Goal: Task Accomplishment & Management: Use online tool/utility

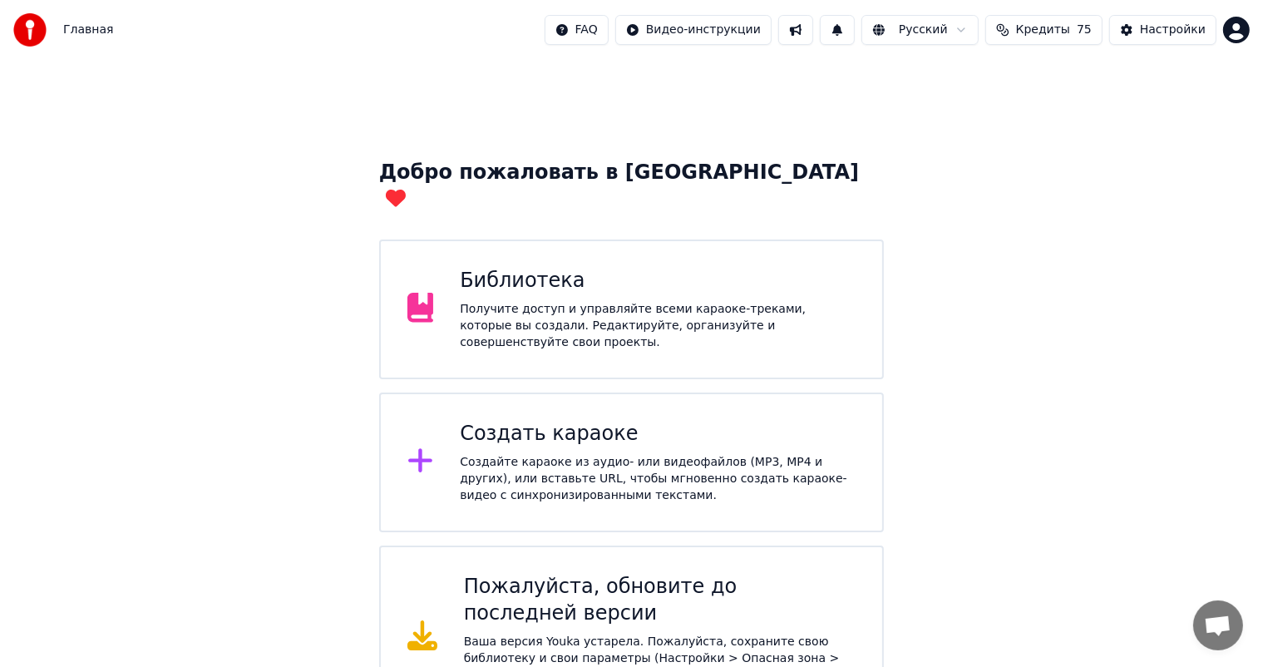
click at [480, 454] on div "Создайте караоке из аудио- или видеофайлов (MP3, MP4 и других), или вставьте UR…" at bounding box center [658, 479] width 396 height 50
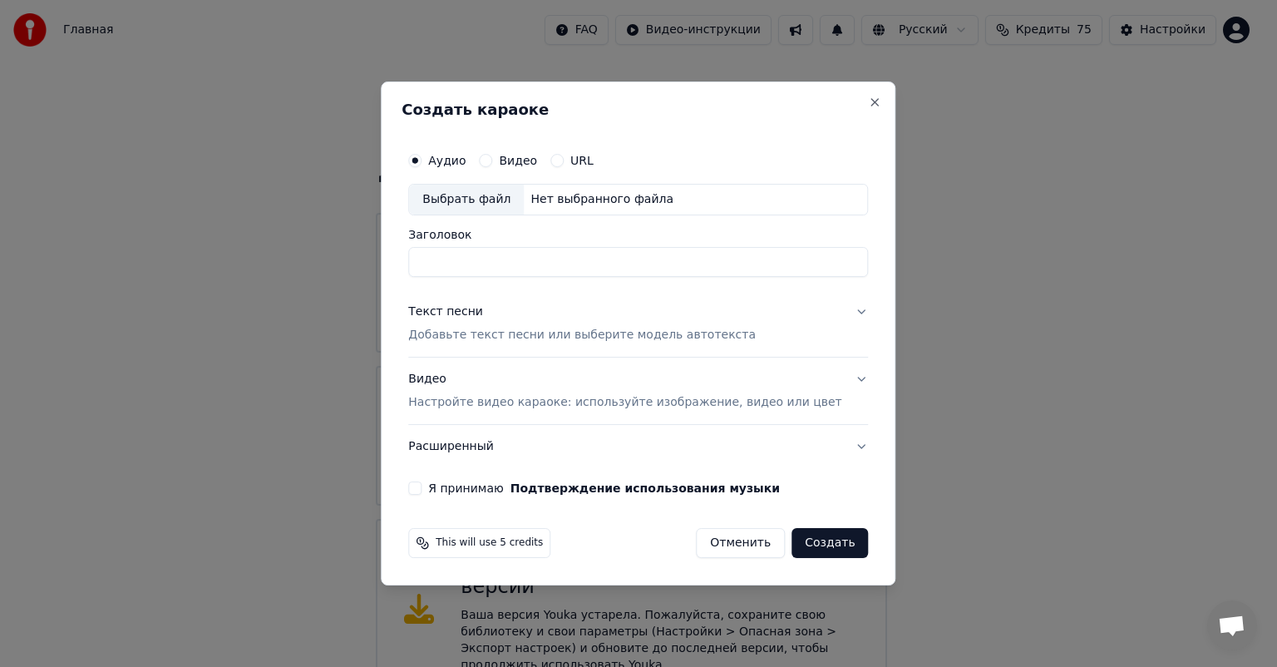
click at [497, 195] on div "Выбрать файл" at bounding box center [466, 200] width 115 height 30
type input "**********"
click at [456, 477] on div "**********" at bounding box center [637, 319] width 473 height 364
click at [421, 486] on button "Я принимаю Подтверждение использования музыки" at bounding box center [414, 487] width 13 height 13
click at [834, 315] on button "Текст песни Добавьте текст песни или выберите модель автотекста" at bounding box center [638, 323] width 460 height 66
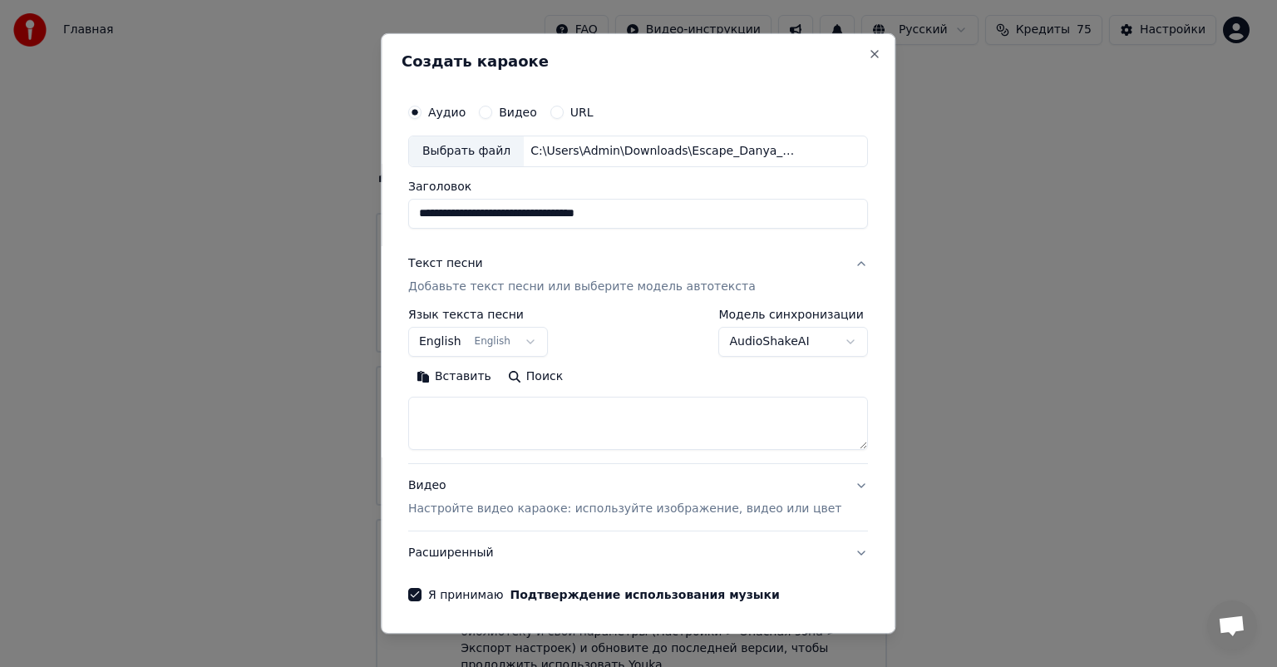
click at [548, 349] on button "English English" at bounding box center [478, 342] width 140 height 30
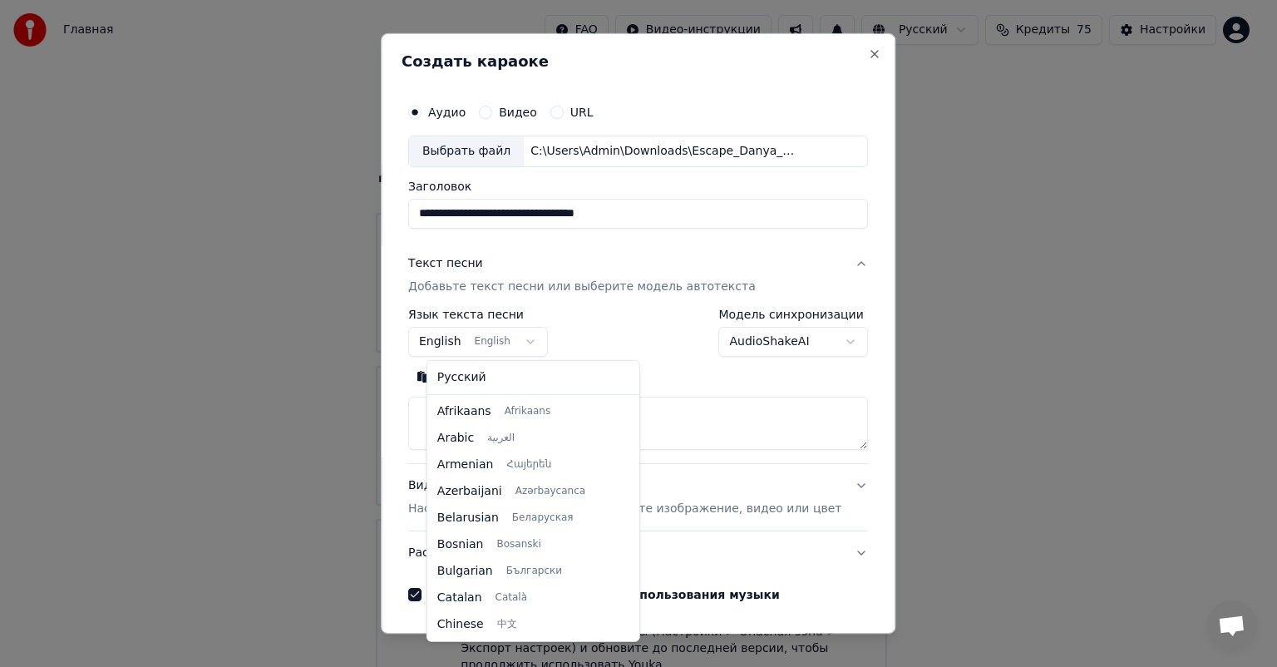
scroll to position [133, 0]
click at [545, 346] on body "**********" at bounding box center [631, 351] width 1263 height 702
select select "**"
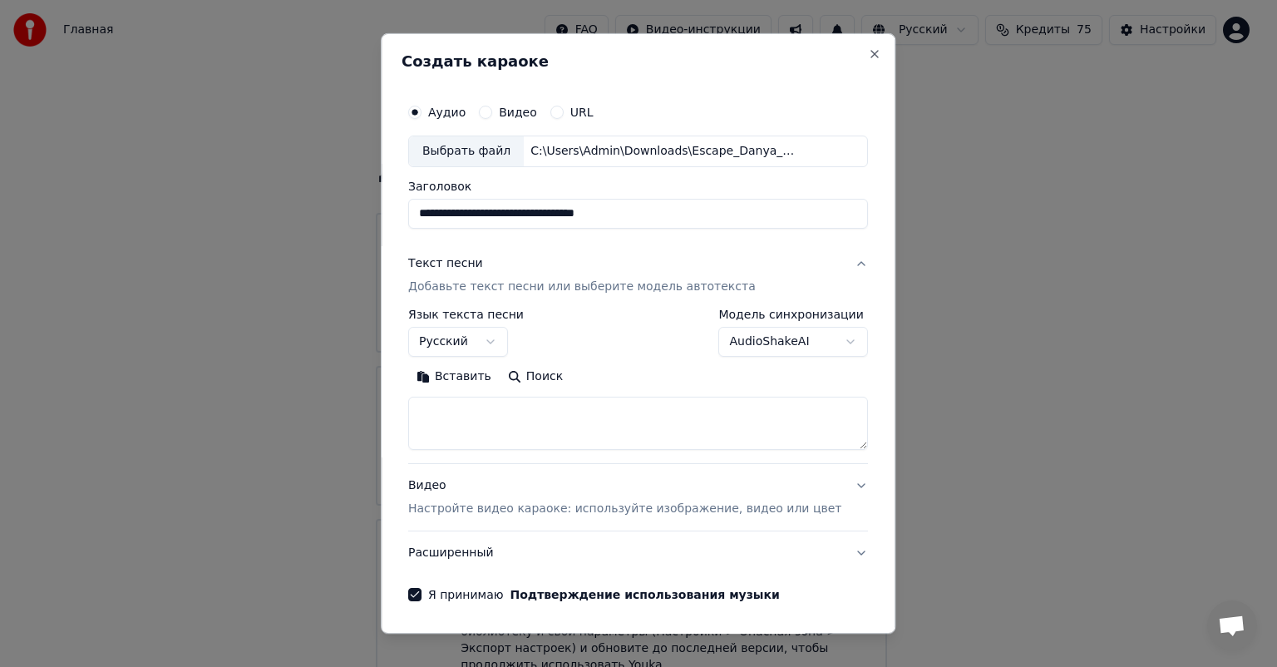
click at [522, 382] on button "Поиск" at bounding box center [535, 376] width 71 height 27
click at [501, 426] on textarea at bounding box center [638, 422] width 460 height 53
paste textarea "**********"
click at [515, 430] on textarea at bounding box center [613, 422] width 411 height 53
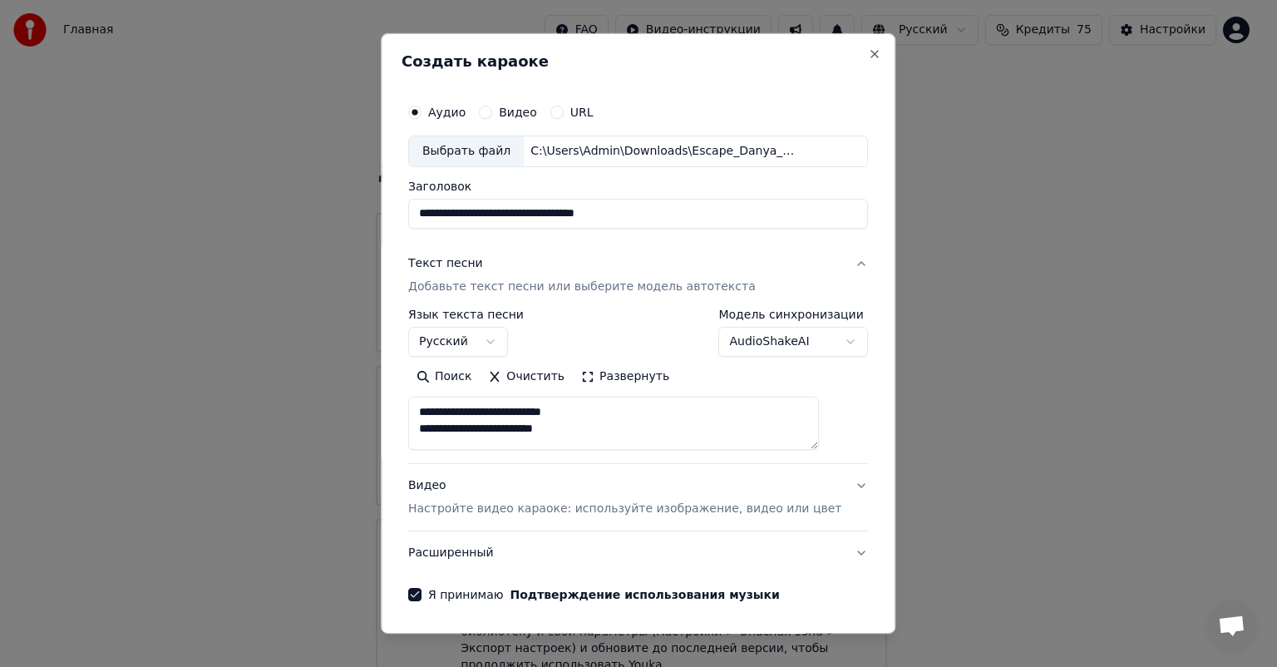
click at [518, 436] on textarea at bounding box center [613, 422] width 411 height 53
click at [593, 431] on textarea at bounding box center [613, 422] width 411 height 53
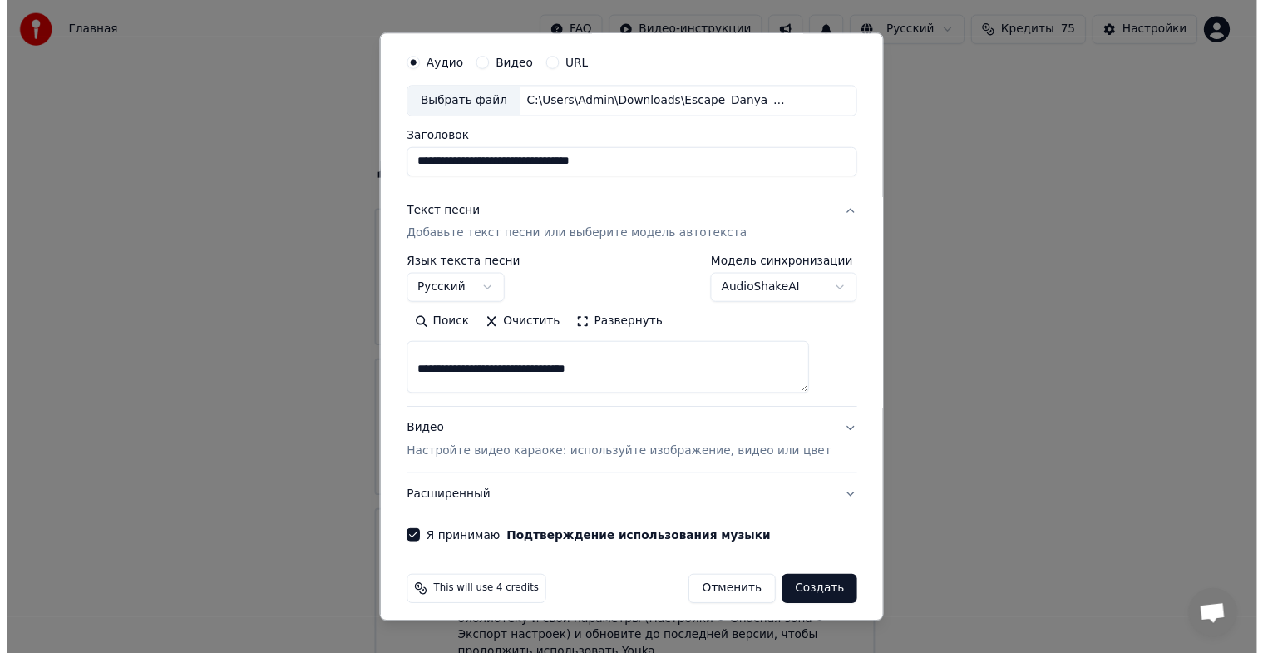
scroll to position [58, 0]
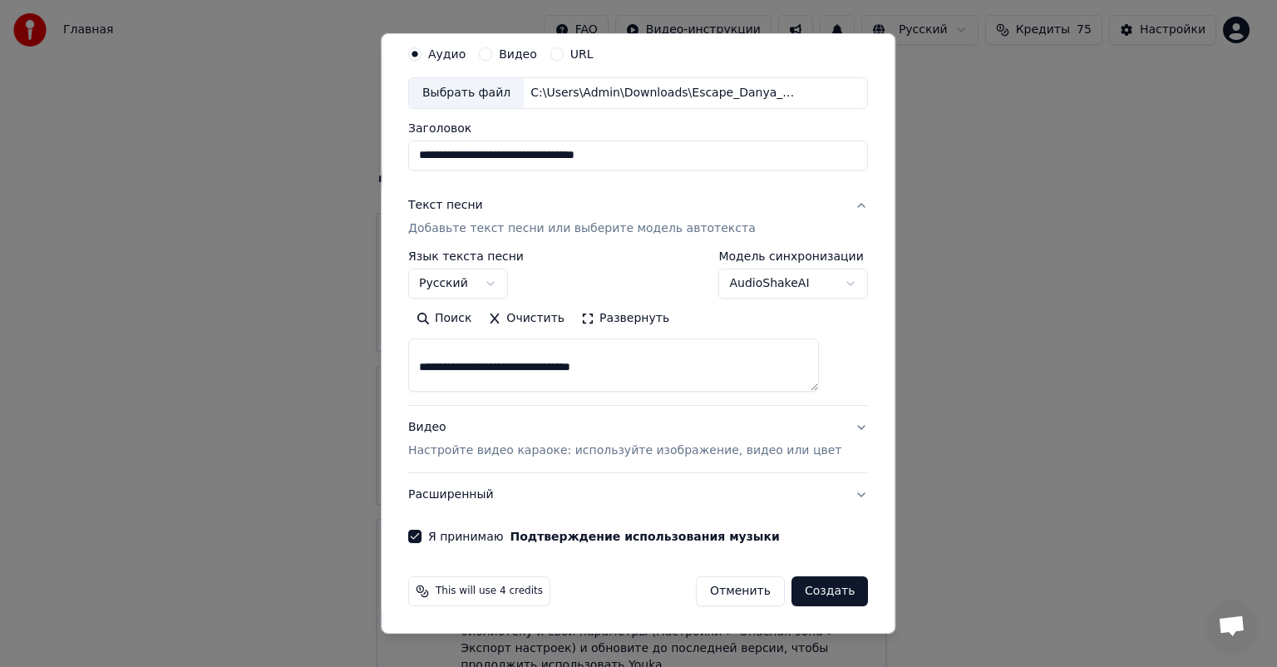
type textarea "**********"
click at [802, 592] on button "Создать" at bounding box center [829, 591] width 76 height 30
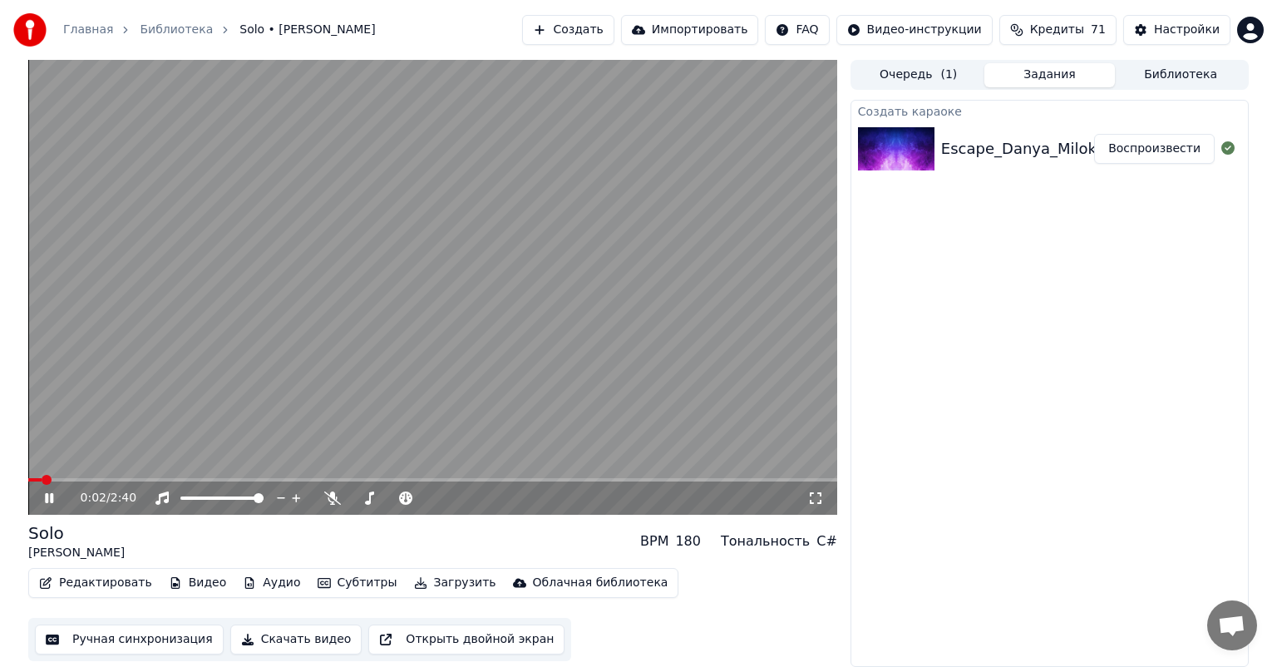
click at [49, 495] on icon at bounding box center [61, 497] width 39 height 13
click at [1152, 64] on button "Библиотека" at bounding box center [1180, 75] width 131 height 24
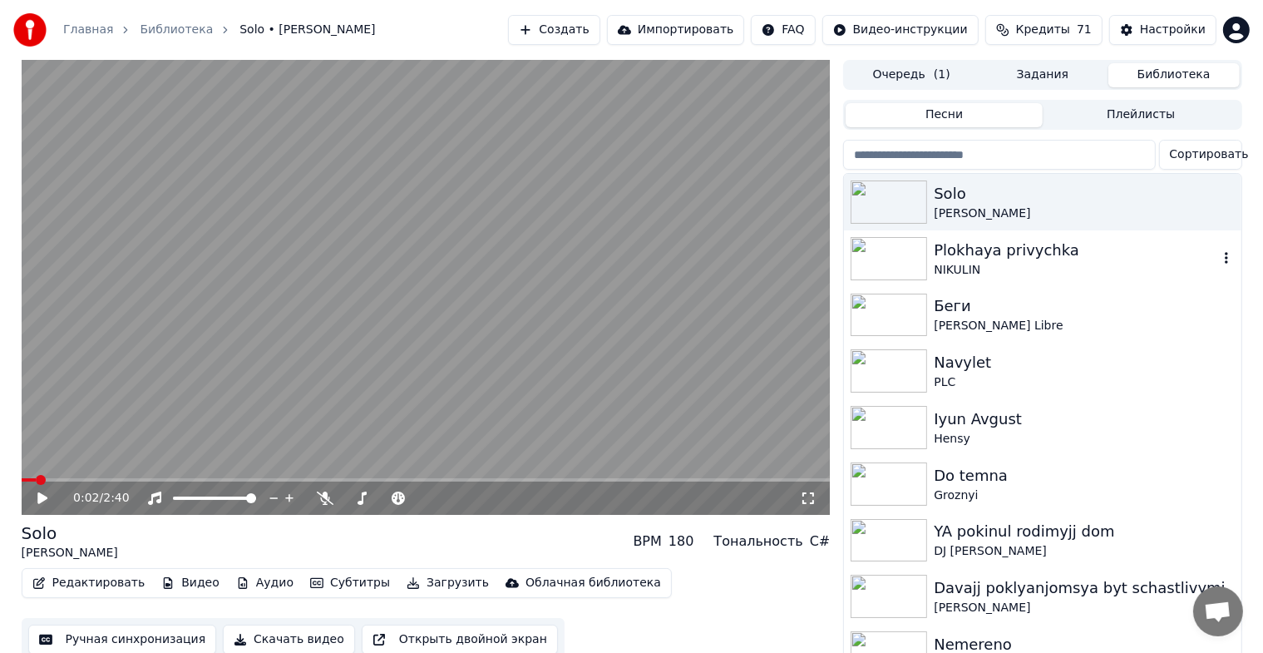
click at [881, 261] on img at bounding box center [888, 258] width 76 height 43
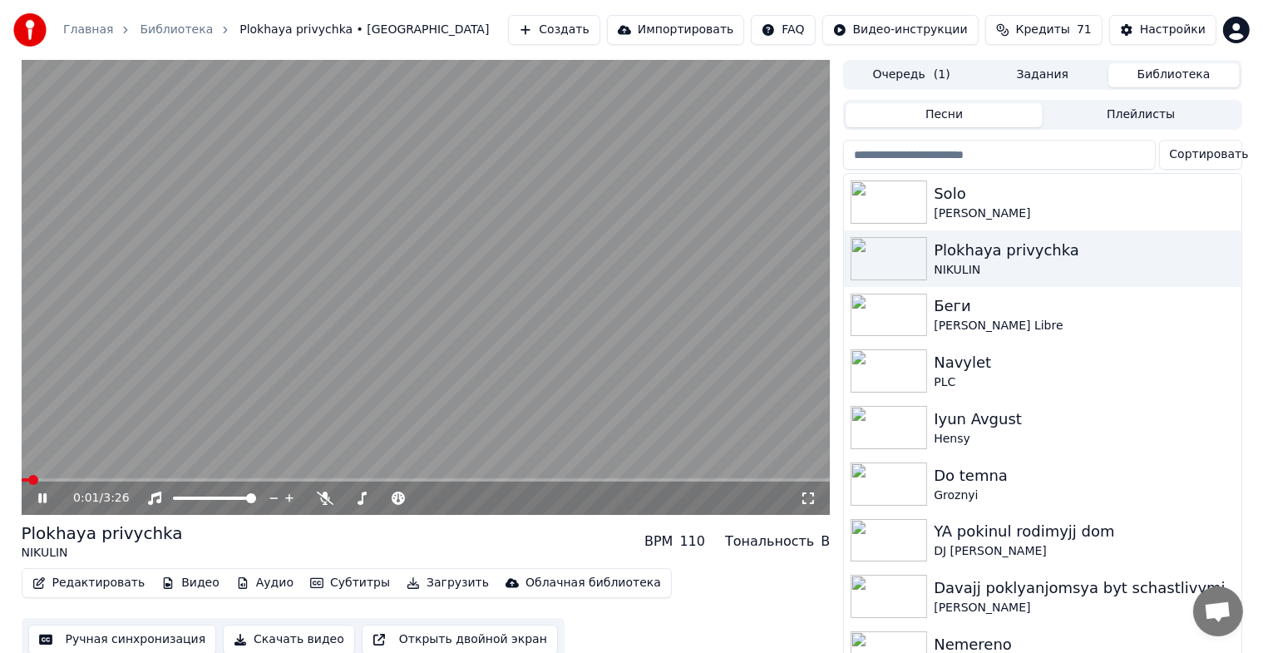
click at [705, 352] on video at bounding box center [426, 287] width 809 height 455
click at [465, 322] on video at bounding box center [426, 287] width 809 height 455
click at [812, 500] on icon at bounding box center [808, 498] width 12 height 12
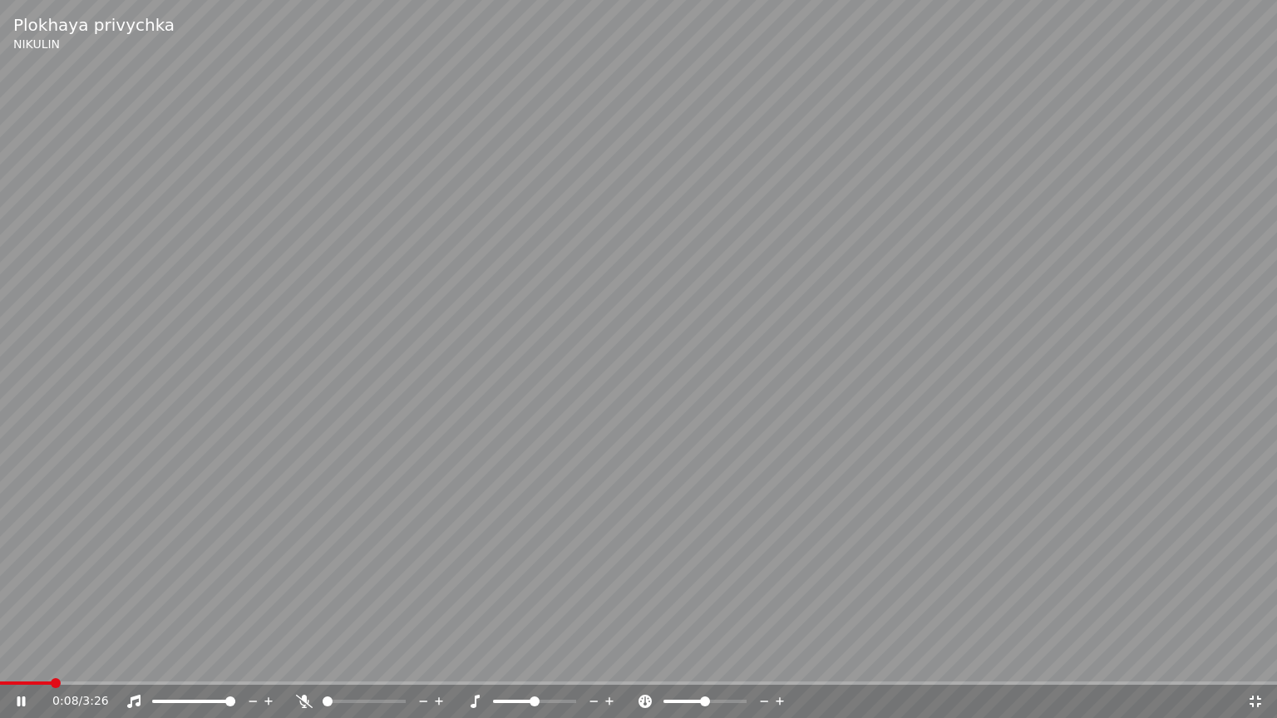
click at [1248, 666] on icon at bounding box center [1255, 701] width 17 height 13
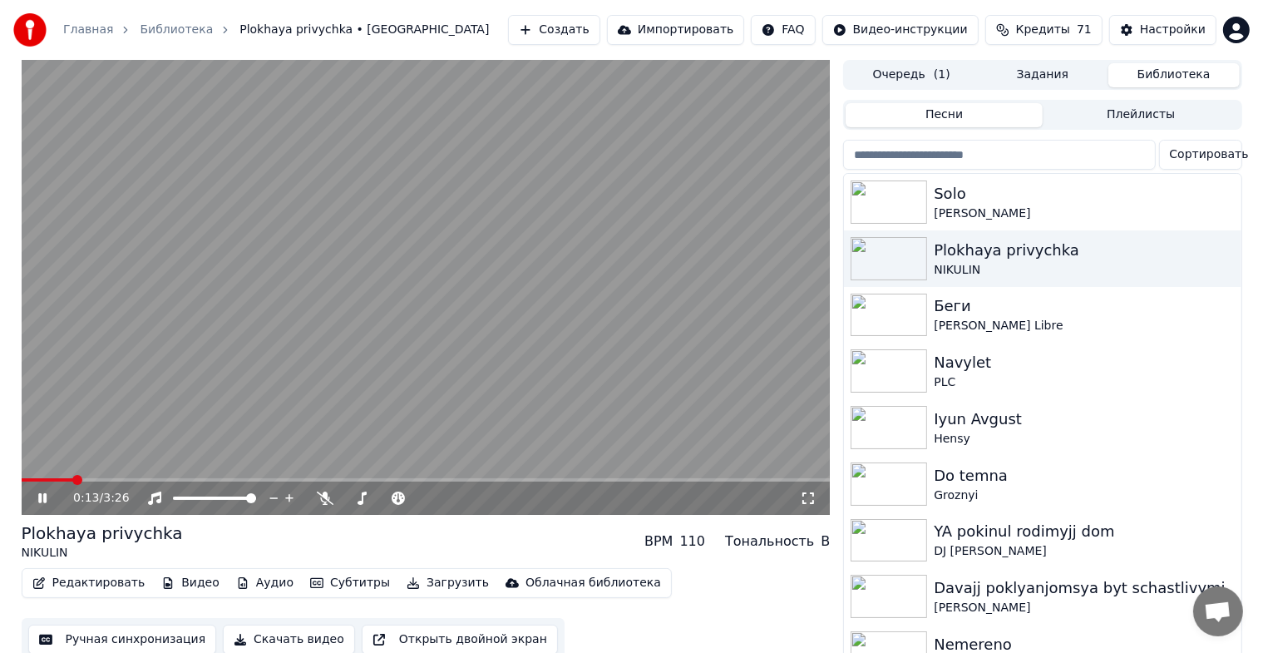
click at [818, 496] on div "0:13 / 3:26" at bounding box center [425, 498] width 795 height 17
click at [810, 494] on icon at bounding box center [808, 497] width 17 height 13
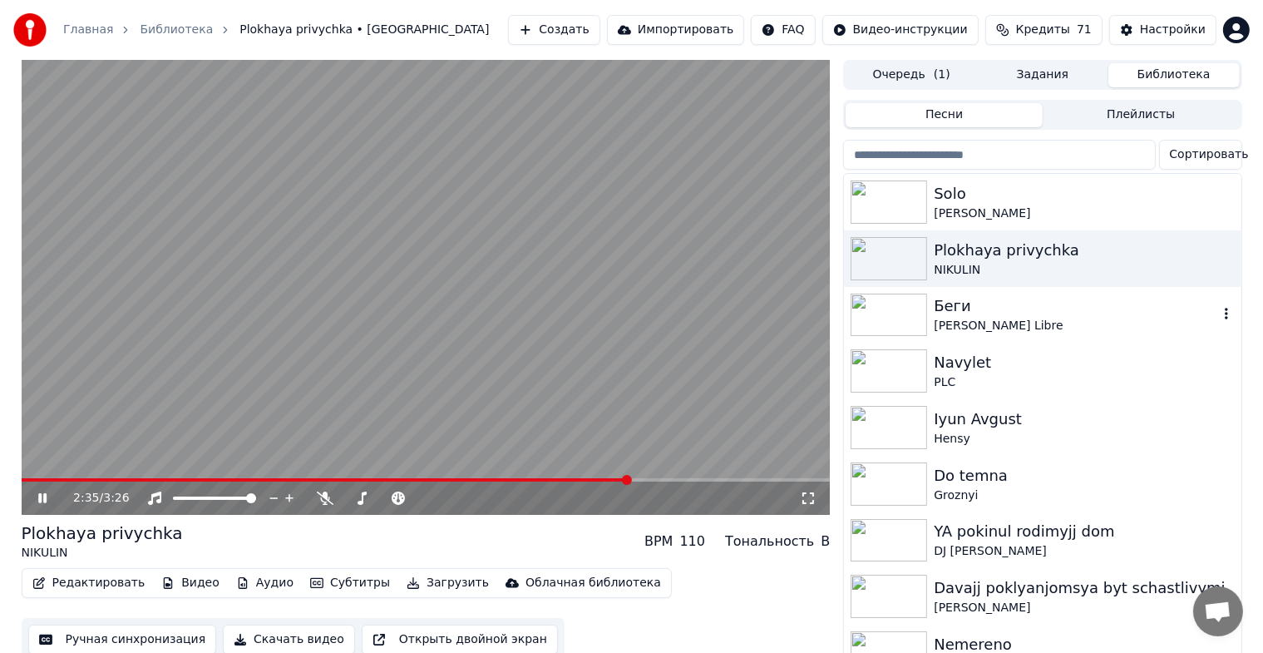
click at [892, 309] on img at bounding box center [888, 314] width 76 height 43
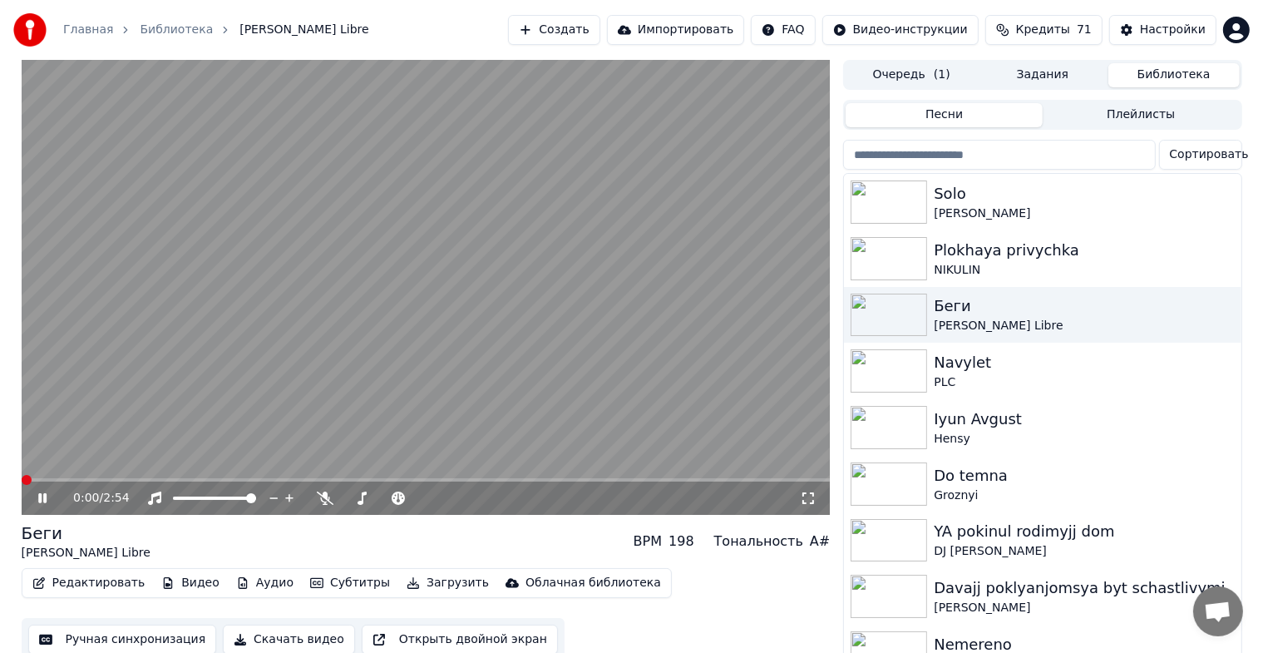
drag, startPoint x: 805, startPoint y: 493, endPoint x: 805, endPoint y: 513, distance: 19.9
click at [805, 494] on icon at bounding box center [808, 497] width 17 height 13
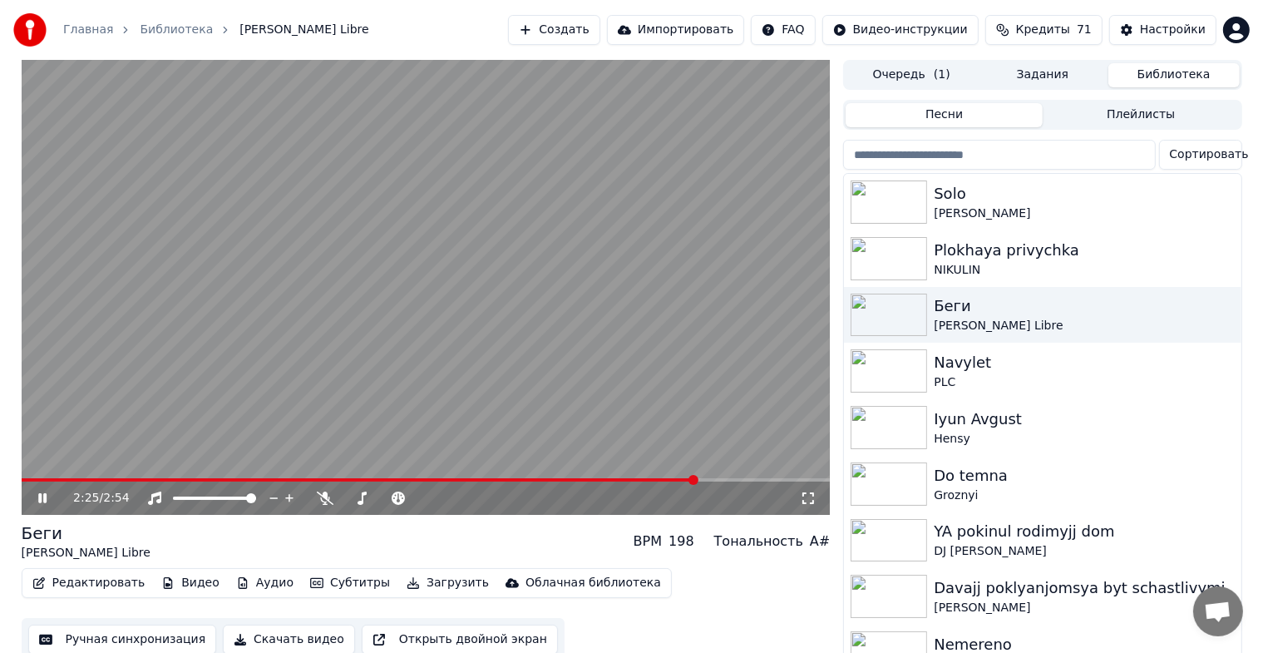
click at [805, 499] on icon at bounding box center [808, 497] width 17 height 13
click at [909, 195] on img at bounding box center [888, 201] width 76 height 43
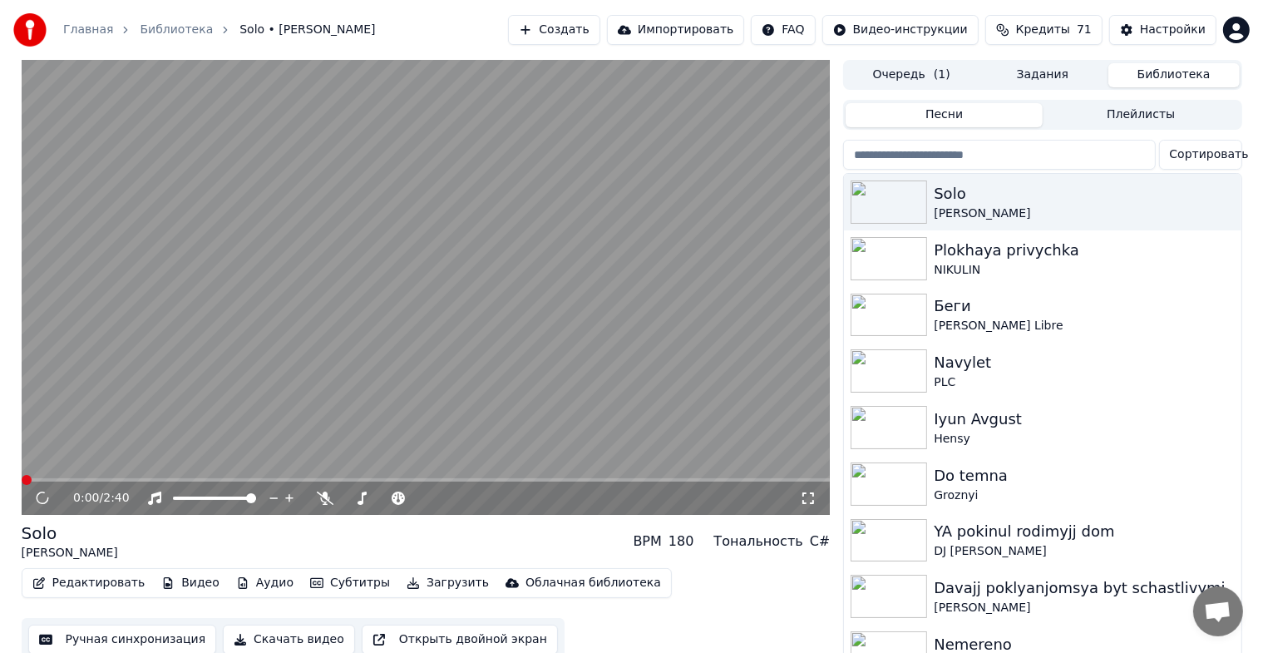
click at [809, 501] on icon at bounding box center [808, 497] width 17 height 13
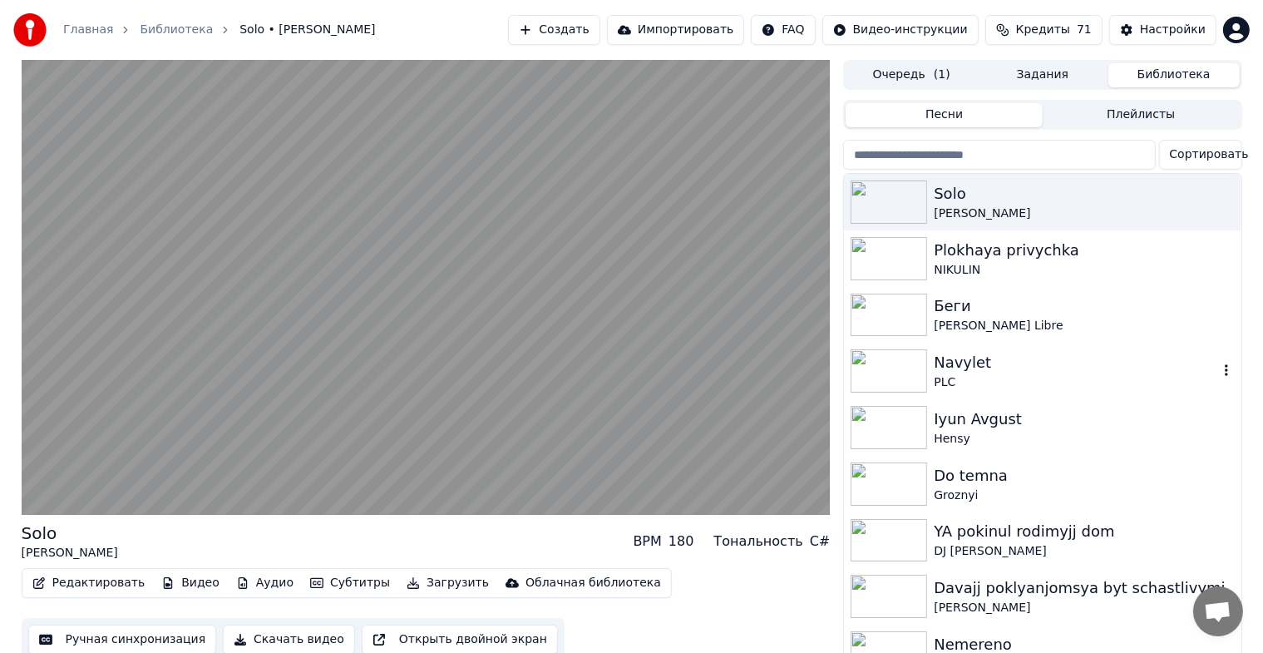
click at [871, 372] on img at bounding box center [888, 370] width 76 height 43
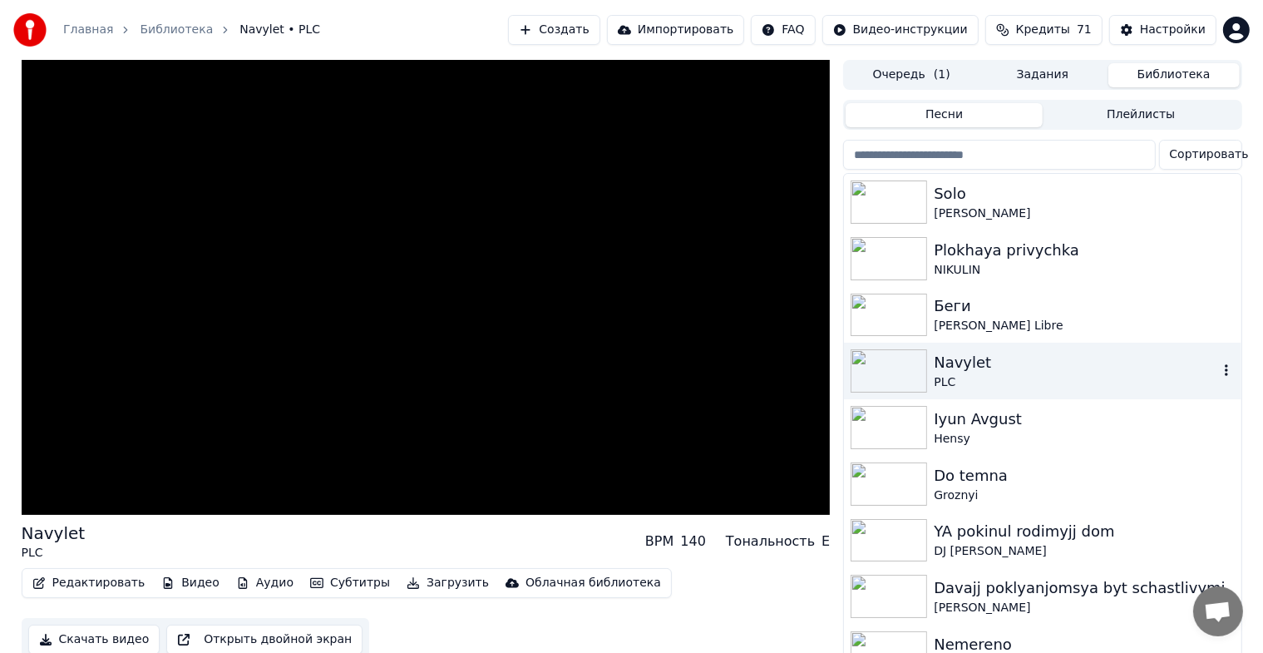
click at [871, 372] on img at bounding box center [888, 370] width 76 height 43
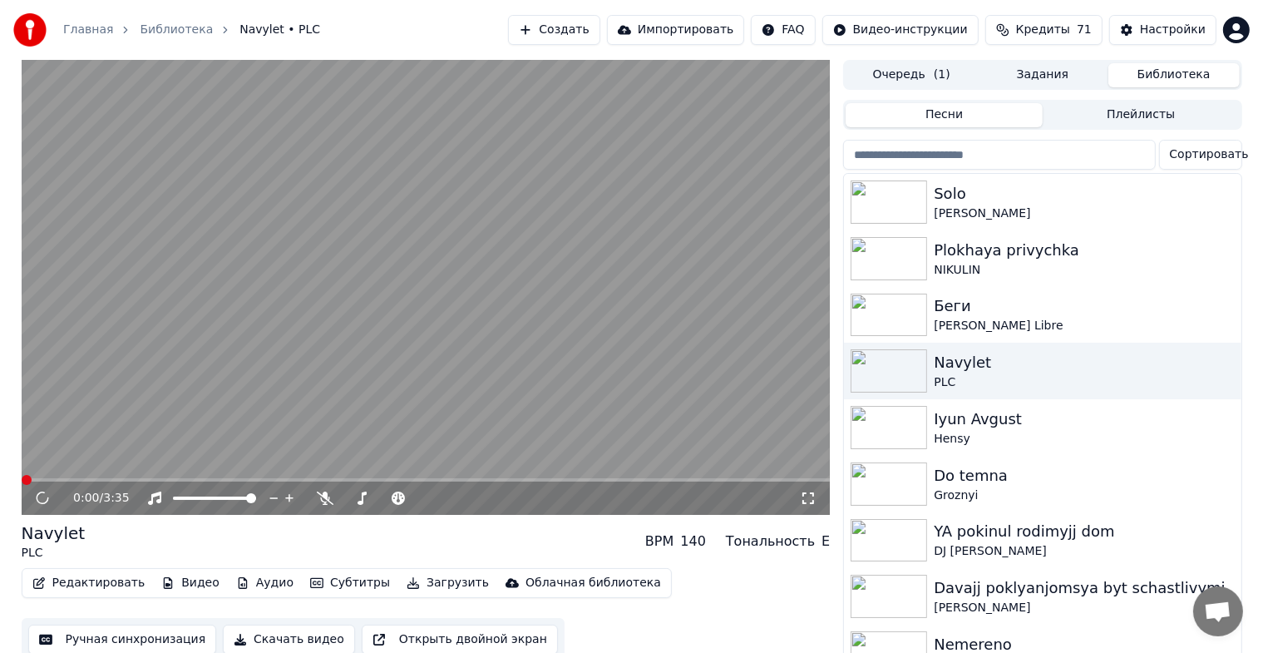
click at [813, 500] on icon at bounding box center [808, 498] width 12 height 12
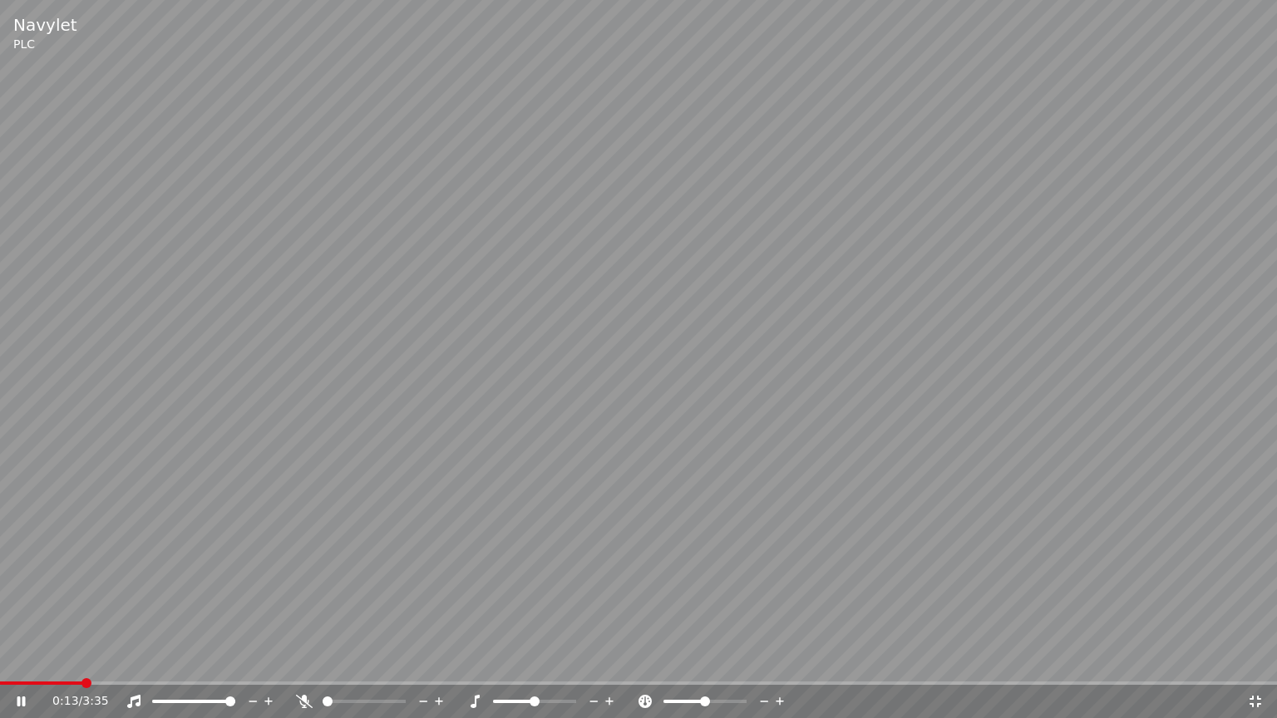
click at [741, 462] on video at bounding box center [638, 359] width 1277 height 718
click at [1252, 666] on icon at bounding box center [1255, 702] width 12 height 12
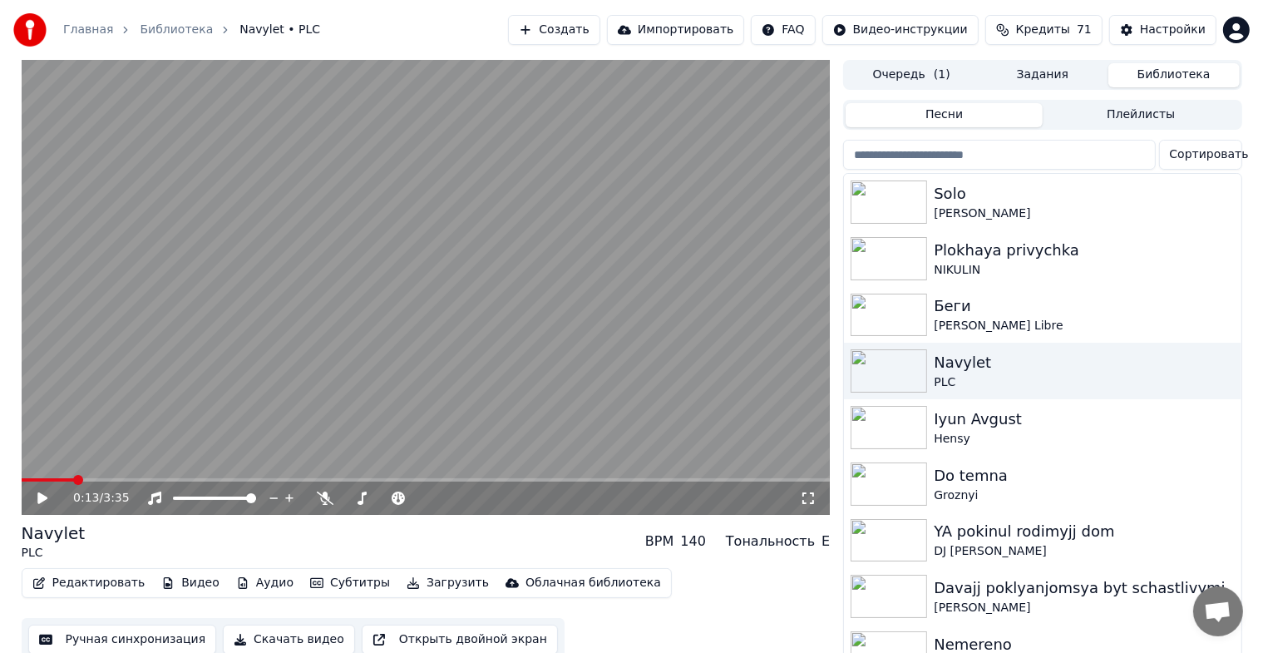
click at [808, 505] on div "0:13 / 3:35" at bounding box center [426, 497] width 809 height 33
click at [808, 498] on icon at bounding box center [808, 497] width 17 height 13
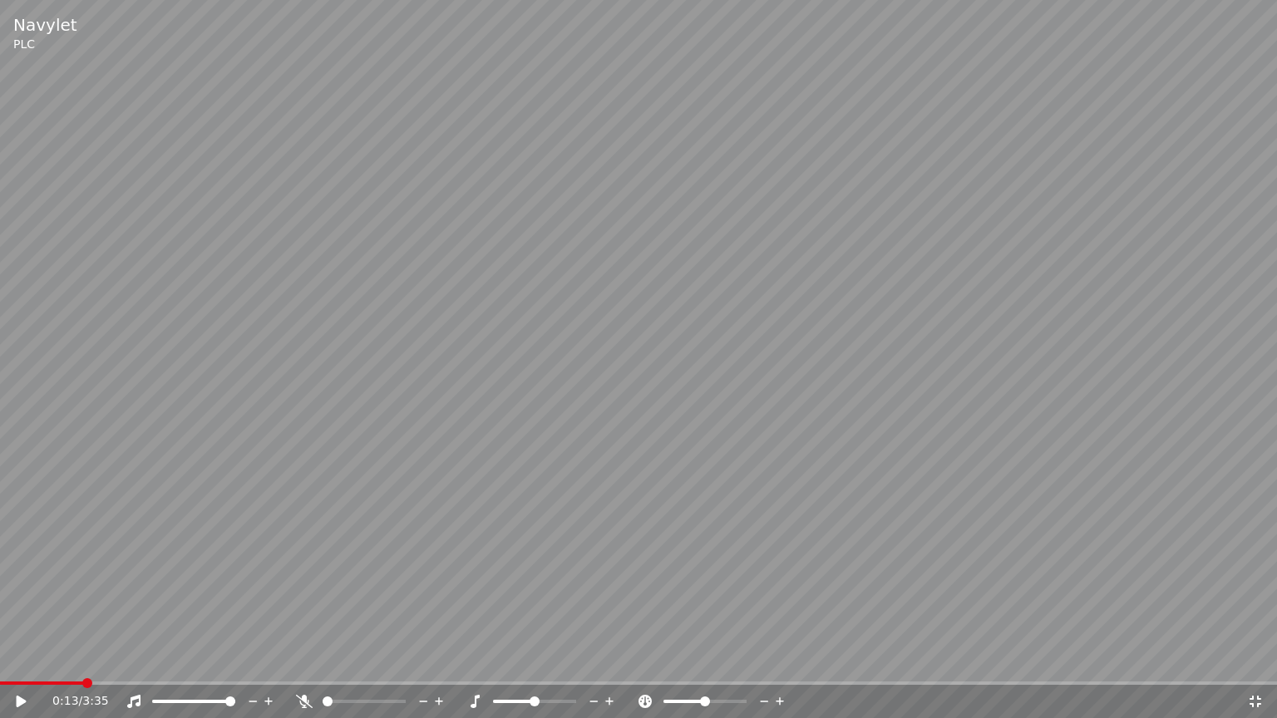
drag, startPoint x: 25, startPoint y: 698, endPoint x: 39, endPoint y: 682, distance: 21.2
click at [26, 666] on icon at bounding box center [32, 701] width 39 height 13
click at [42, 666] on video at bounding box center [638, 359] width 1277 height 718
click at [33, 666] on div "0:14 / 3:35" at bounding box center [638, 701] width 1277 height 33
click at [32, 666] on video at bounding box center [638, 359] width 1277 height 718
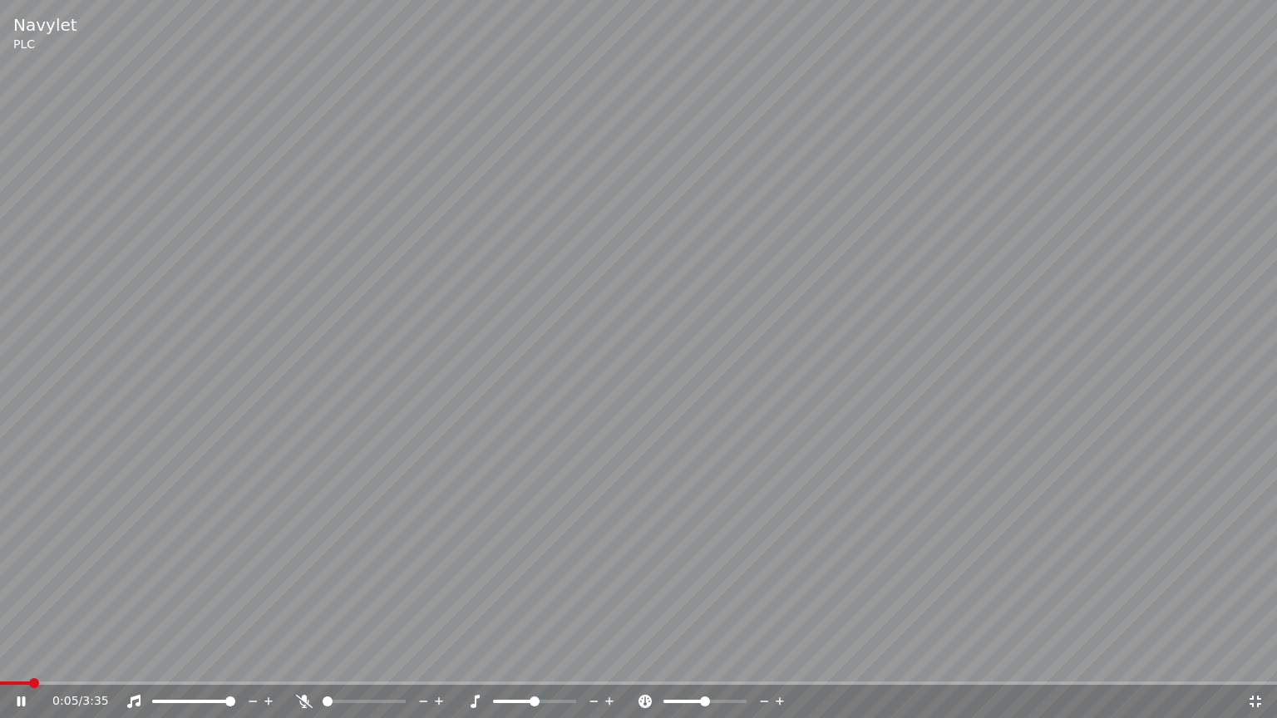
click at [30, 666] on span at bounding box center [15, 683] width 30 height 3
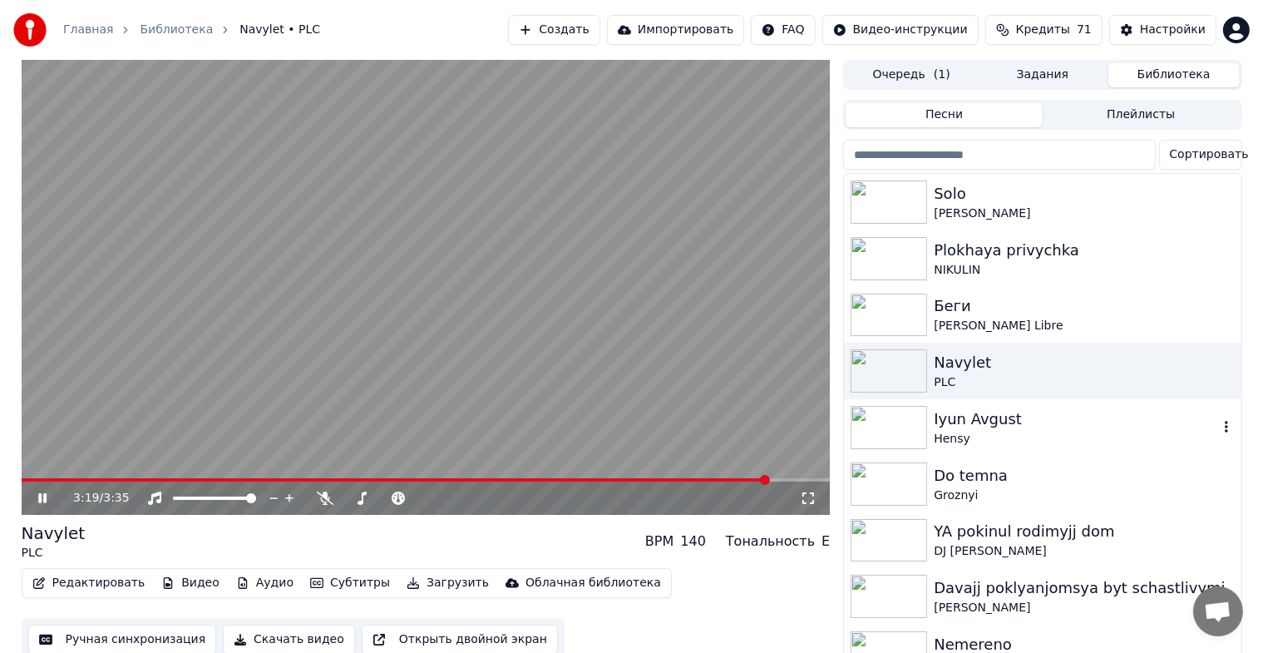
click at [922, 418] on img at bounding box center [888, 427] width 76 height 43
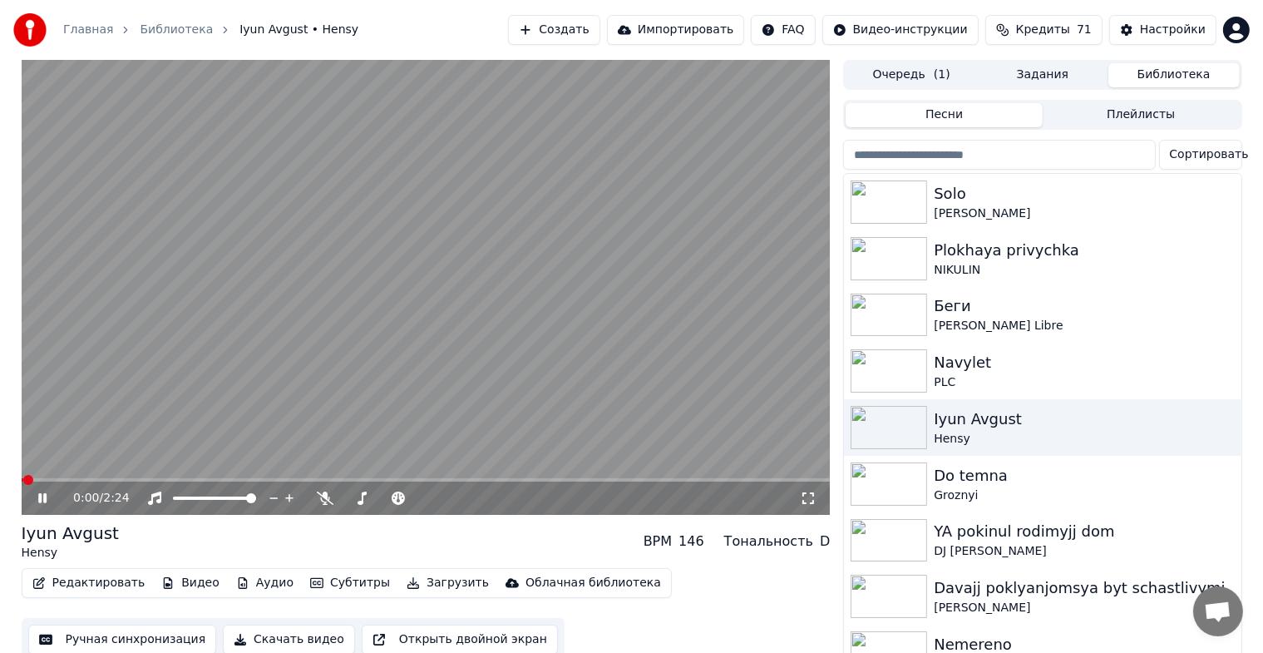
click at [810, 500] on icon at bounding box center [808, 497] width 17 height 13
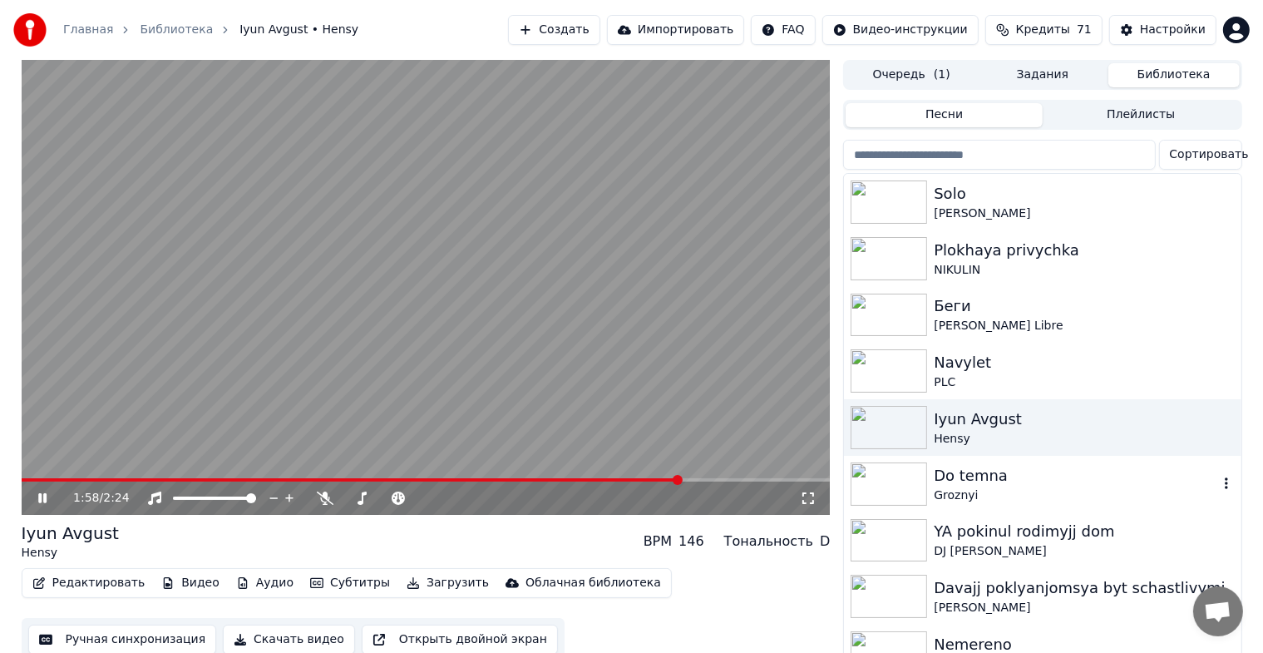
click at [899, 480] on img at bounding box center [888, 483] width 76 height 43
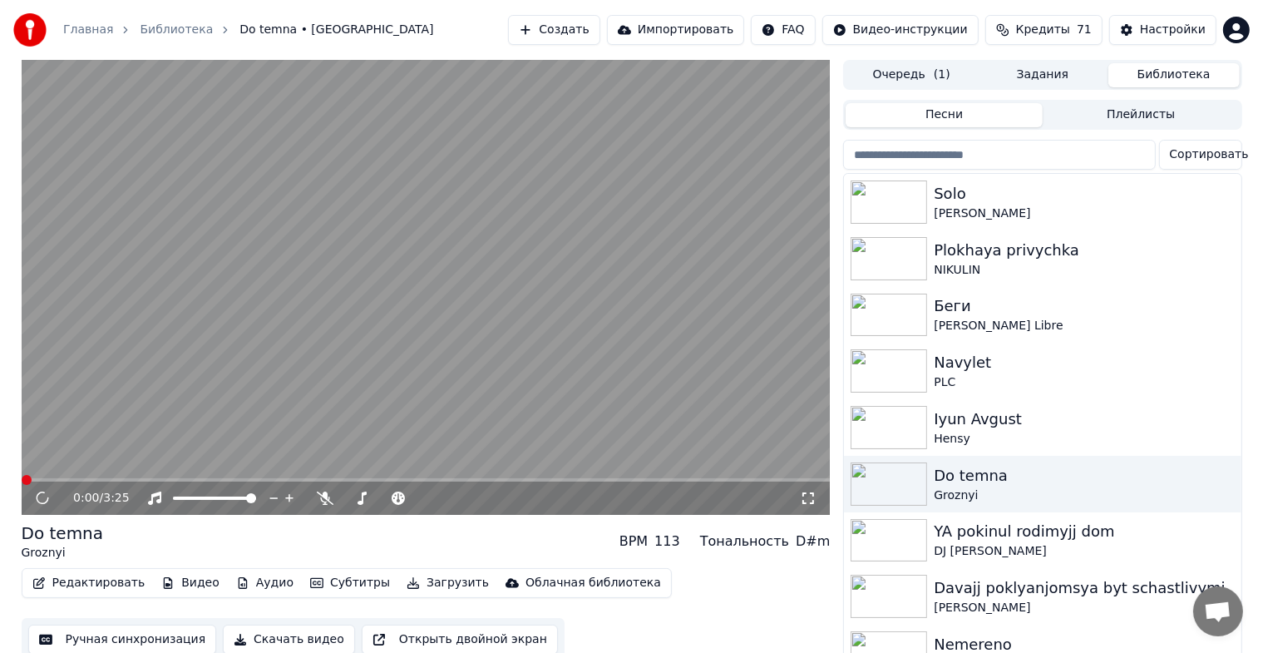
drag, startPoint x: 812, startPoint y: 498, endPoint x: 813, endPoint y: 516, distance: 18.3
click at [813, 497] on icon at bounding box center [808, 497] width 17 height 13
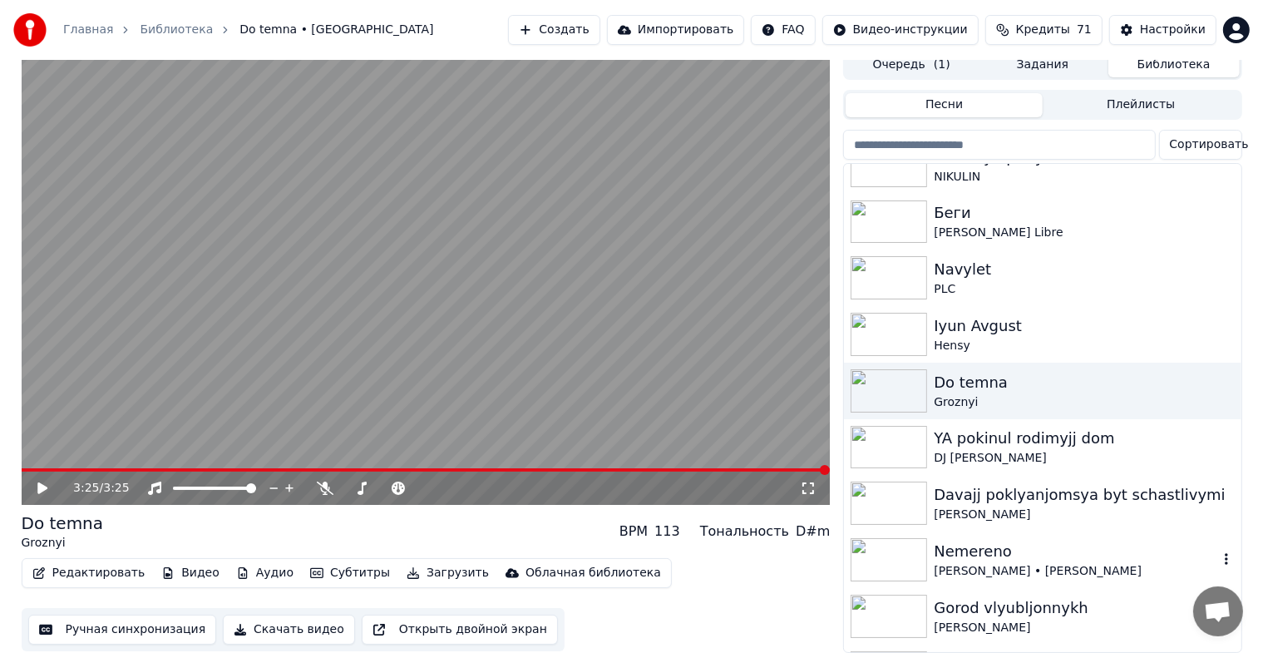
scroll to position [166, 0]
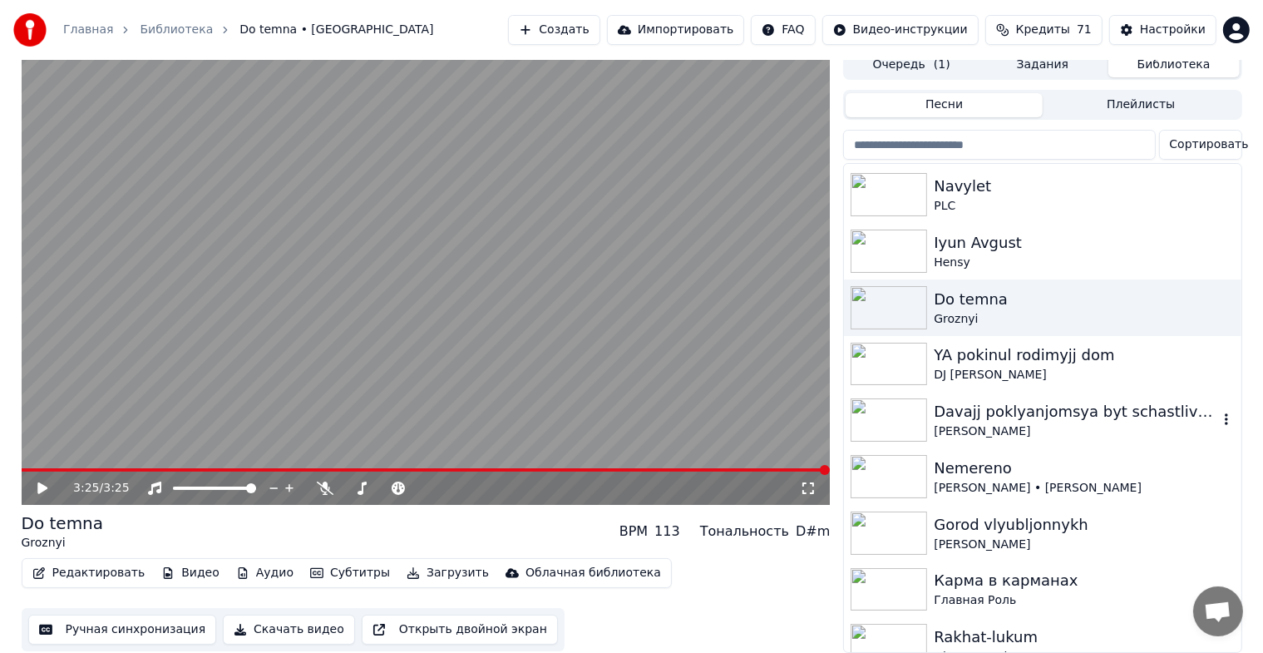
click at [882, 398] on img at bounding box center [888, 419] width 76 height 43
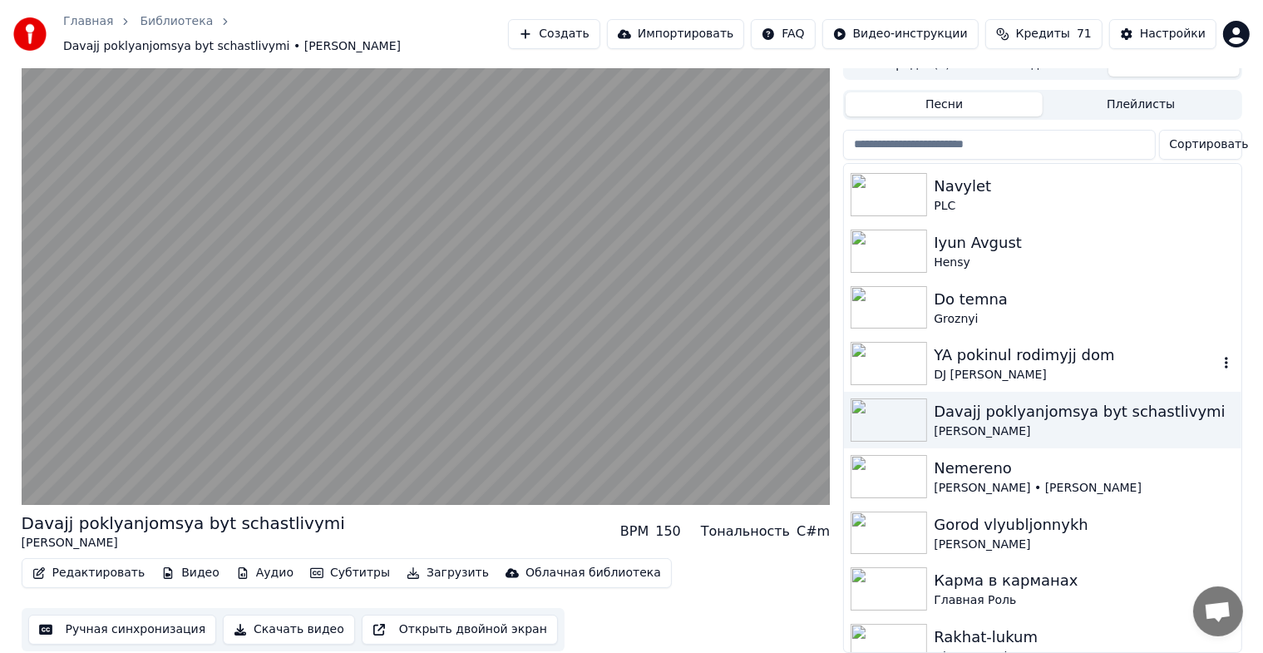
click at [911, 347] on img at bounding box center [888, 363] width 76 height 43
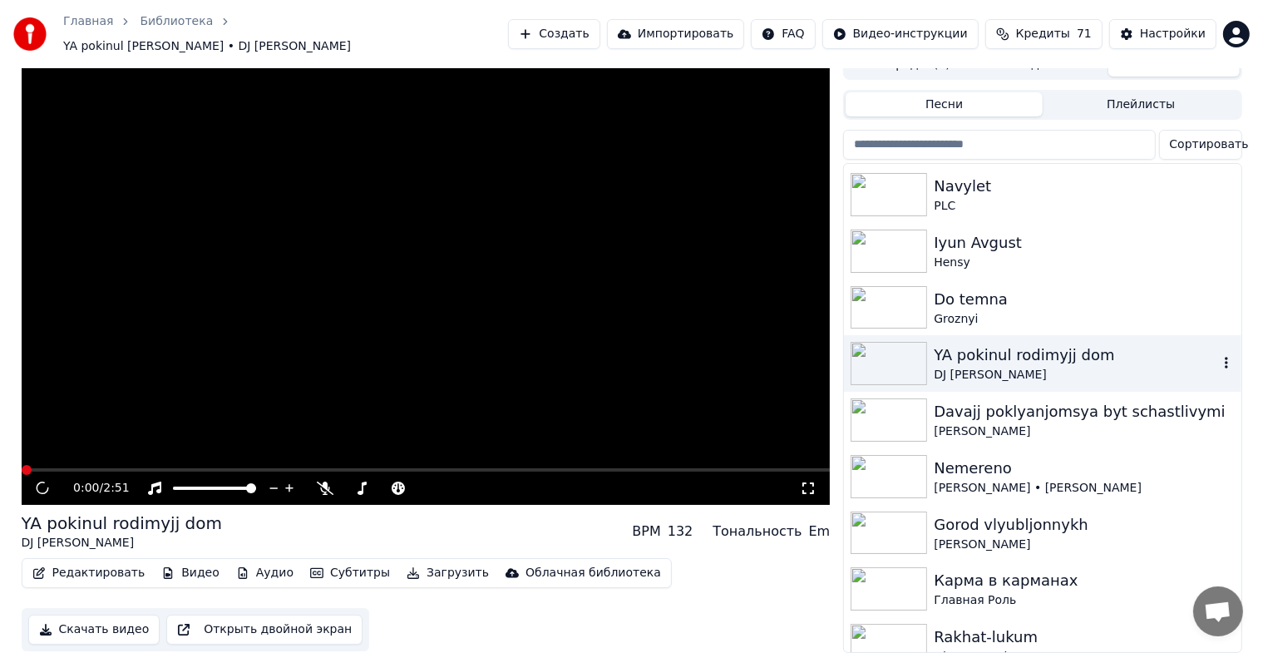
click at [911, 347] on img at bounding box center [888, 363] width 76 height 43
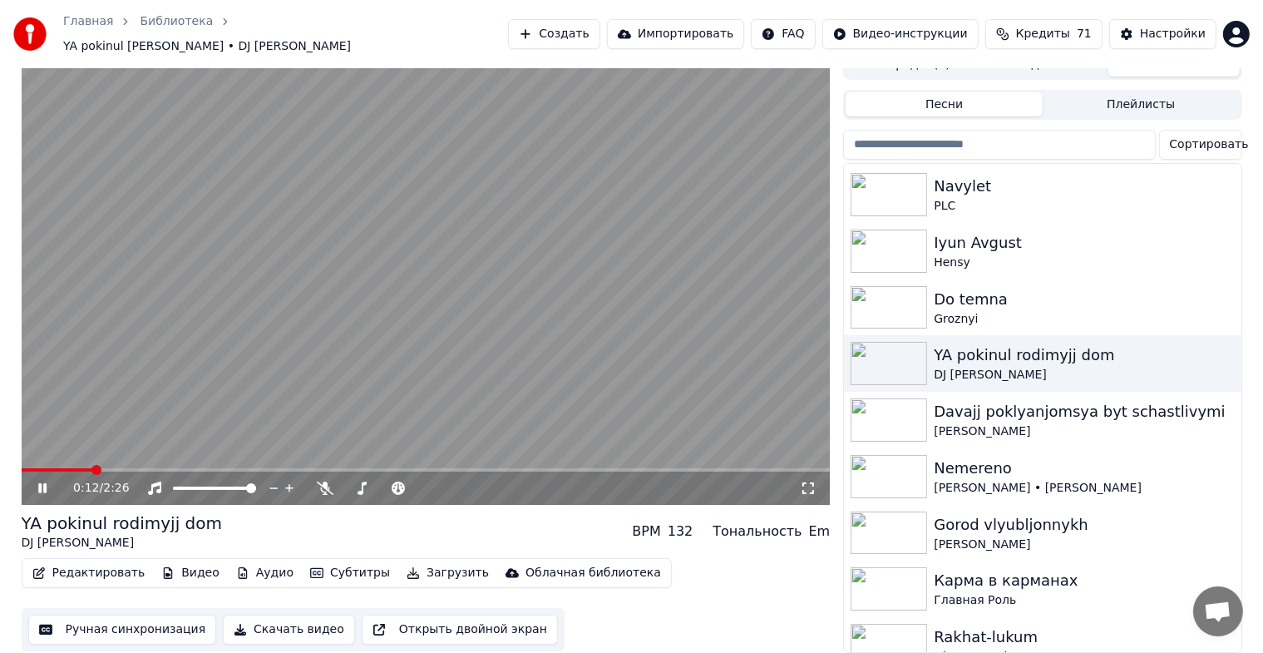
click at [808, 481] on icon at bounding box center [808, 487] width 17 height 13
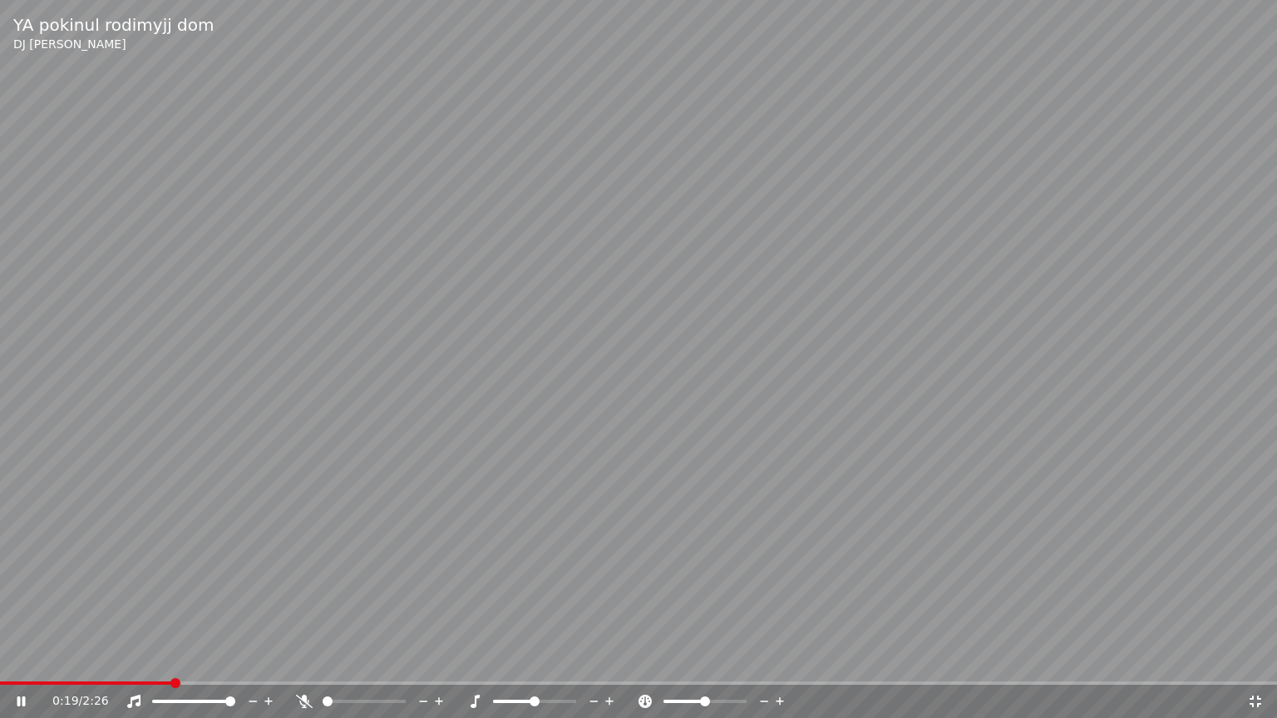
drag, startPoint x: 771, startPoint y: 437, endPoint x: 782, endPoint y: 475, distance: 39.2
click at [768, 441] on video at bounding box center [638, 359] width 1277 height 718
click at [1257, 666] on icon at bounding box center [1255, 702] width 12 height 12
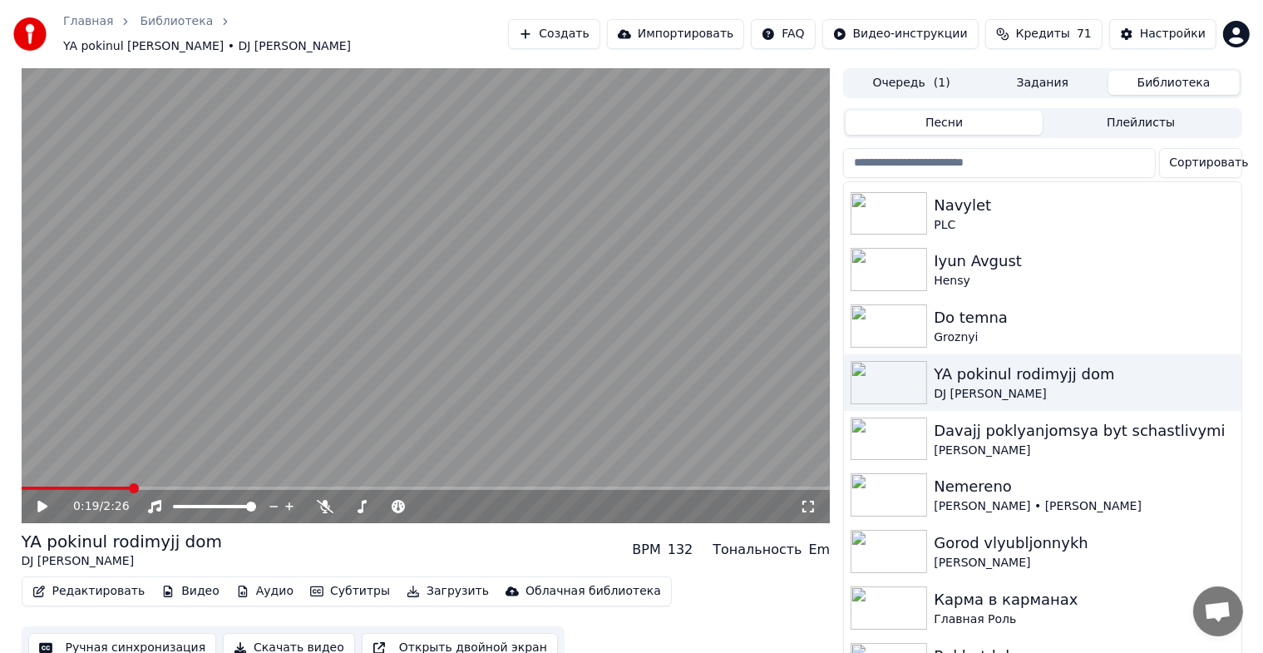
click at [37, 475] on video at bounding box center [426, 295] width 809 height 455
click at [40, 486] on span at bounding box center [77, 487] width 111 height 3
click at [815, 500] on icon at bounding box center [808, 506] width 17 height 13
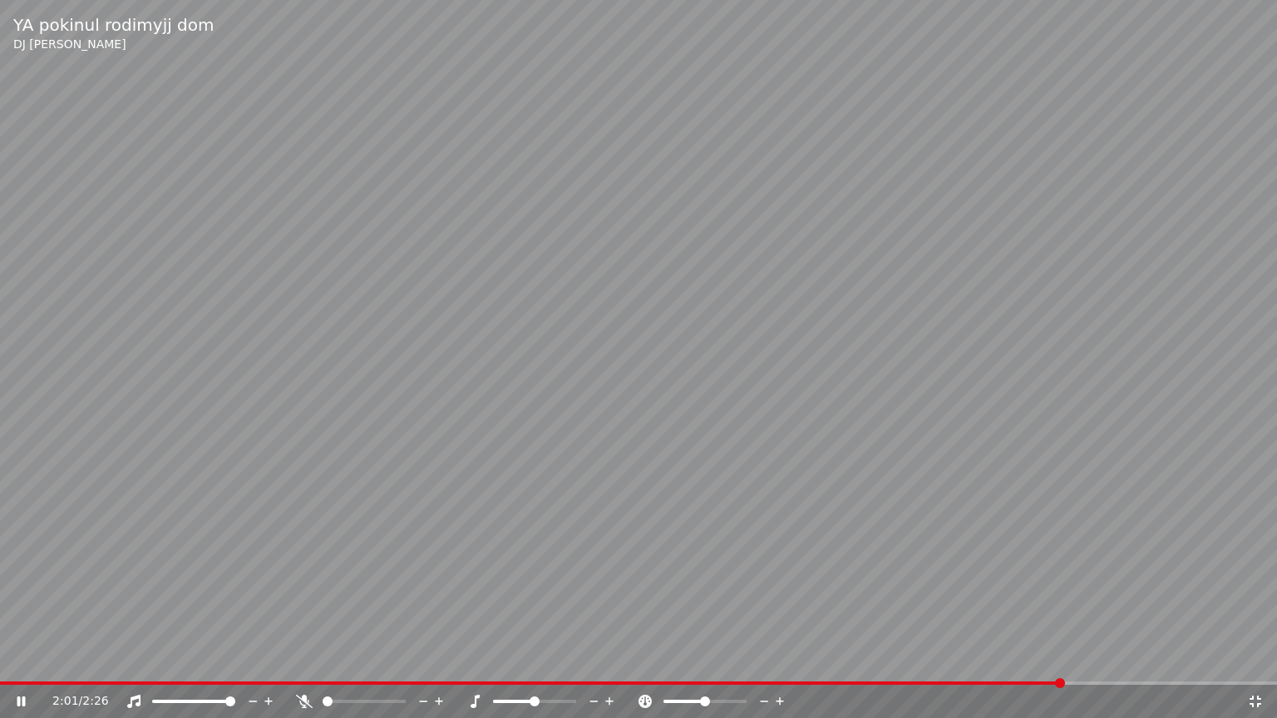
click at [225, 666] on span at bounding box center [230, 702] width 10 height 10
click at [213, 666] on span at bounding box center [211, 702] width 10 height 10
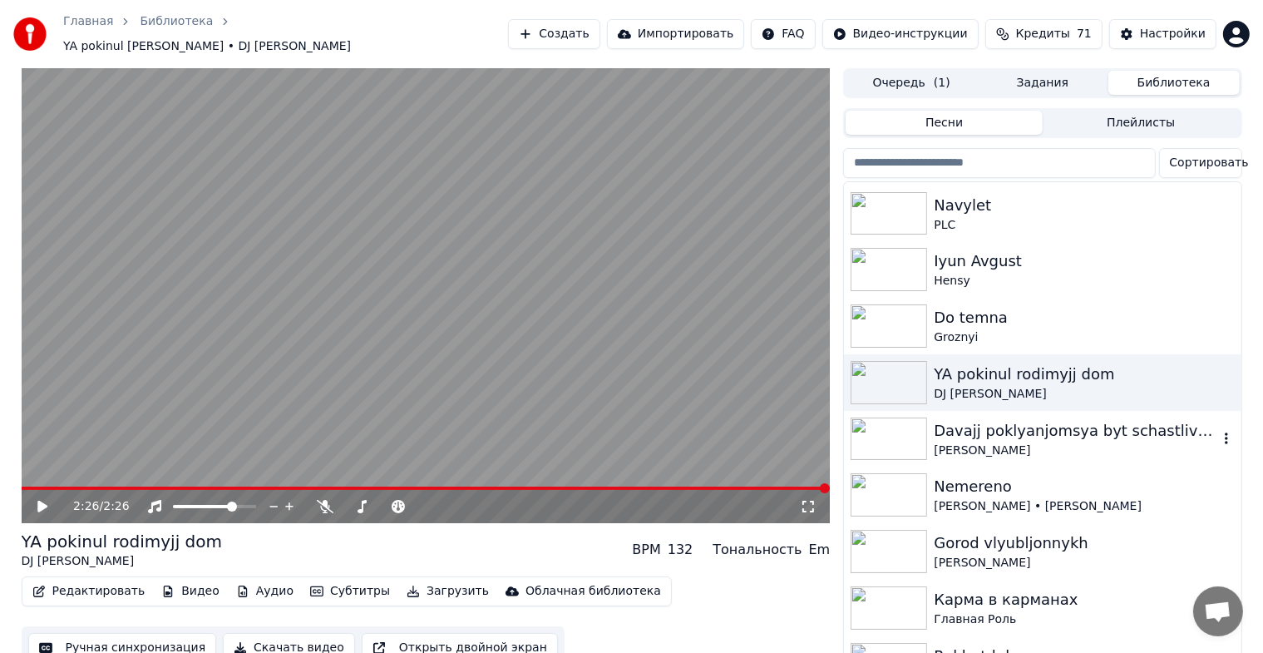
click at [866, 436] on img at bounding box center [888, 438] width 76 height 43
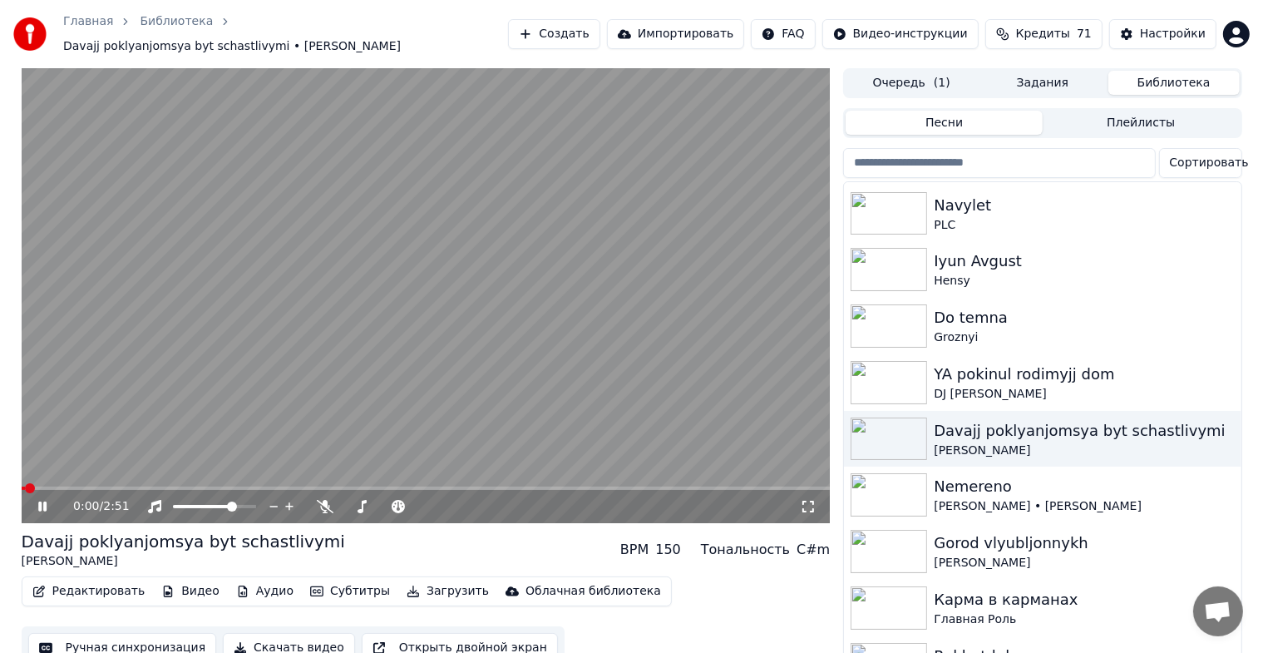
drag, startPoint x: 805, startPoint y: 502, endPoint x: 805, endPoint y: 517, distance: 15.0
click at [805, 500] on icon at bounding box center [808, 506] width 17 height 13
click at [47, 500] on icon at bounding box center [54, 506] width 39 height 13
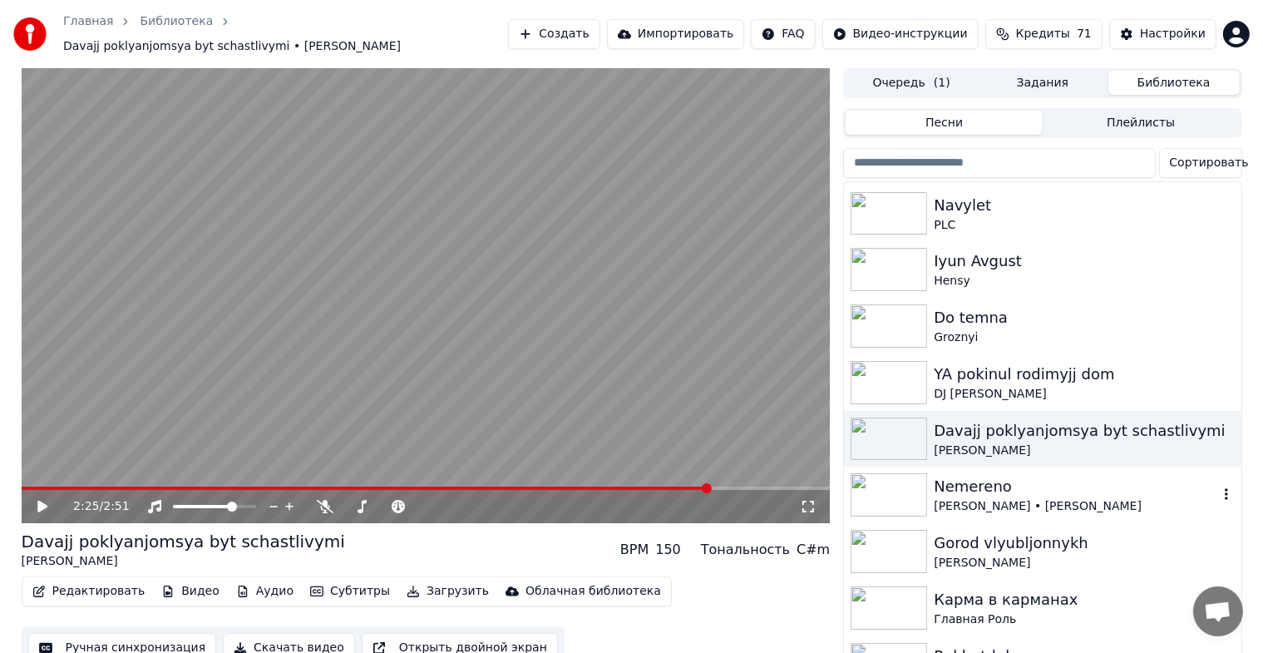
click at [871, 485] on img at bounding box center [888, 494] width 76 height 43
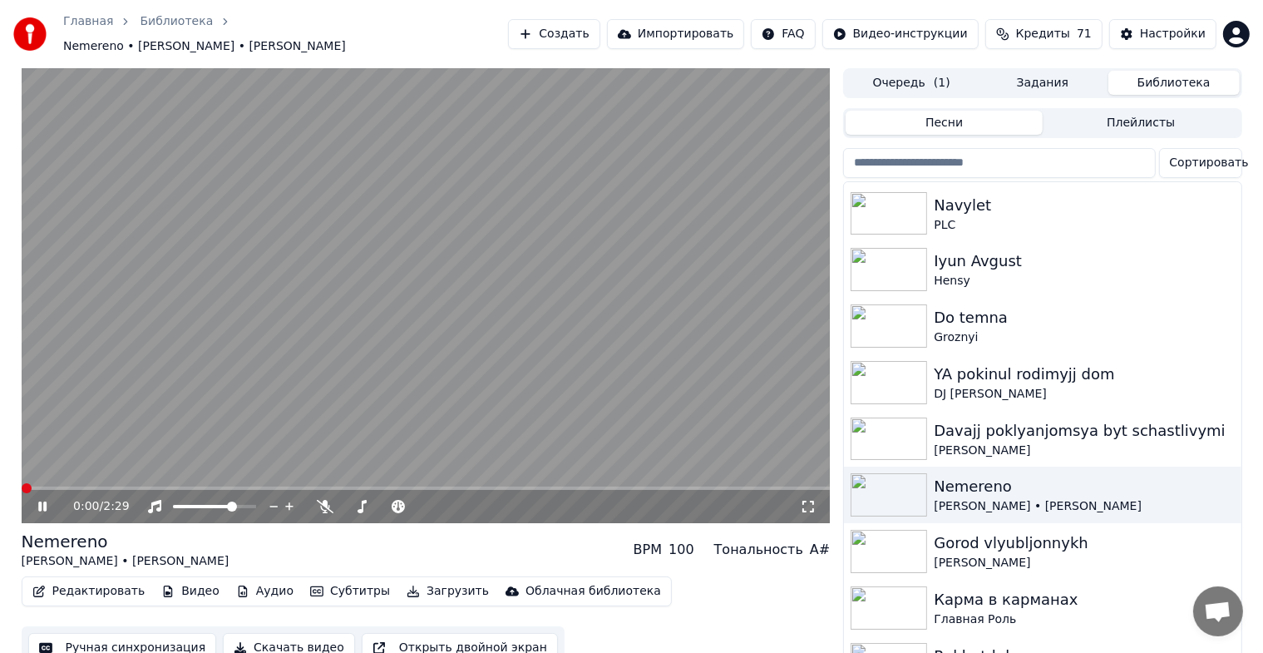
click at [808, 500] on icon at bounding box center [808, 506] width 17 height 13
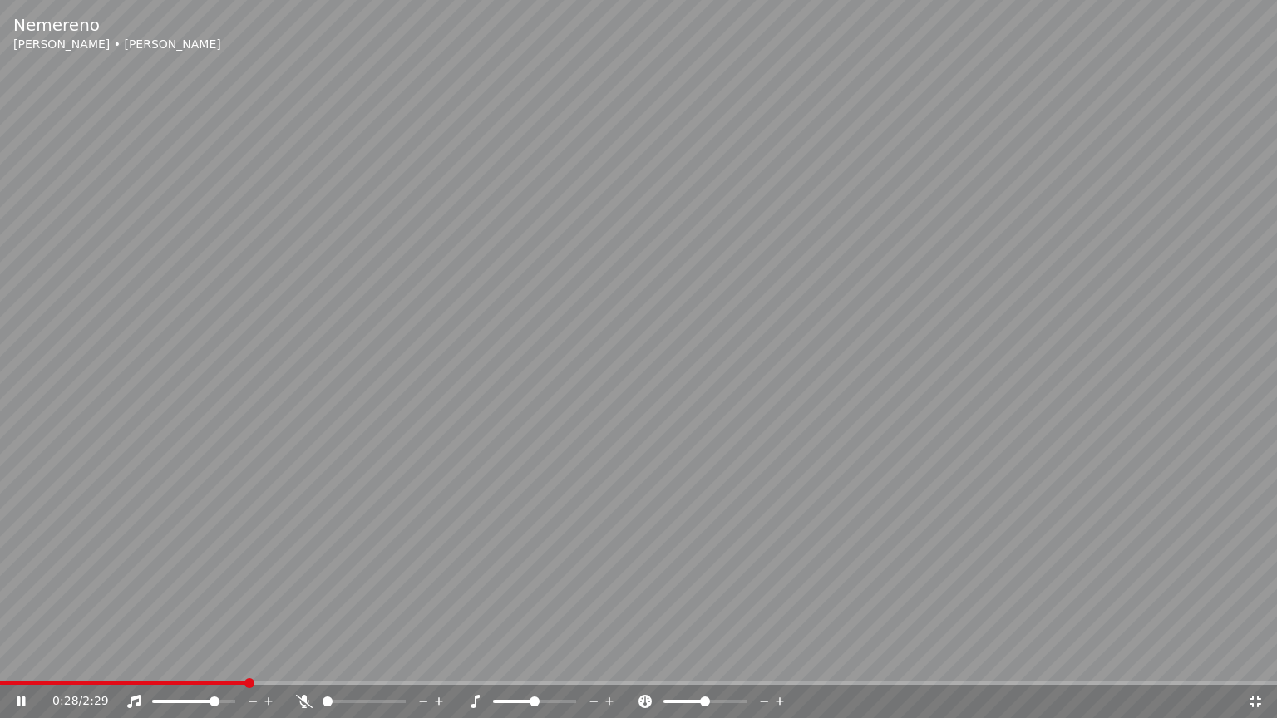
click at [217, 666] on span at bounding box center [214, 702] width 10 height 10
click at [224, 666] on span at bounding box center [220, 702] width 10 height 10
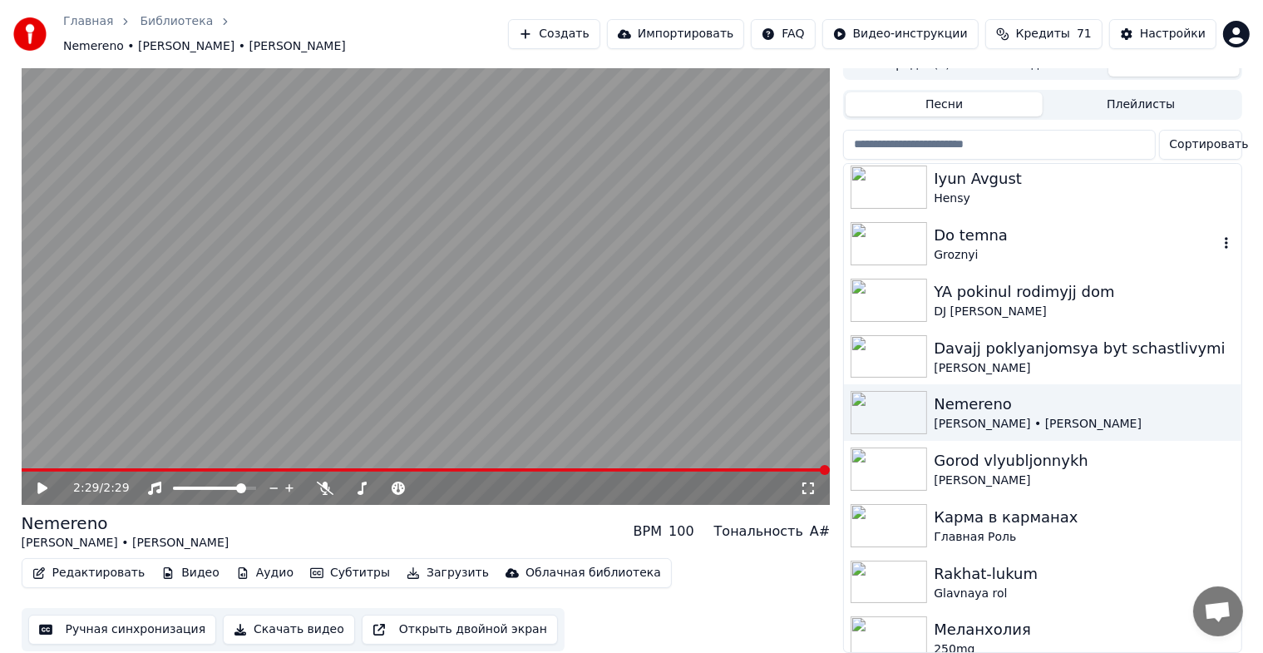
scroll to position [332, 0]
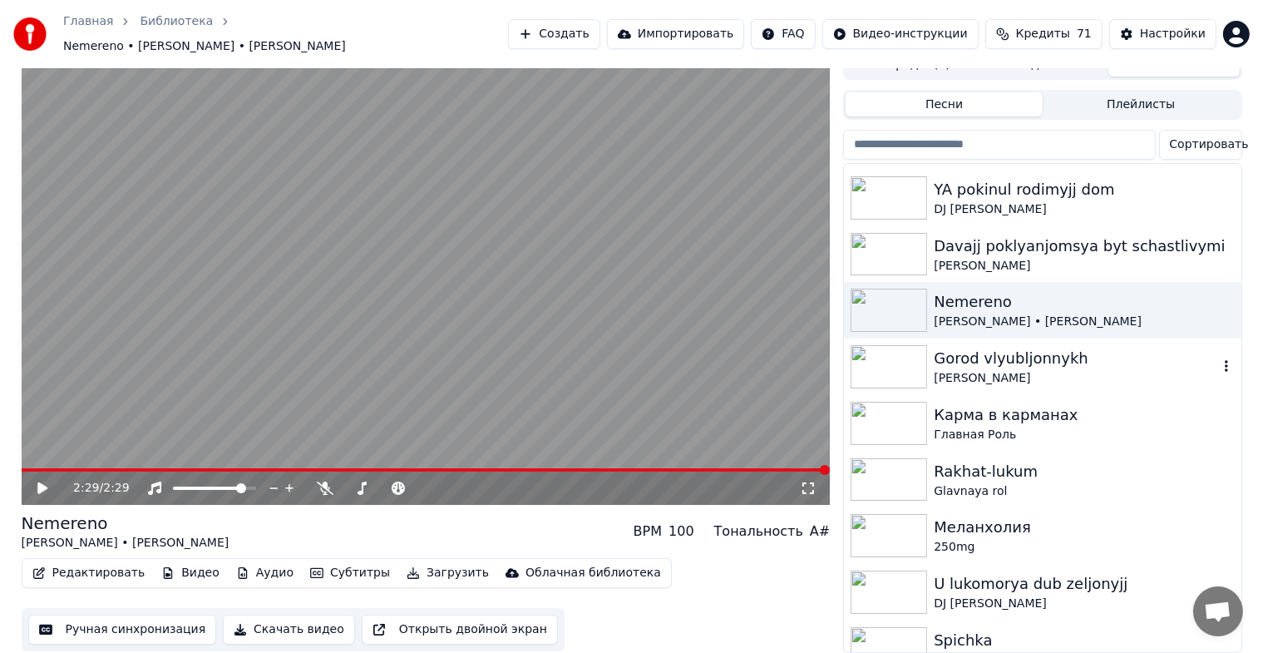
click at [907, 367] on img at bounding box center [888, 366] width 76 height 43
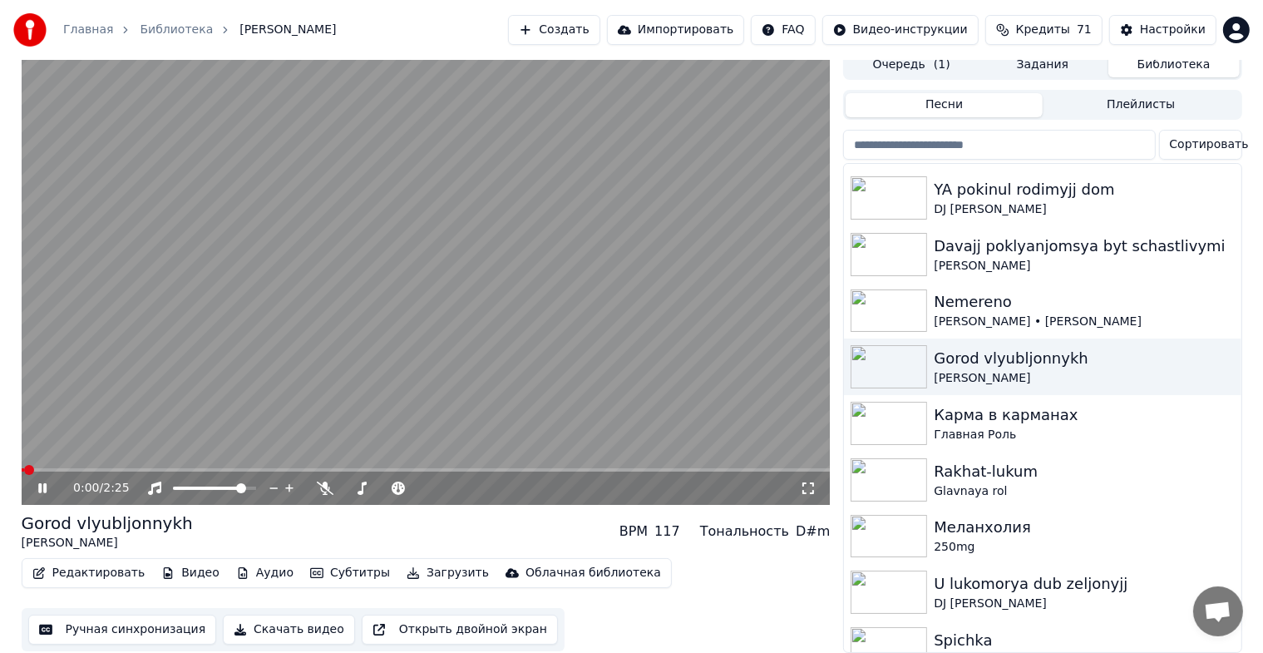
click at [805, 481] on icon at bounding box center [808, 487] width 17 height 13
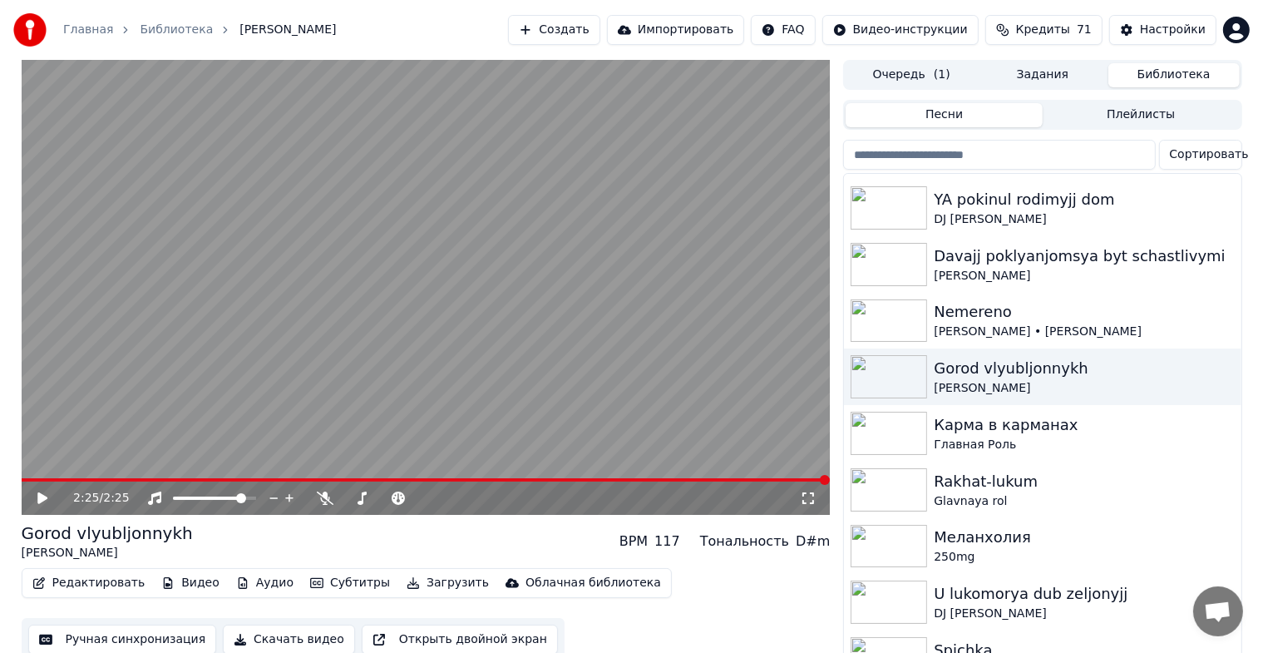
scroll to position [20, 0]
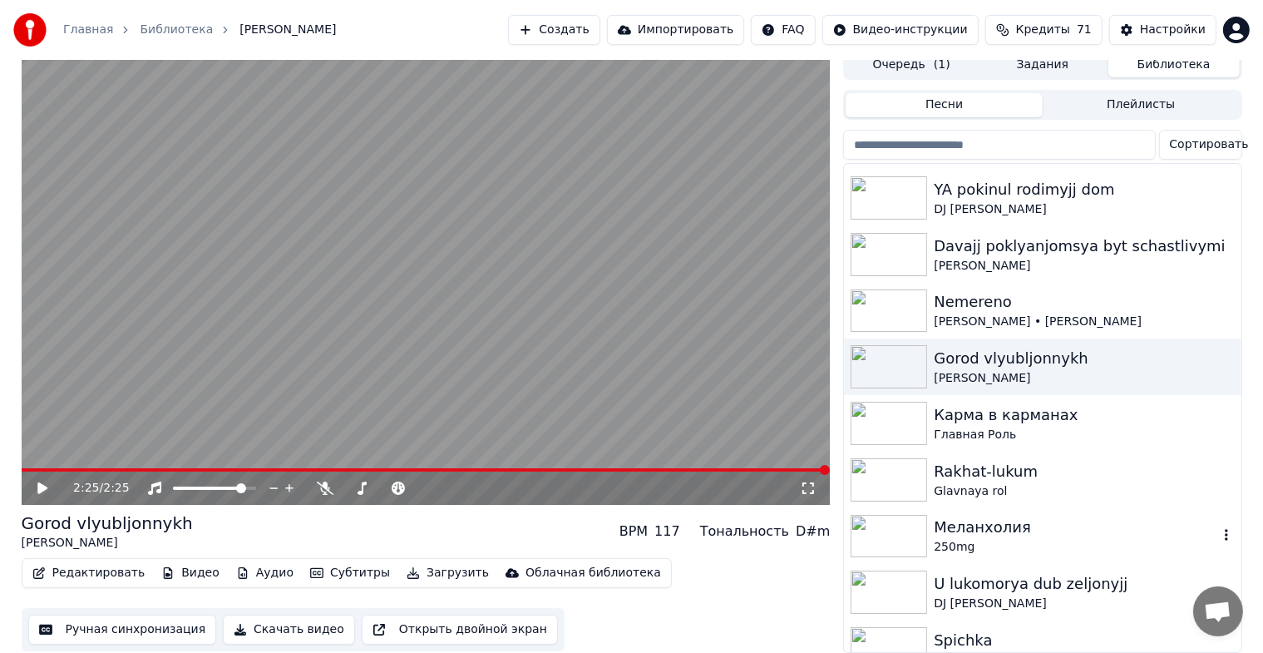
drag, startPoint x: 915, startPoint y: 523, endPoint x: 873, endPoint y: 508, distance: 45.0
click at [914, 523] on img at bounding box center [888, 536] width 76 height 43
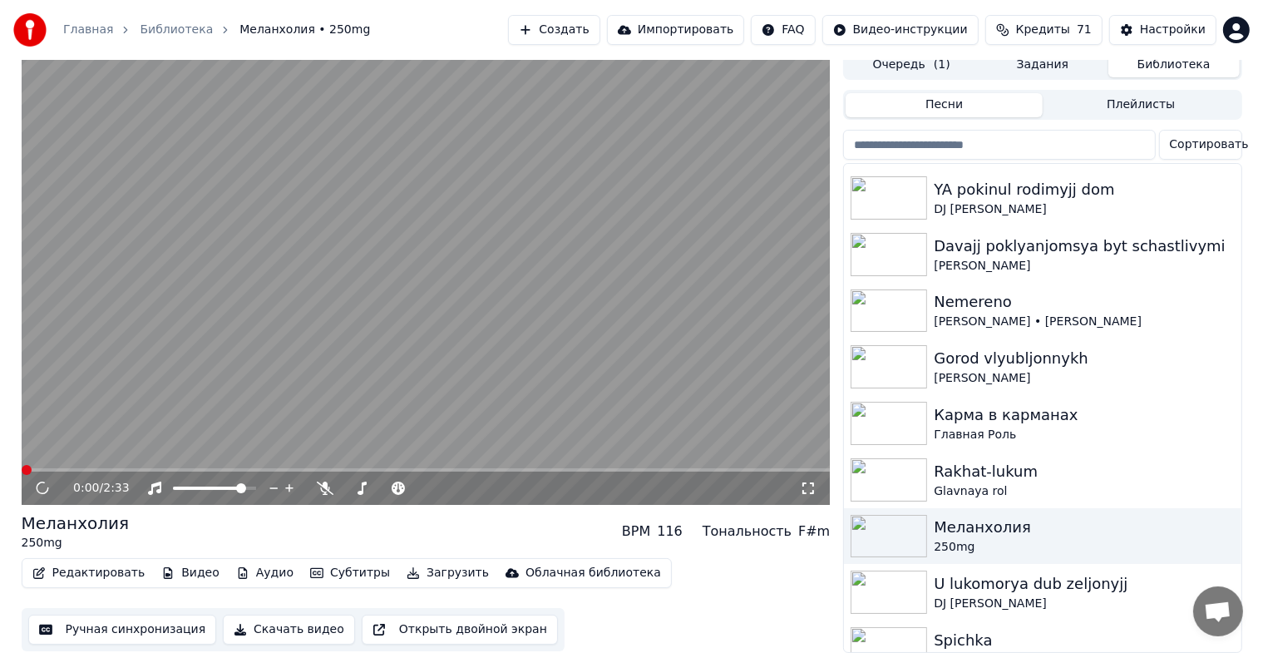
click at [809, 481] on icon at bounding box center [808, 487] width 17 height 13
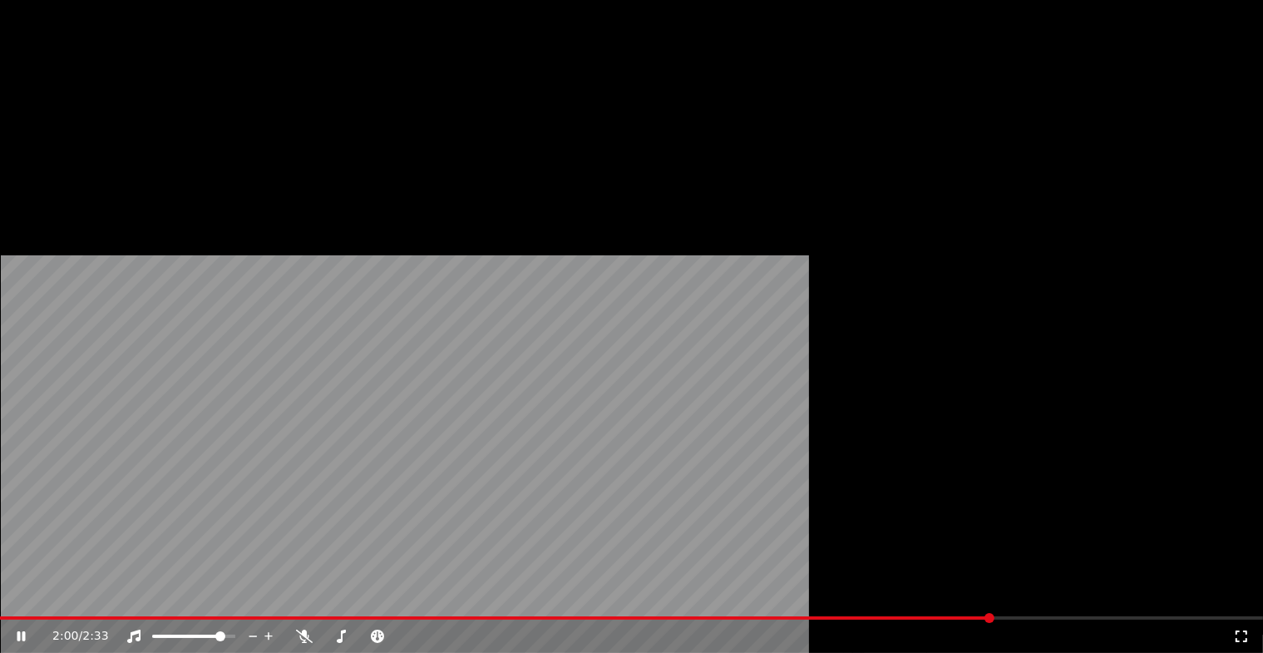
scroll to position [665, 0]
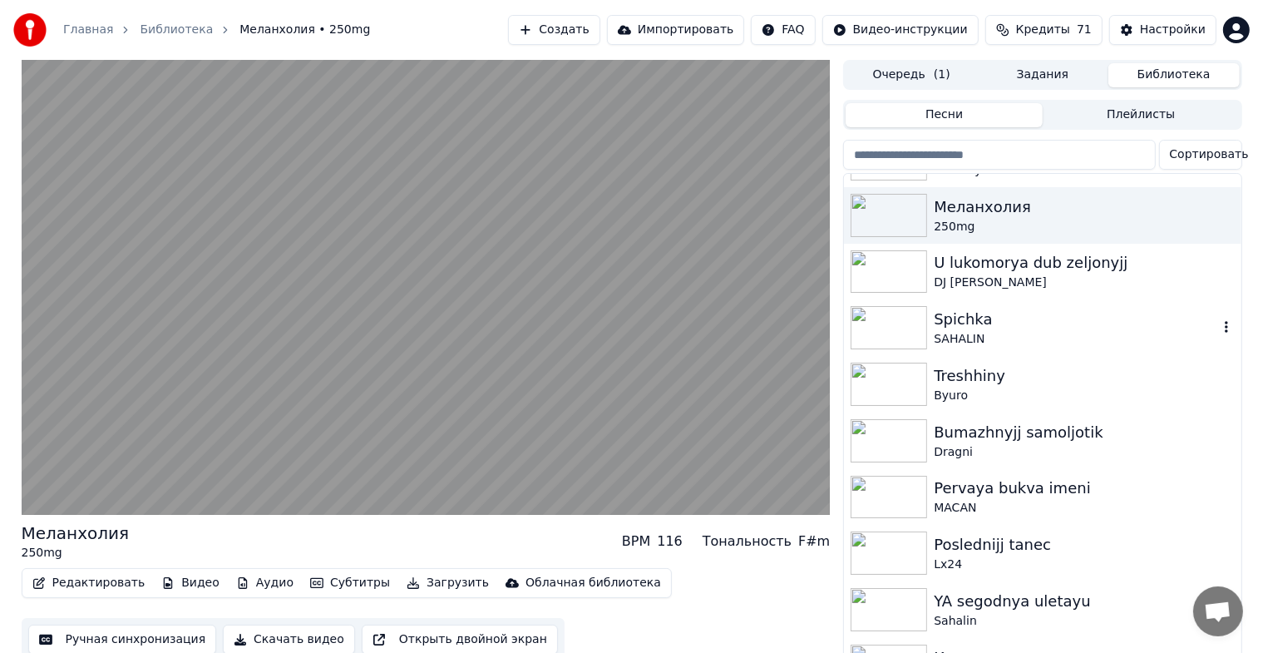
click at [924, 328] on img at bounding box center [888, 327] width 76 height 43
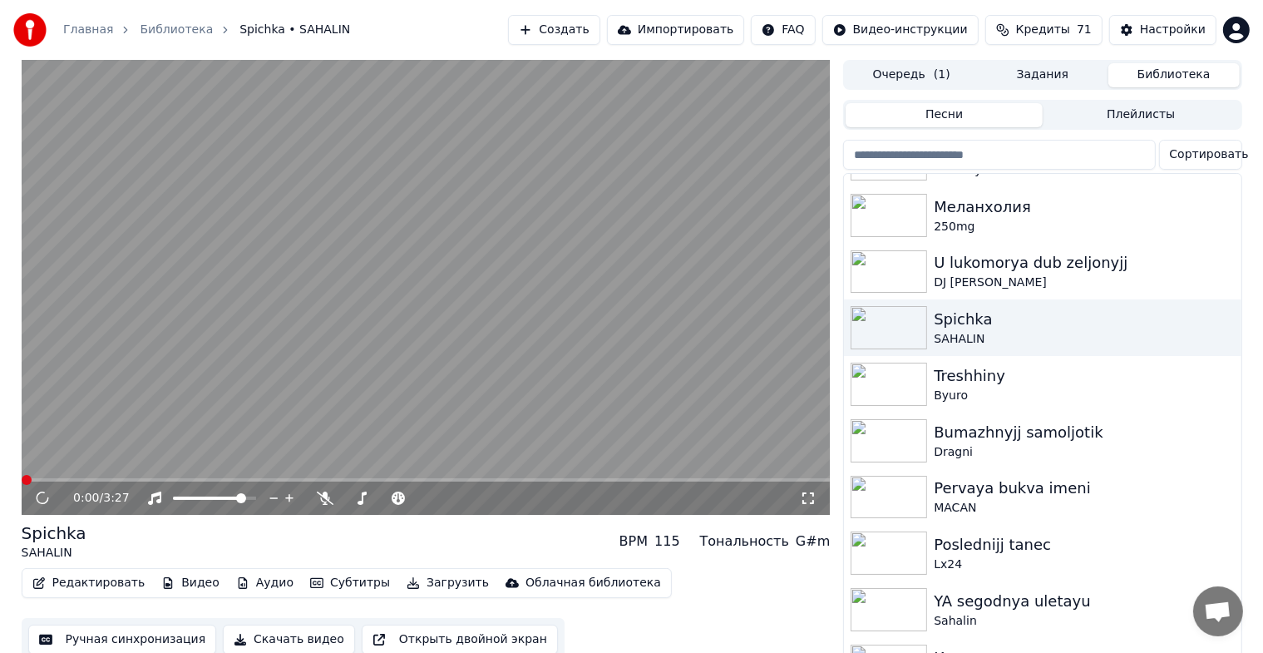
click at [813, 498] on icon at bounding box center [808, 497] width 17 height 13
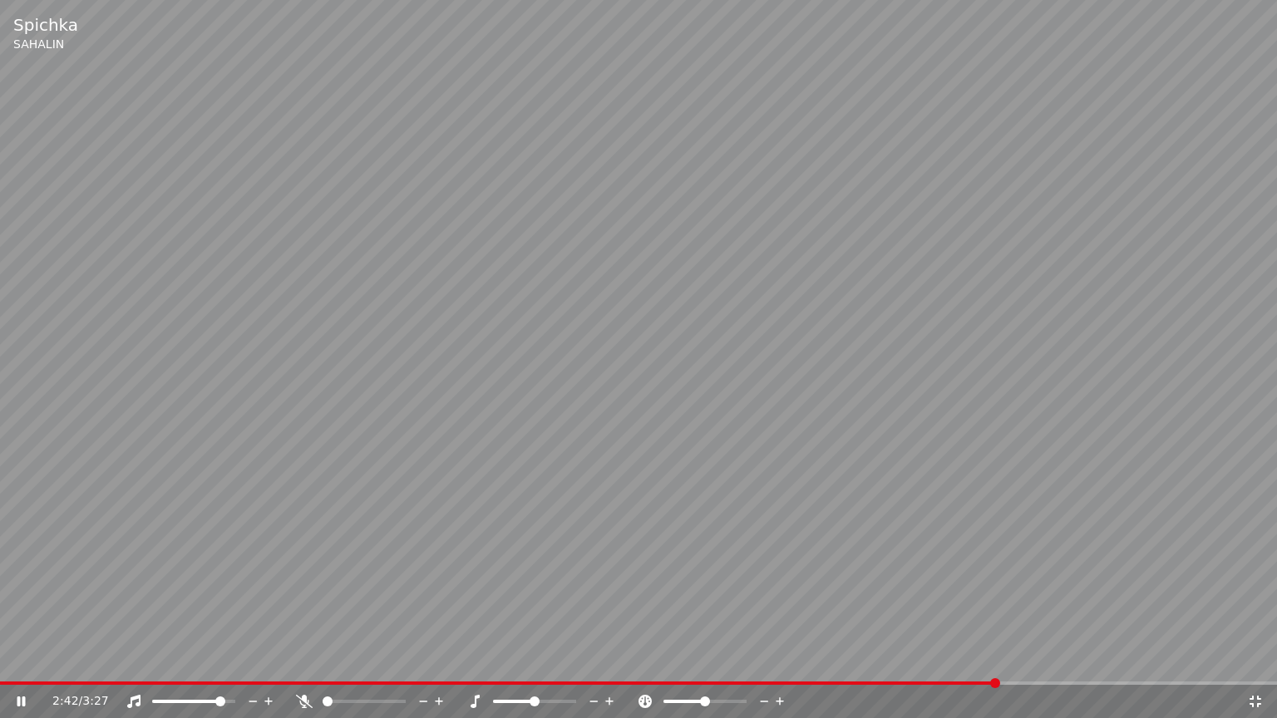
click at [215, 666] on span at bounding box center [220, 702] width 10 height 10
click at [213, 666] on span at bounding box center [183, 701] width 62 height 3
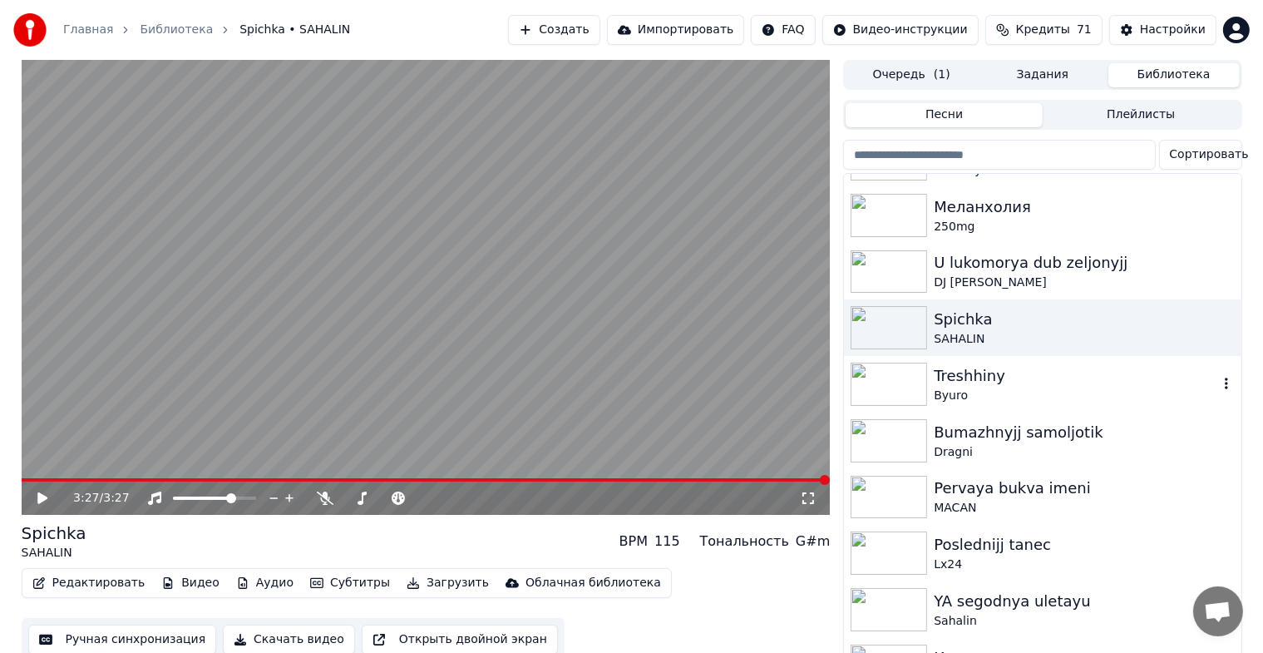
click at [878, 389] on img at bounding box center [888, 383] width 76 height 43
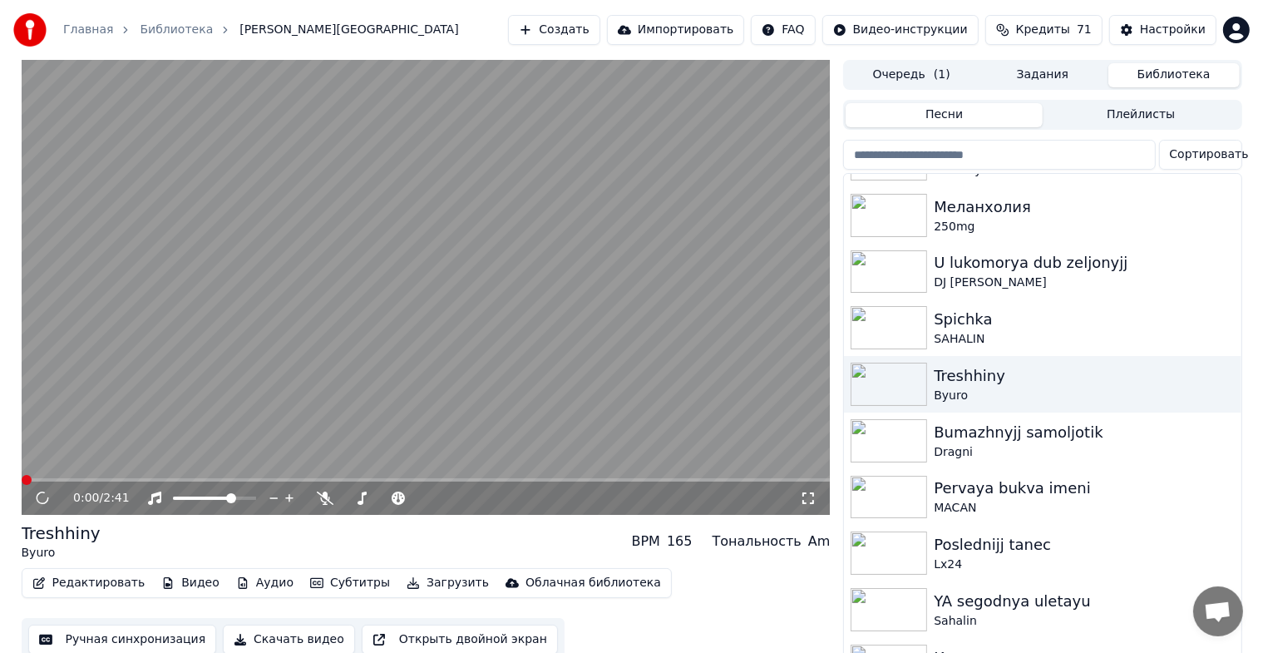
click at [805, 502] on icon at bounding box center [808, 498] width 12 height 12
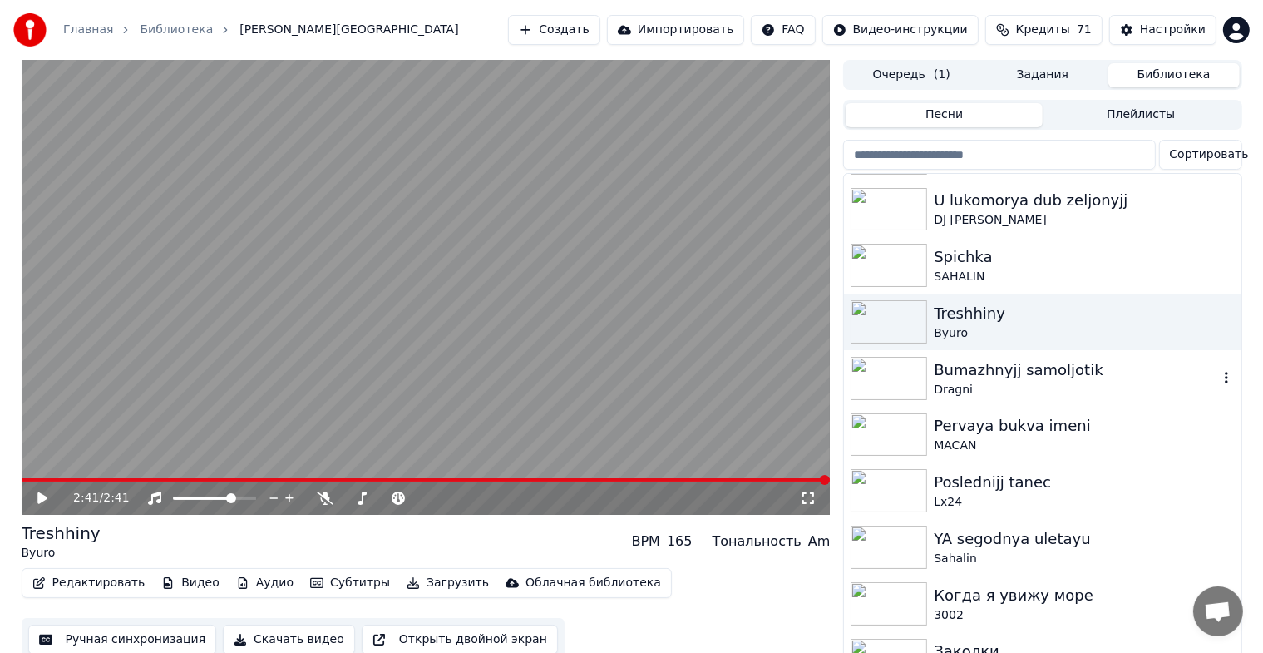
scroll to position [748, 0]
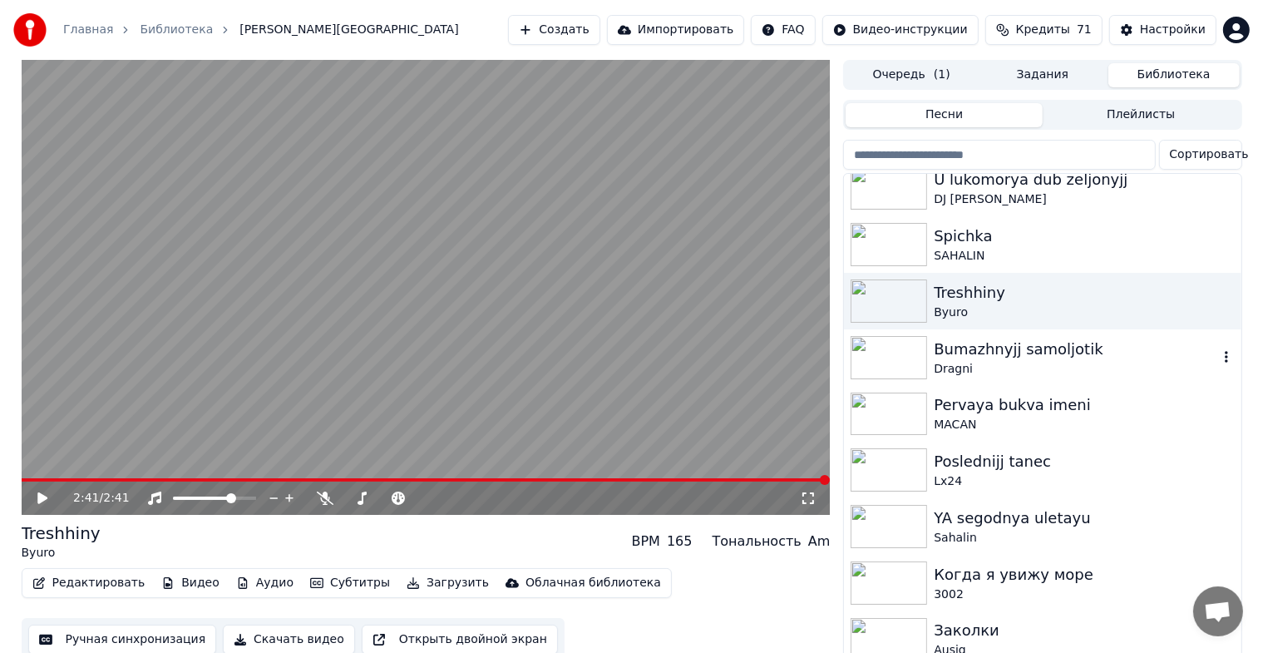
click at [879, 356] on img at bounding box center [888, 357] width 76 height 43
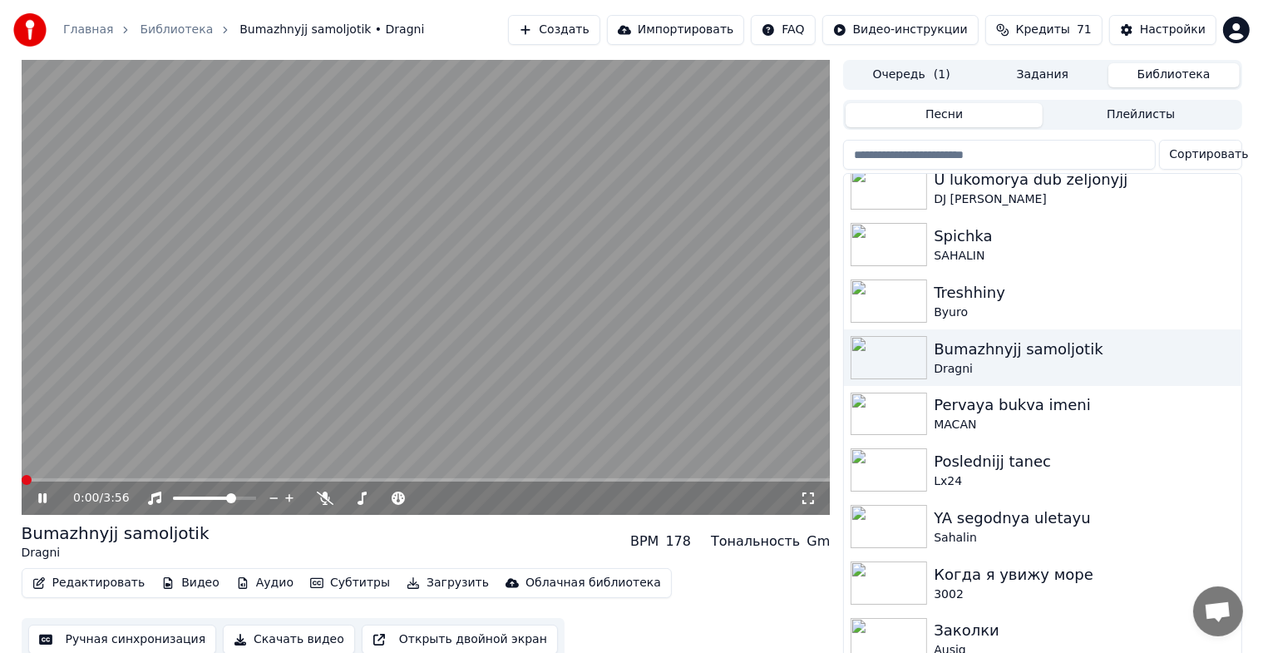
click at [807, 500] on icon at bounding box center [808, 497] width 17 height 13
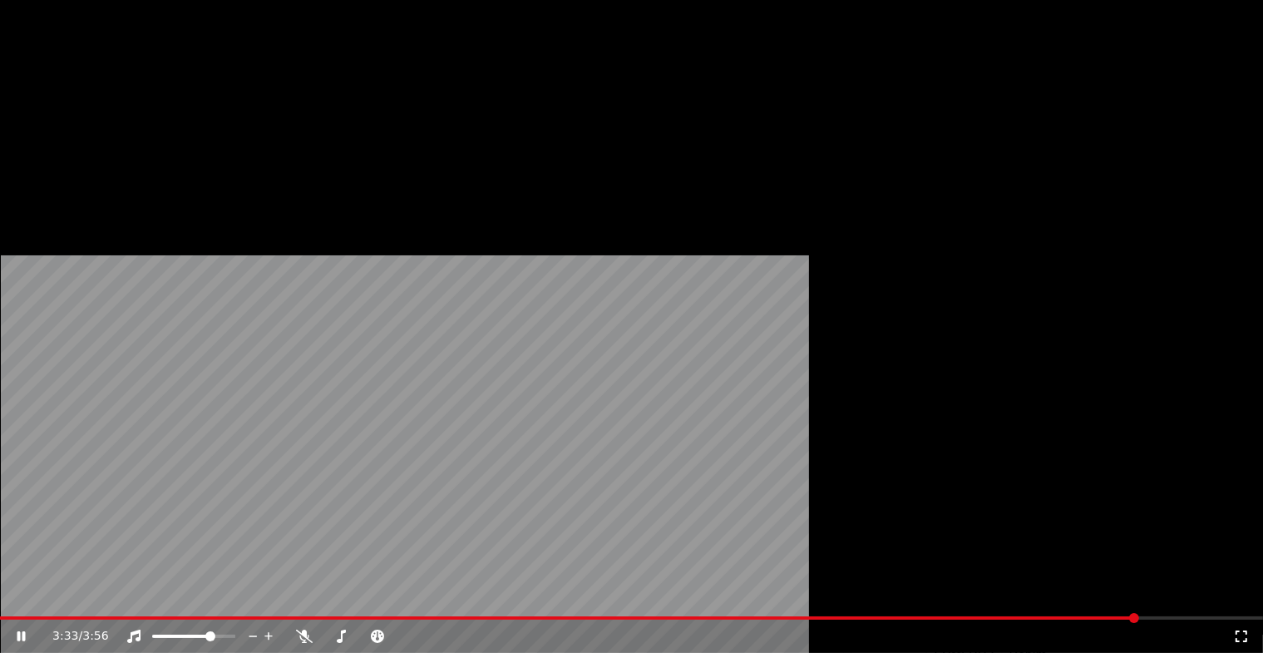
scroll to position [914, 0]
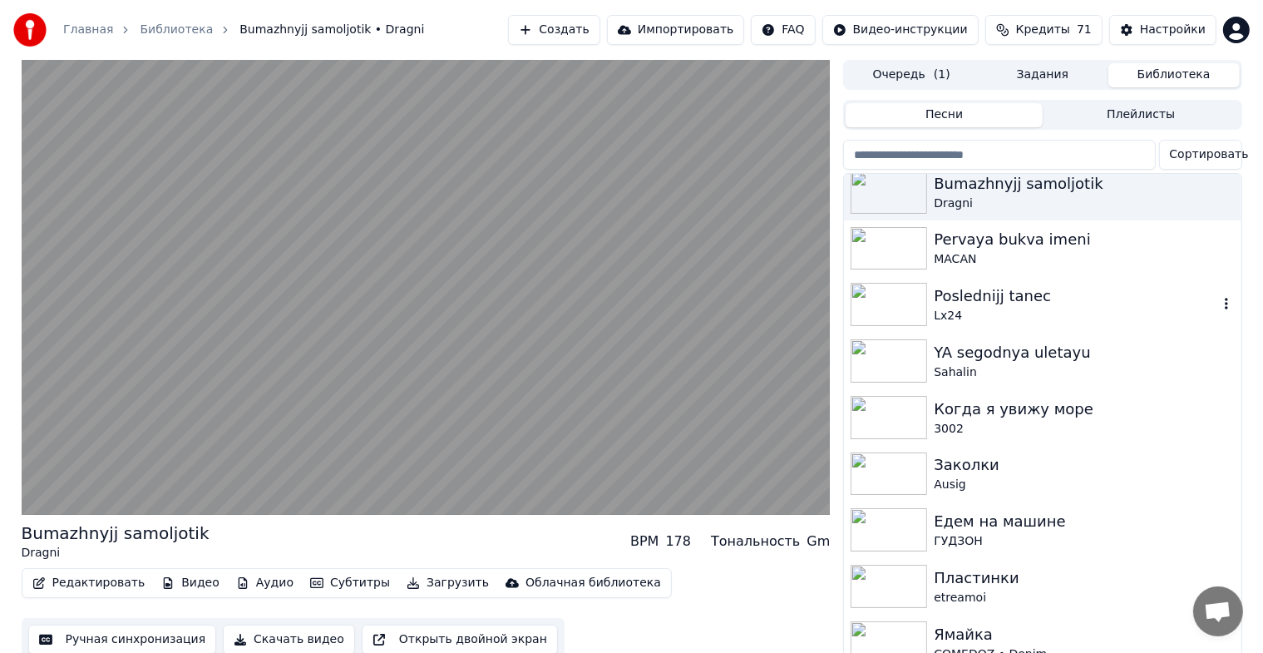
click at [881, 303] on img at bounding box center [888, 304] width 76 height 43
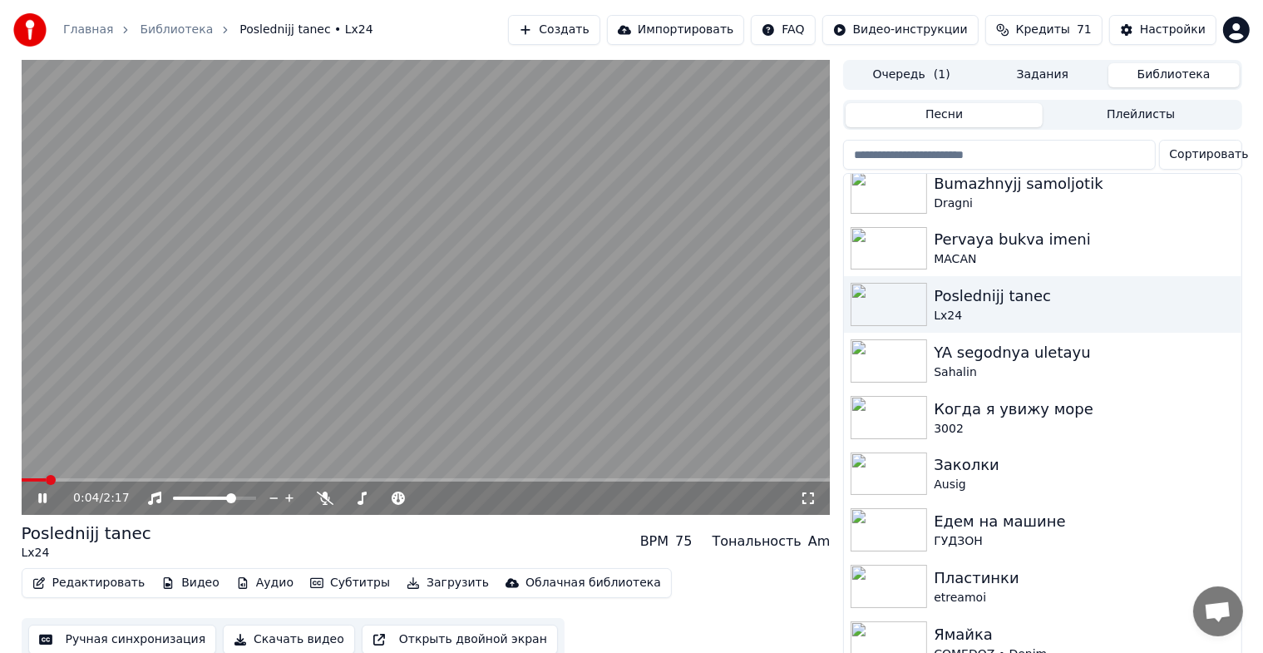
click at [810, 497] on icon at bounding box center [808, 497] width 17 height 13
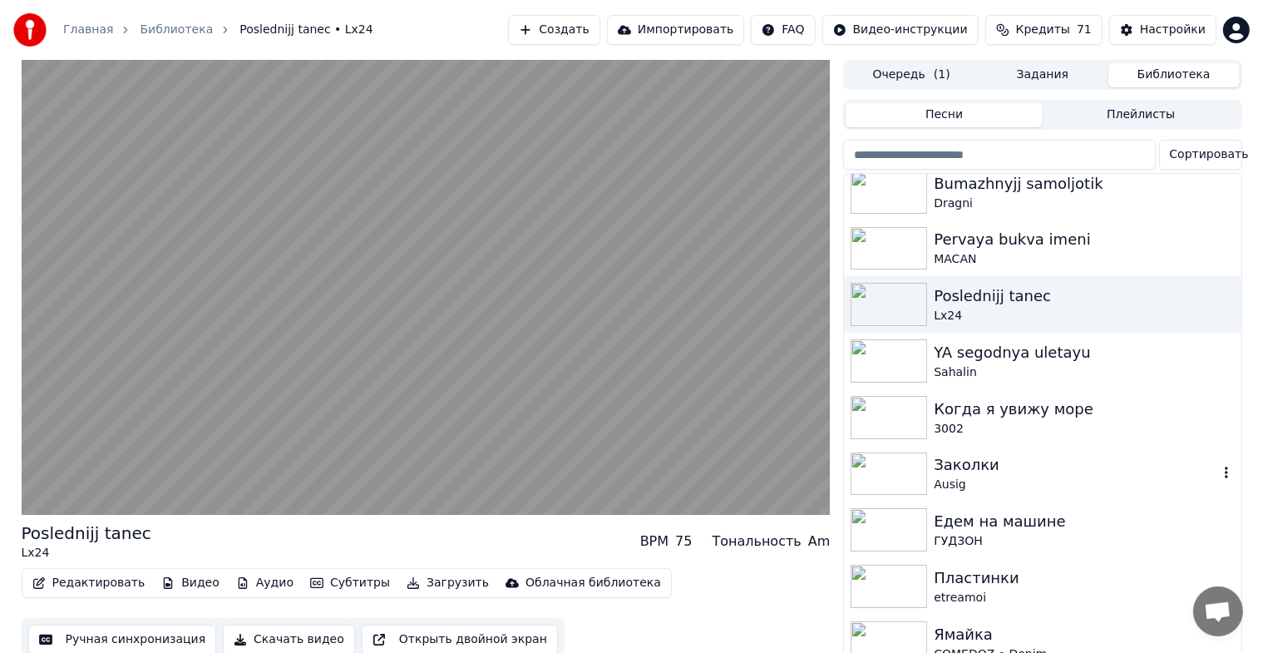
click at [919, 465] on img at bounding box center [888, 473] width 76 height 43
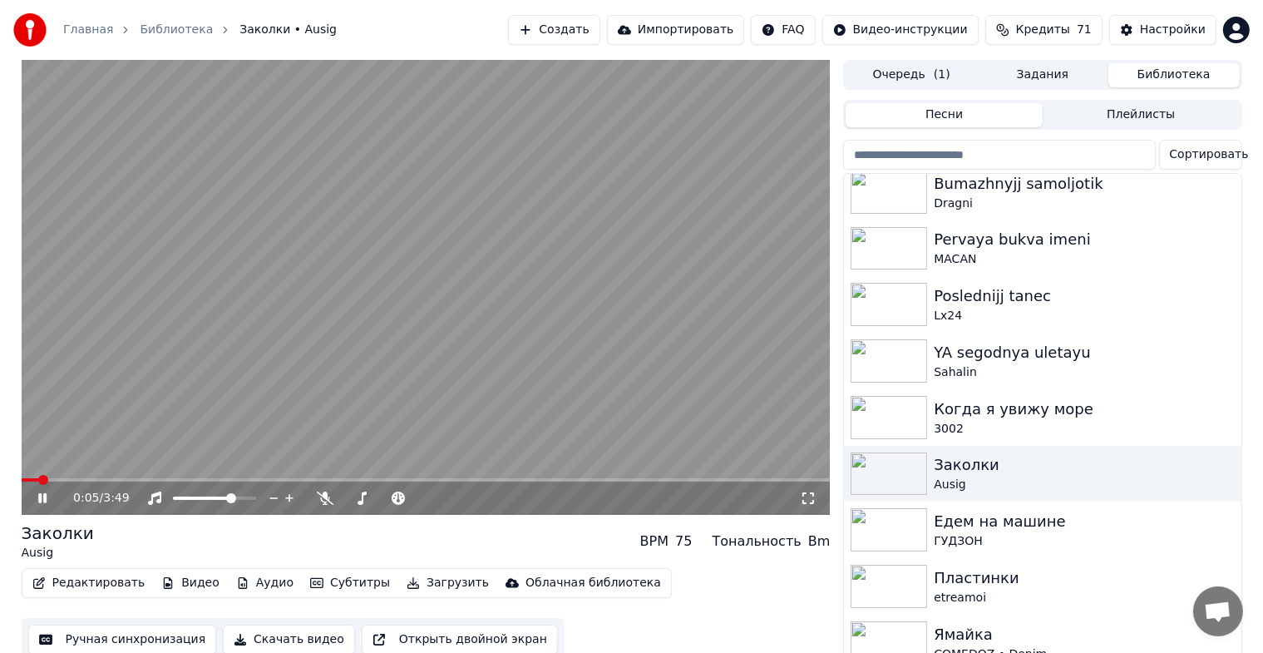
click at [811, 497] on icon at bounding box center [808, 497] width 17 height 13
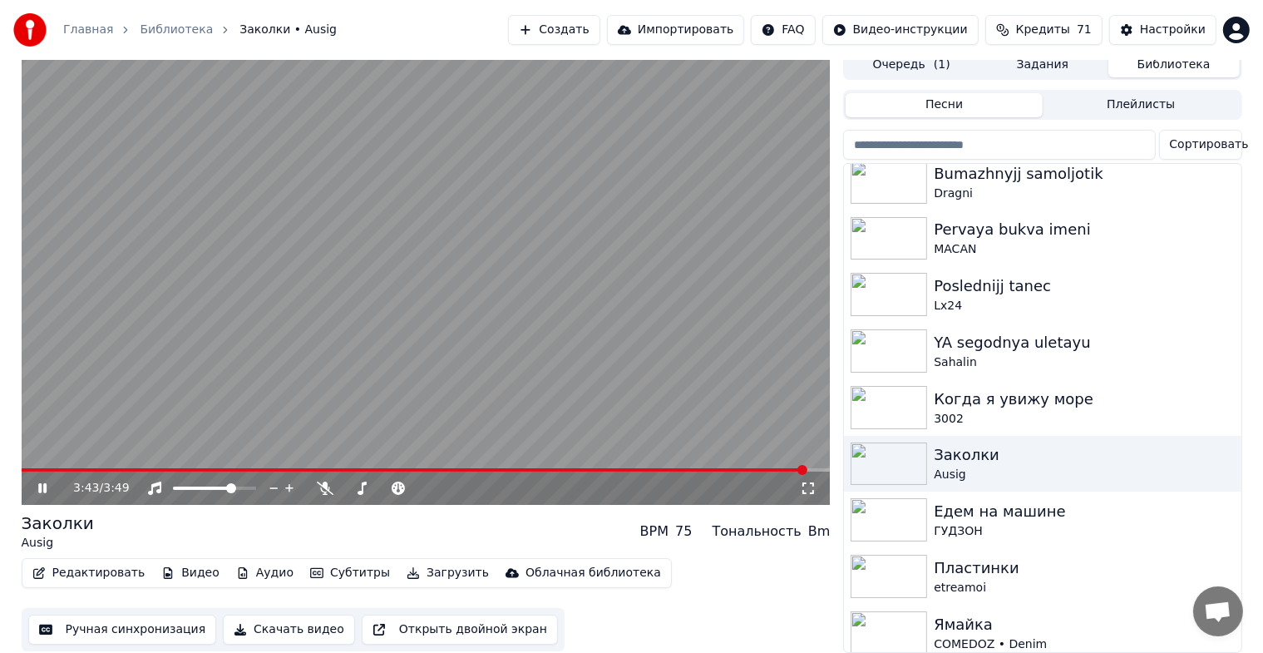
scroll to position [20, 0]
click at [898, 505] on img at bounding box center [888, 519] width 76 height 43
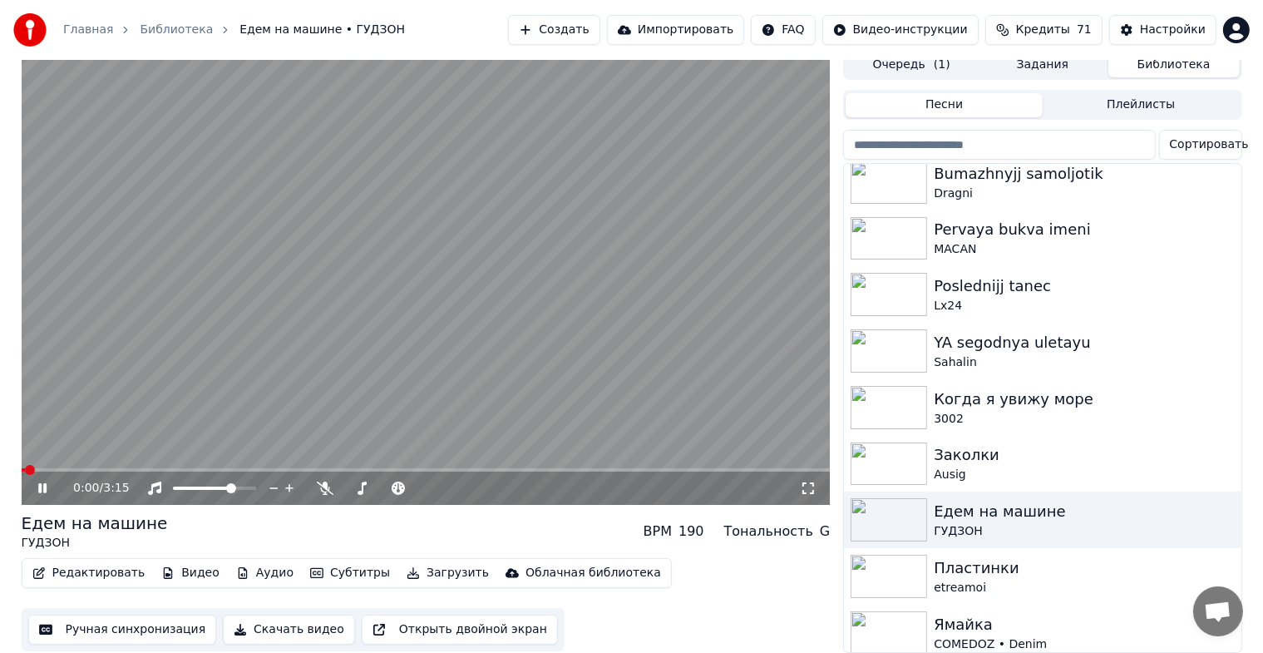
click at [825, 471] on div "0:00 / 3:15" at bounding box center [426, 487] width 809 height 33
click at [809, 481] on icon at bounding box center [808, 487] width 17 height 13
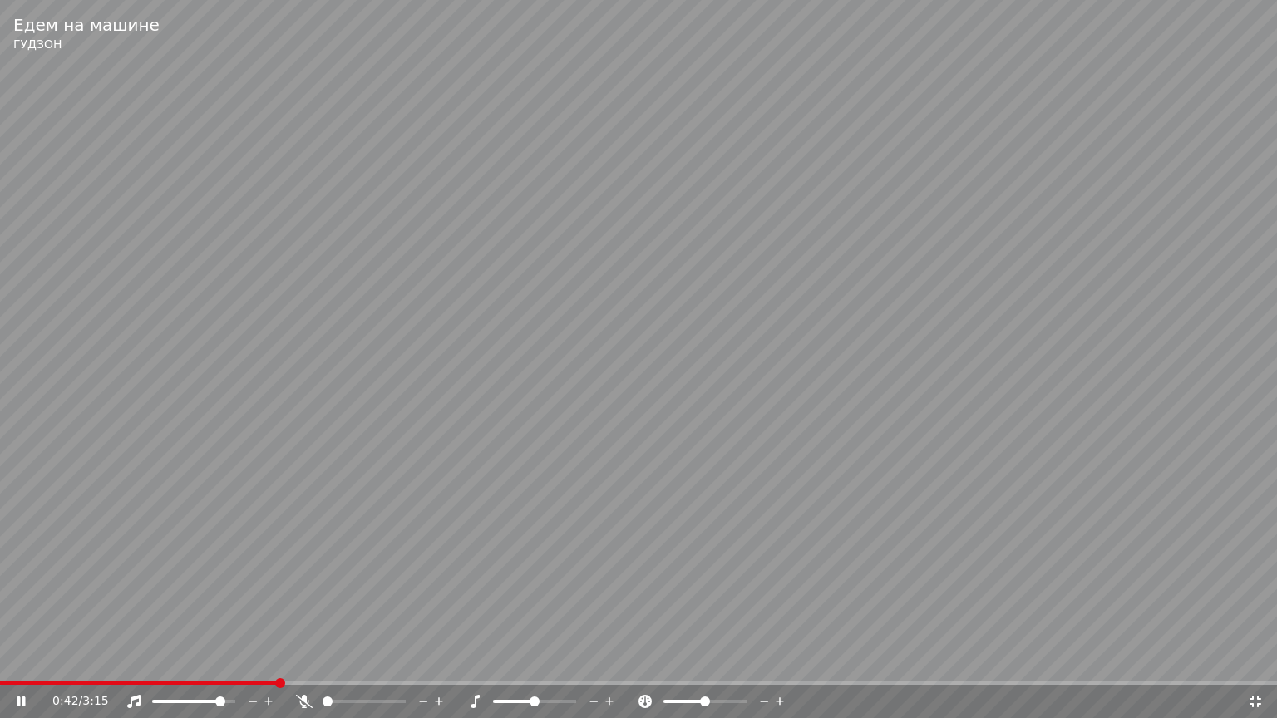
click at [225, 666] on span at bounding box center [220, 702] width 10 height 10
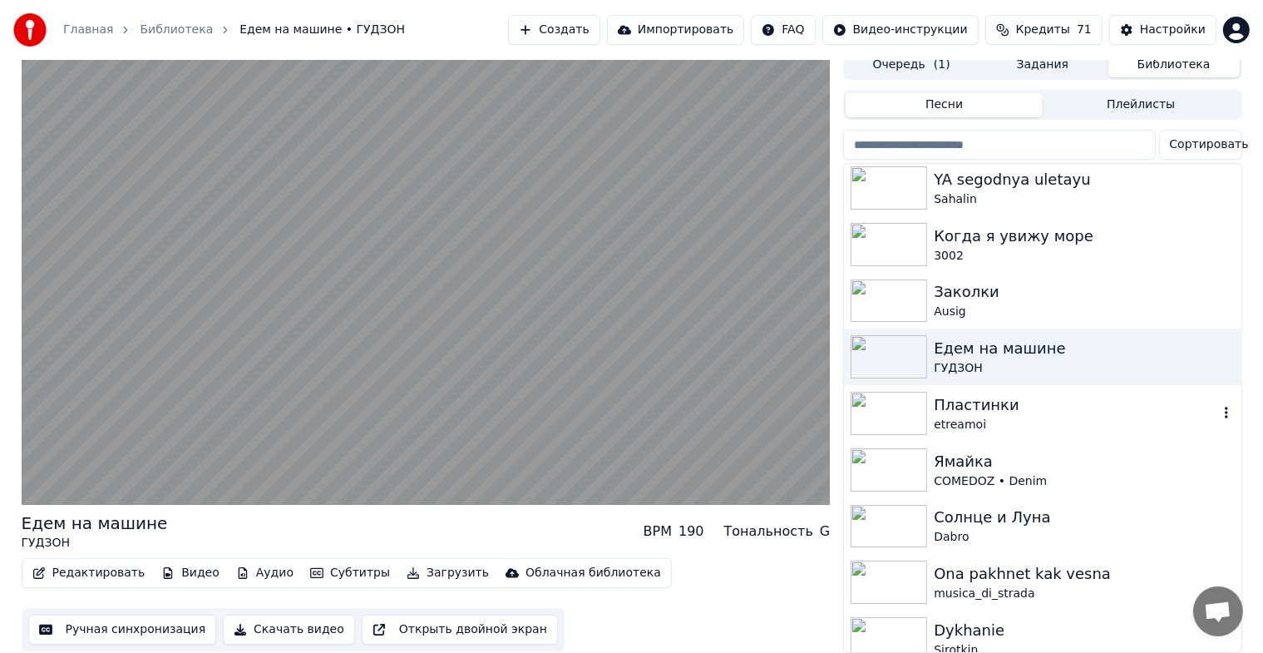
scroll to position [1081, 0]
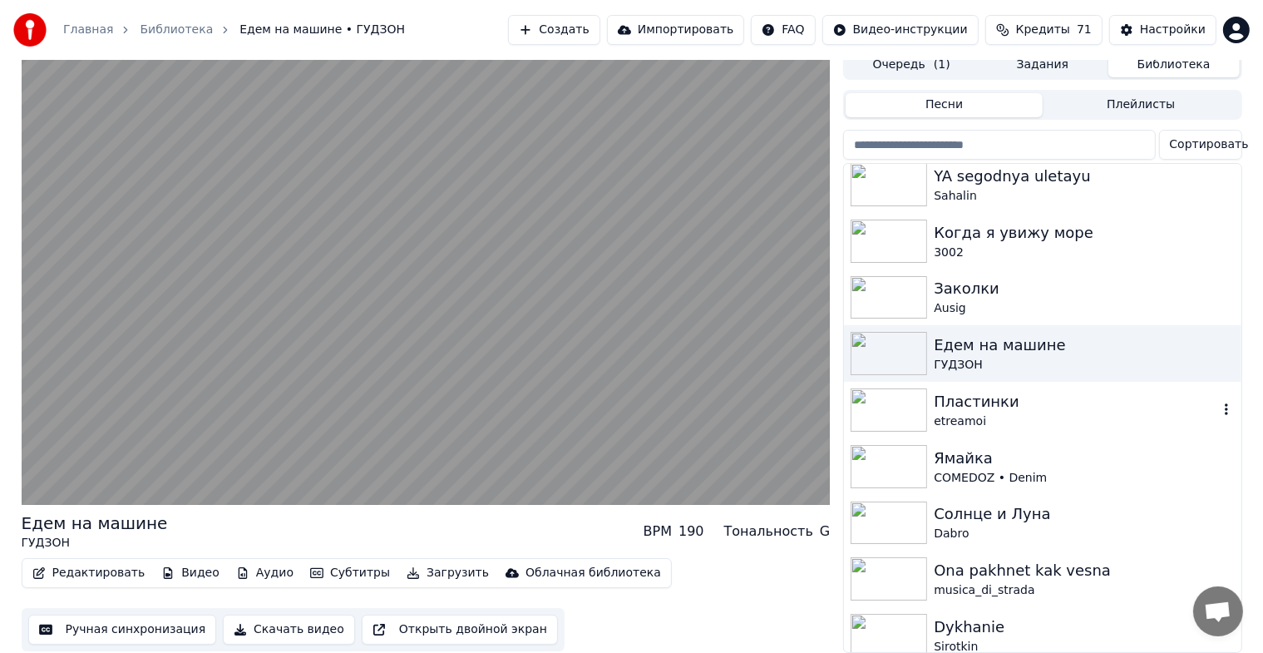
click at [899, 404] on img at bounding box center [888, 409] width 76 height 43
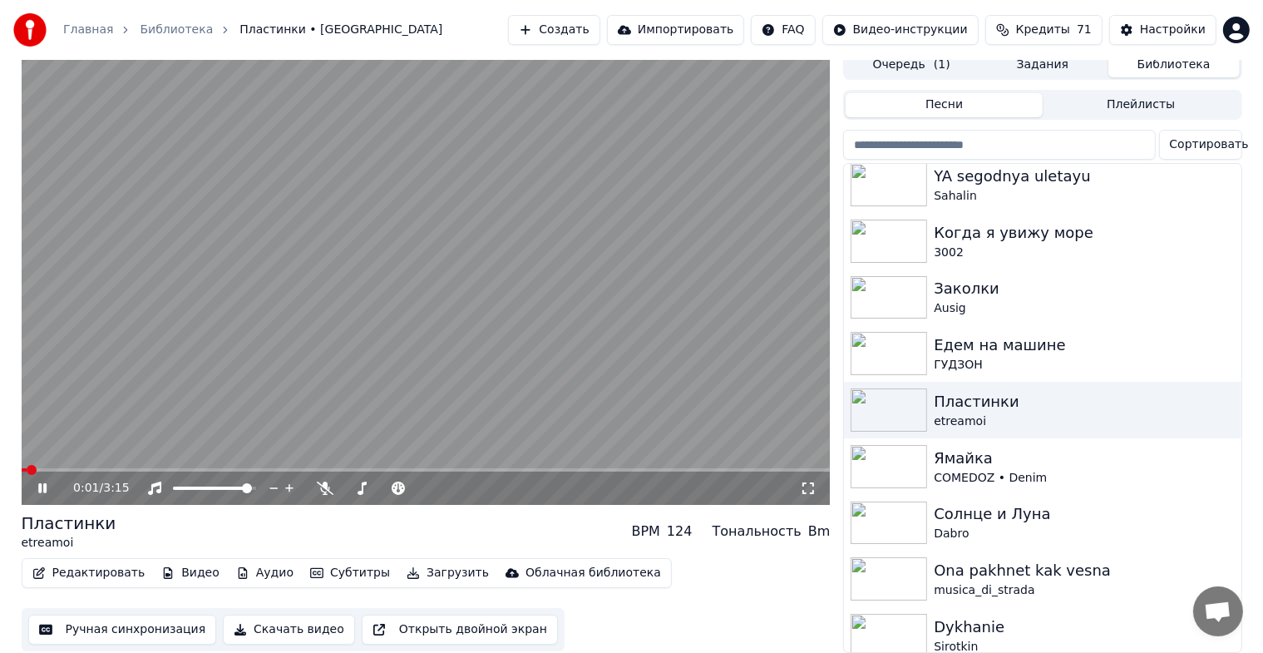
drag, startPoint x: 804, startPoint y: 474, endPoint x: 804, endPoint y: 492, distance: 18.3
click at [804, 482] on icon at bounding box center [808, 488] width 12 height 12
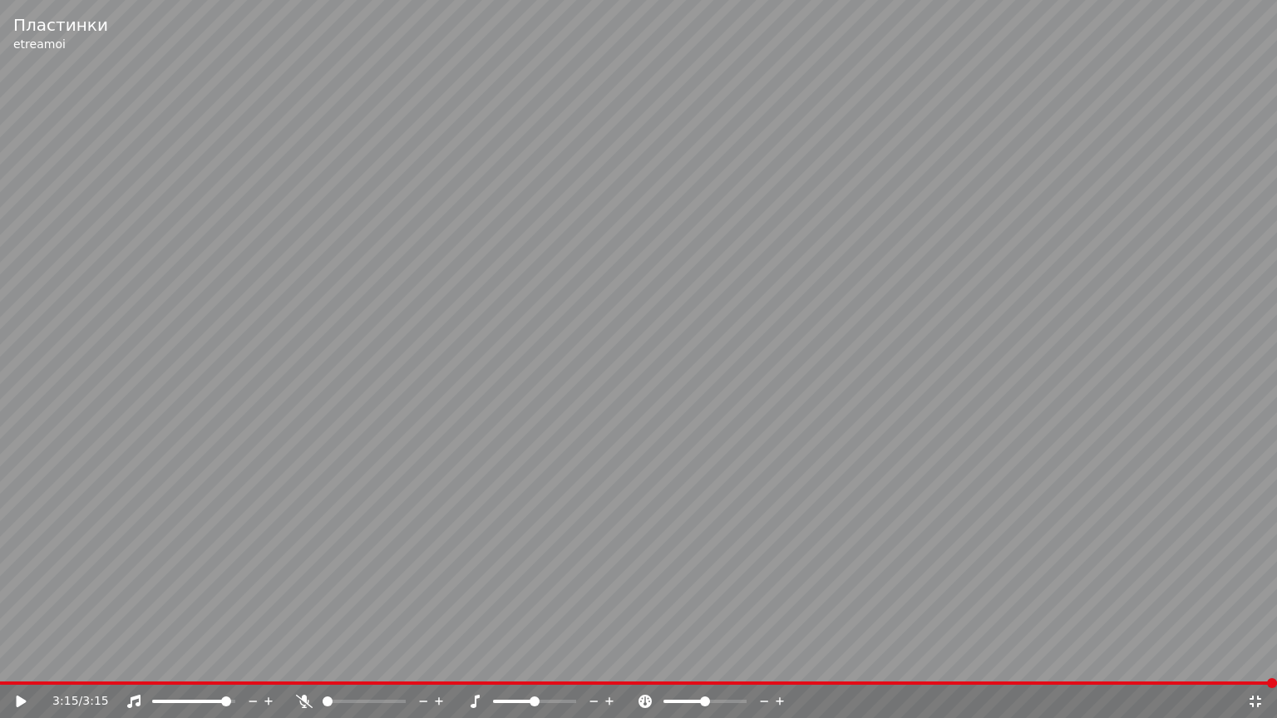
click at [1257, 666] on icon at bounding box center [1255, 702] width 12 height 12
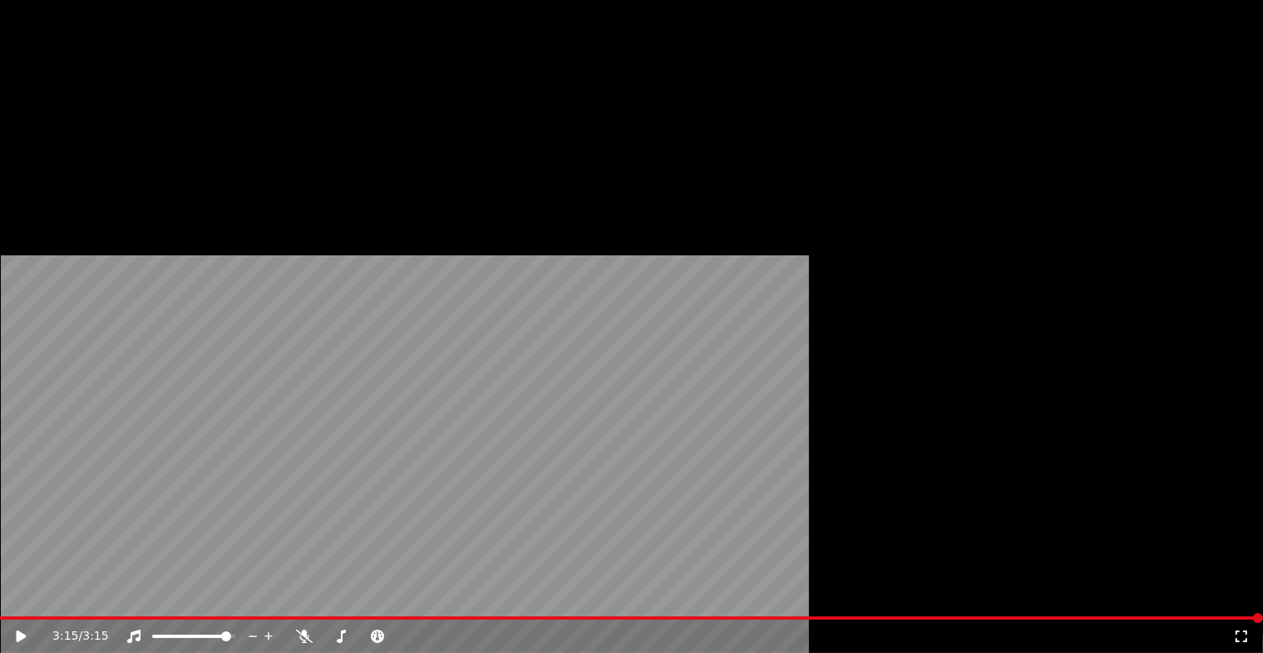
scroll to position [20, 0]
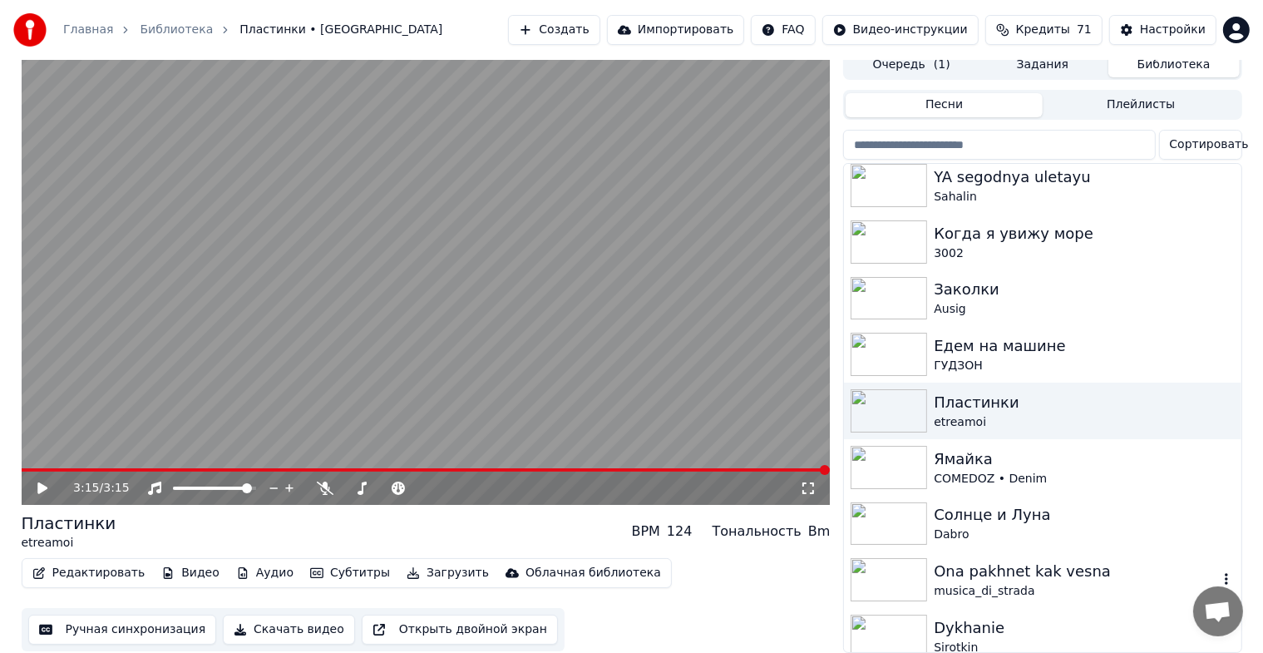
click at [896, 559] on img at bounding box center [888, 579] width 76 height 43
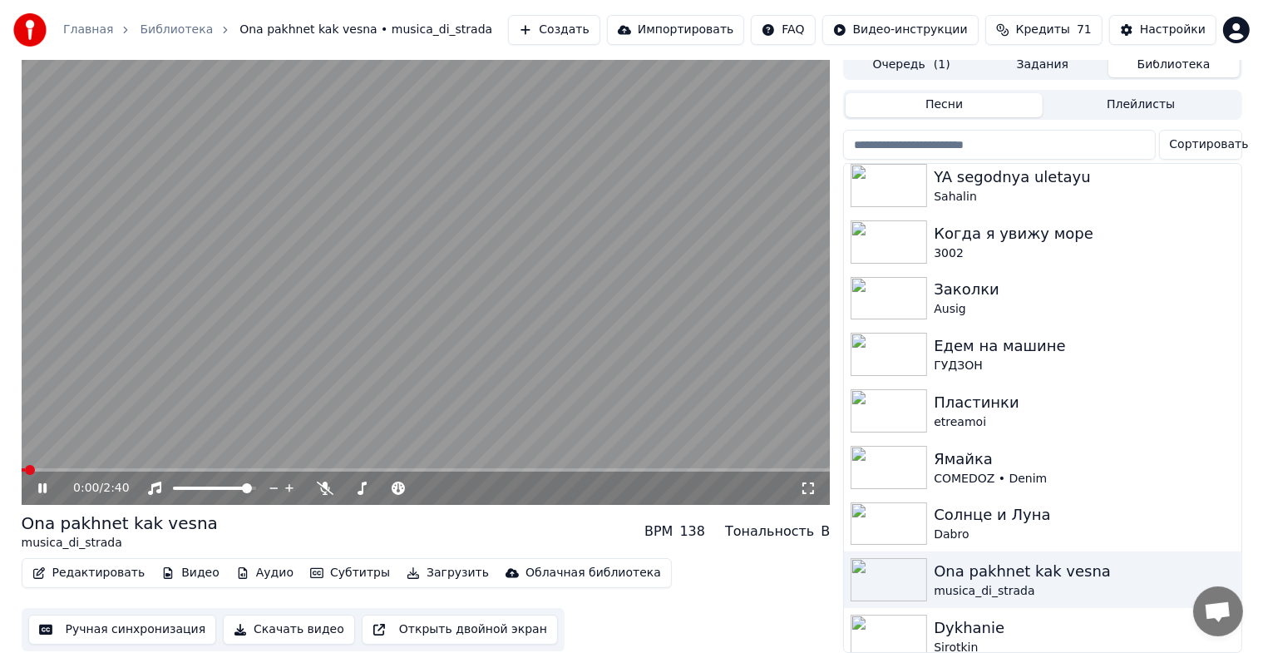
click at [802, 481] on icon at bounding box center [808, 487] width 17 height 13
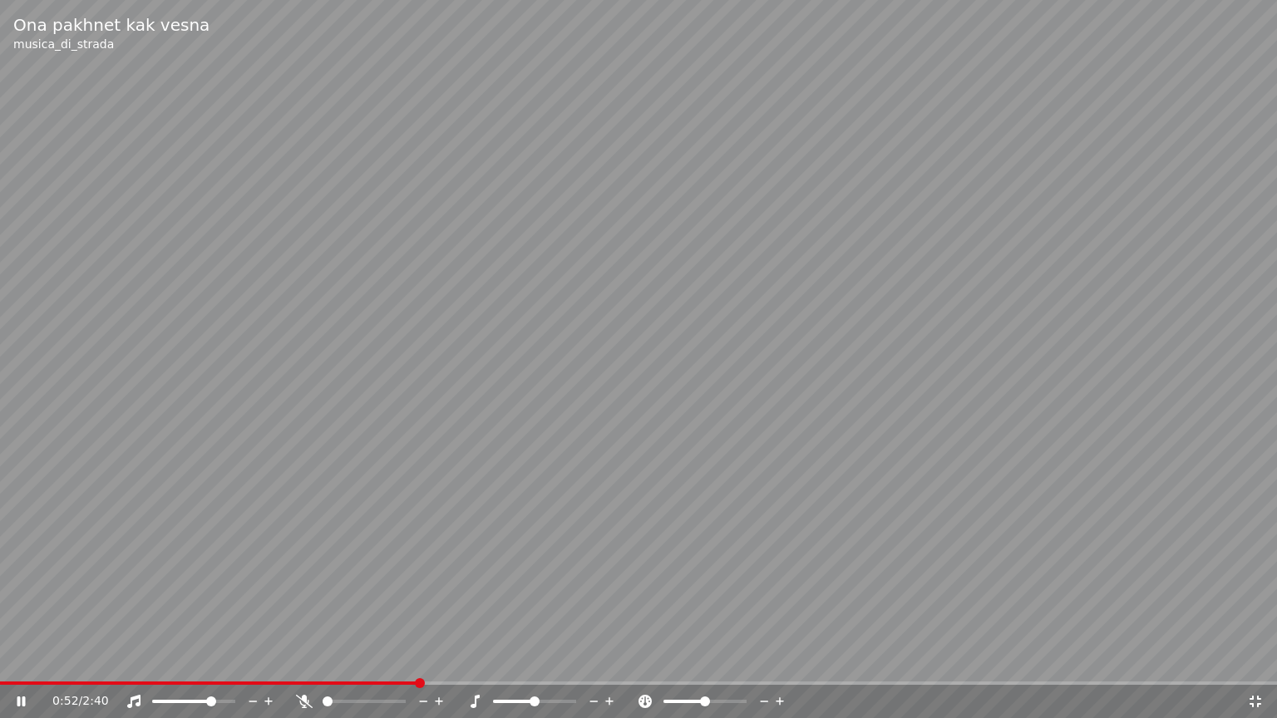
click at [214, 666] on span at bounding box center [183, 701] width 62 height 3
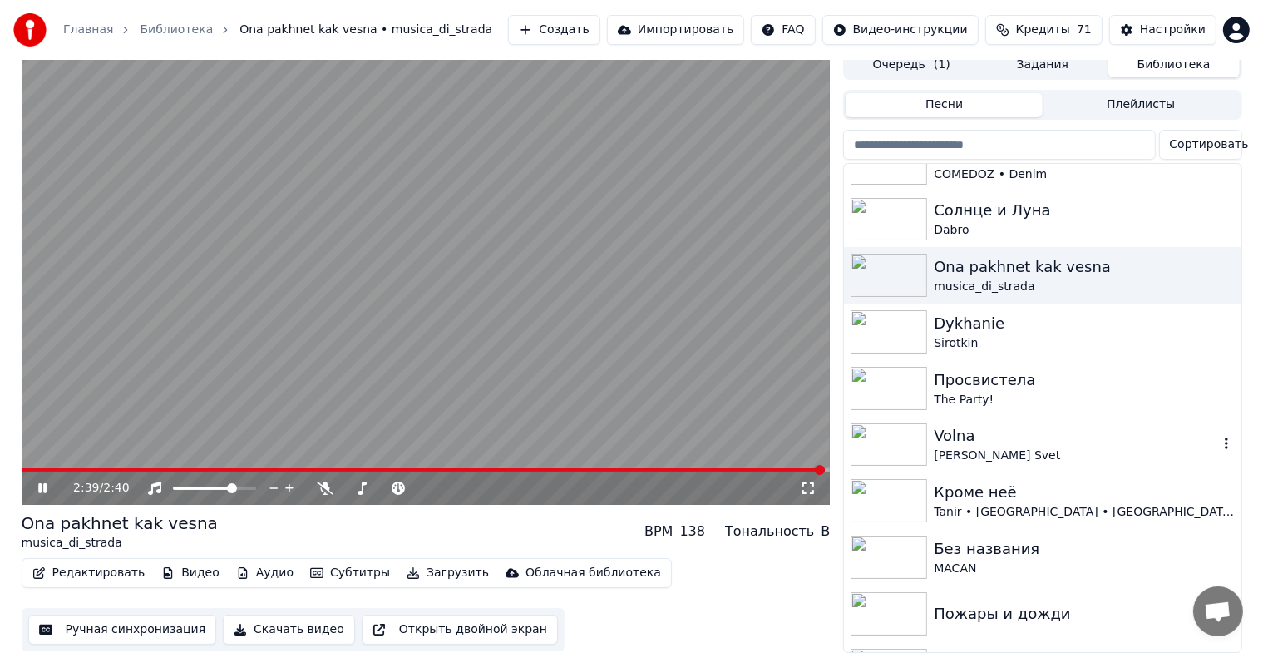
scroll to position [1413, 0]
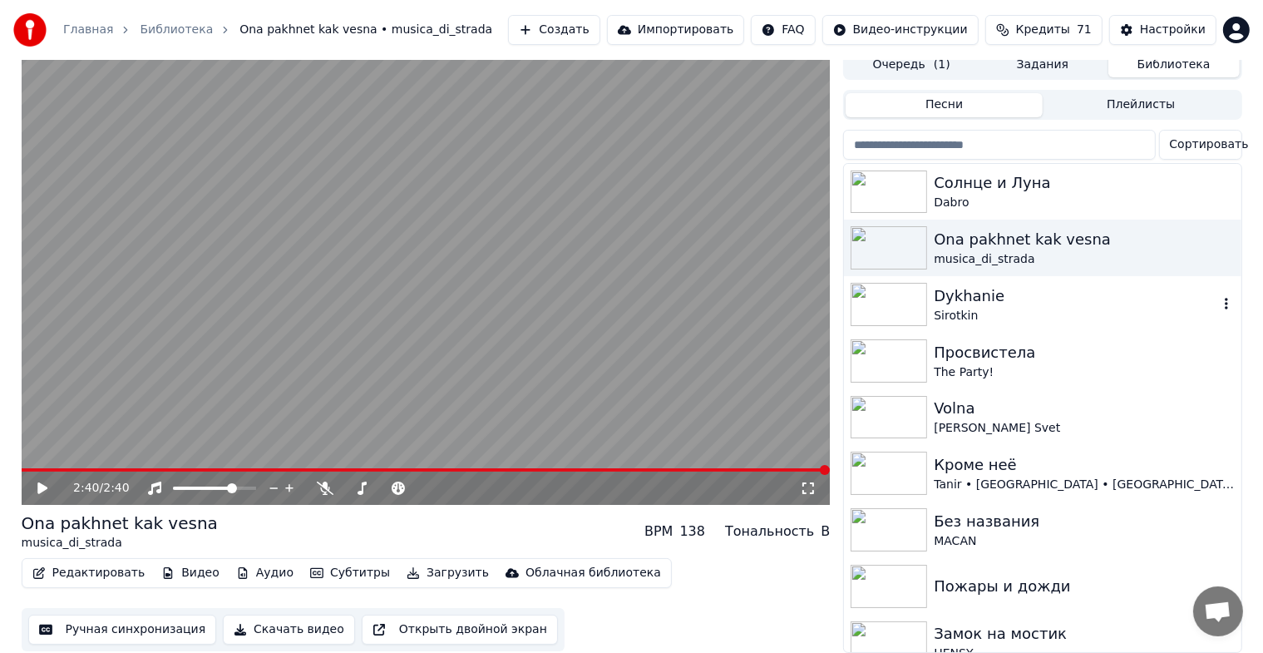
click at [894, 298] on img at bounding box center [888, 304] width 76 height 43
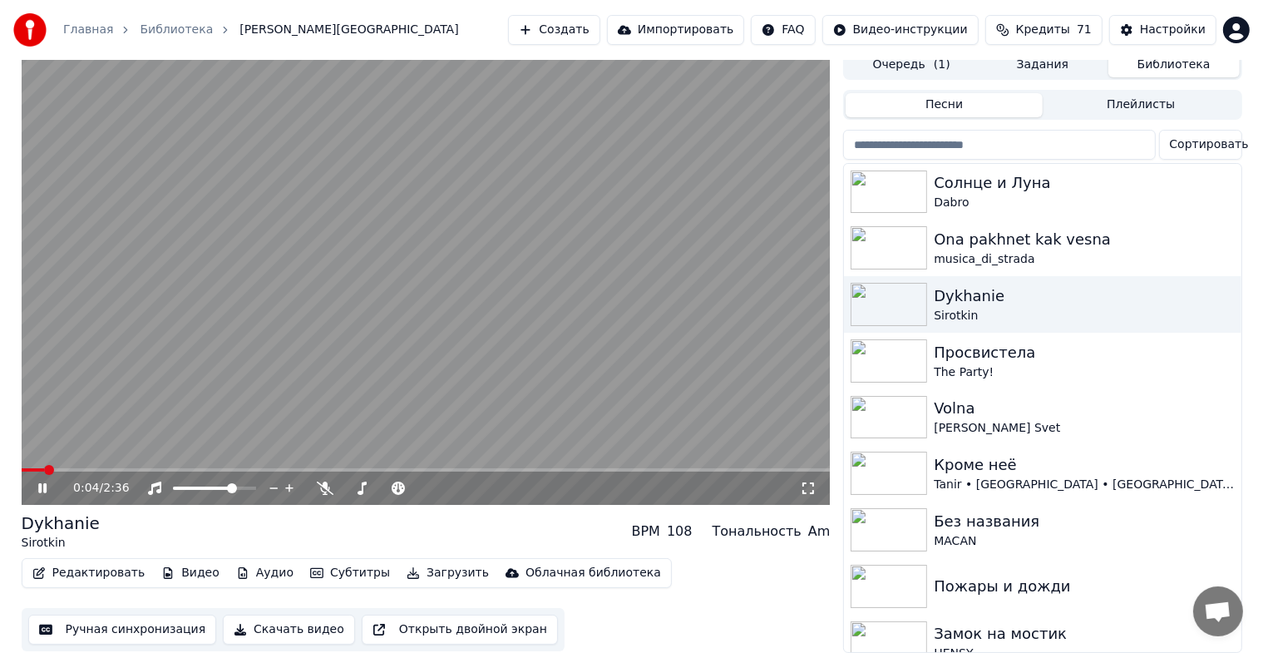
click at [805, 481] on icon at bounding box center [808, 487] width 17 height 13
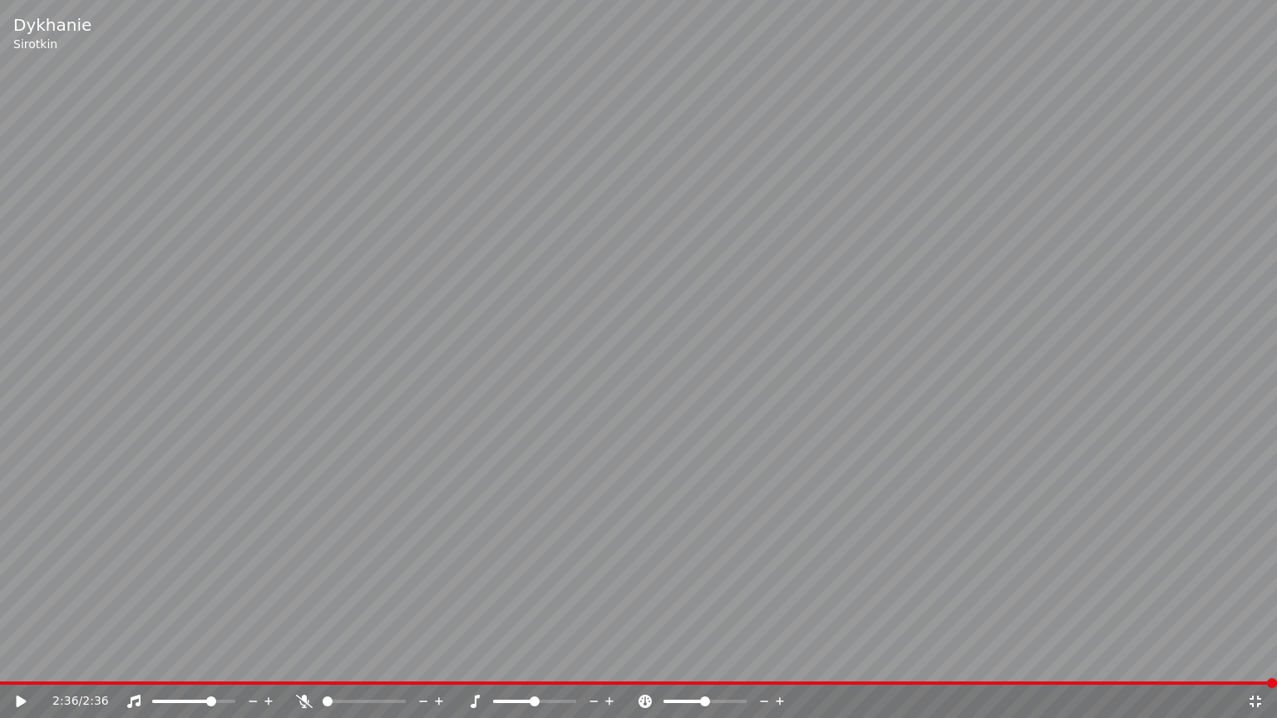
click at [1257, 666] on div "2:36 / 2:36" at bounding box center [638, 701] width 1277 height 33
click at [1257, 666] on icon at bounding box center [1255, 702] width 12 height 12
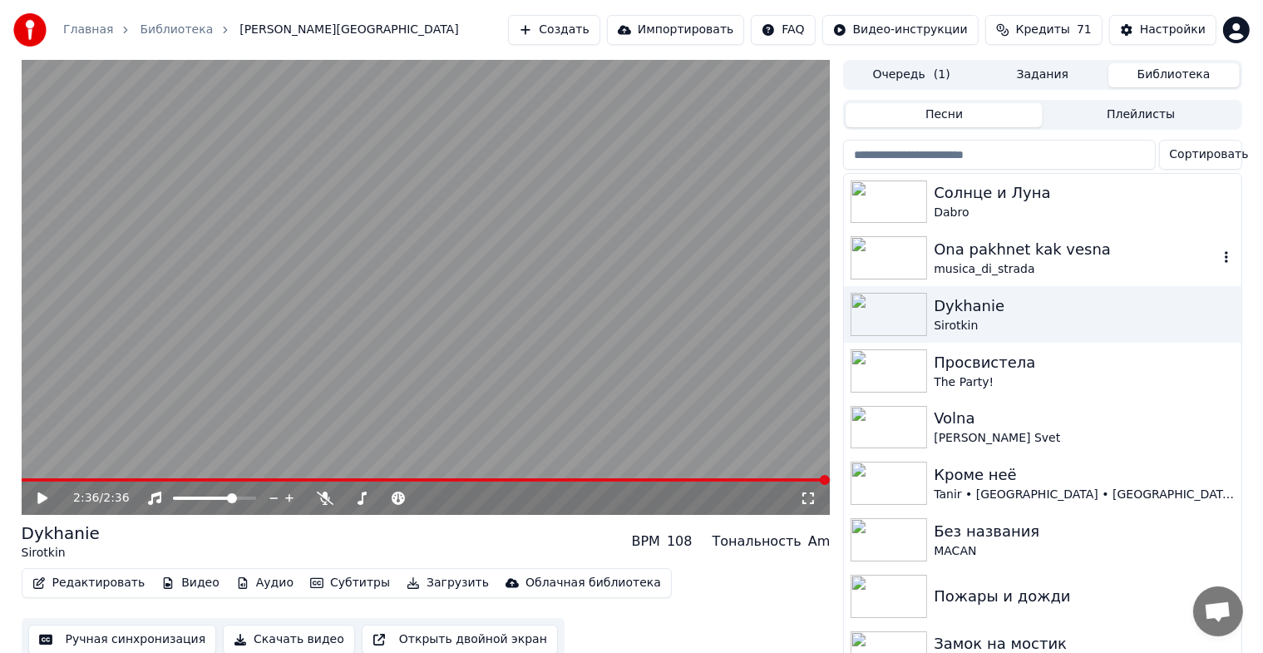
click at [987, 269] on div "musica_di_strada" at bounding box center [1074, 269] width 283 height 17
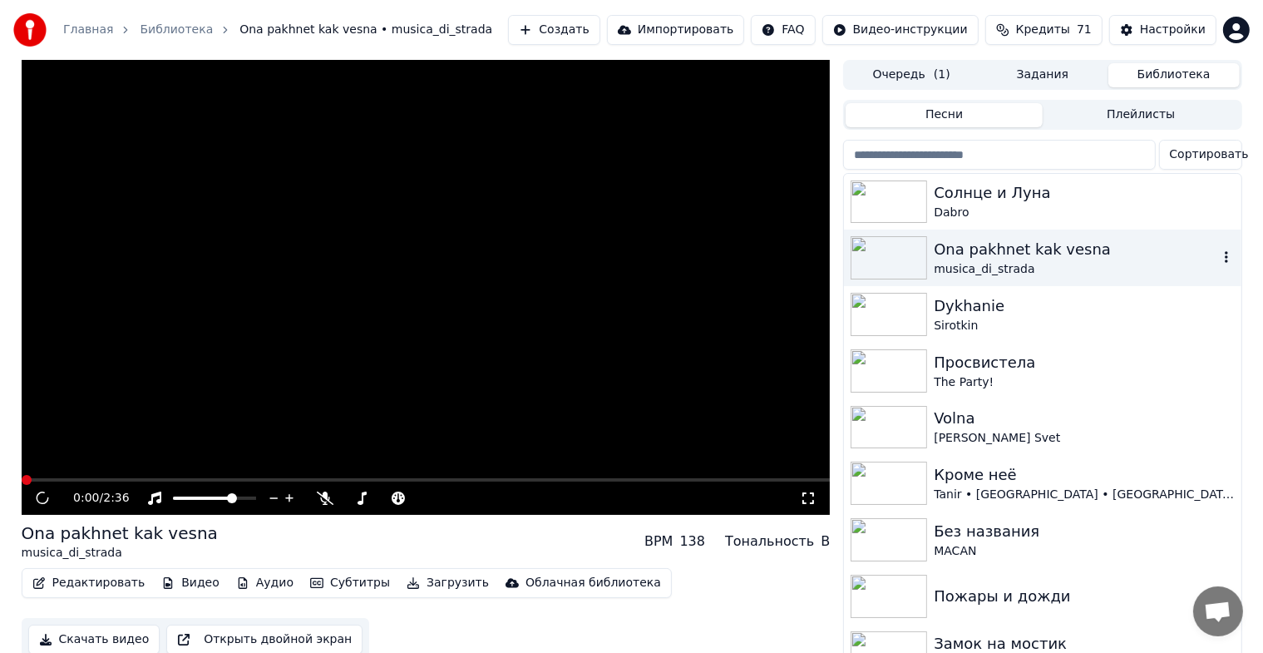
click at [987, 269] on div "musica_di_strada" at bounding box center [1074, 269] width 283 height 17
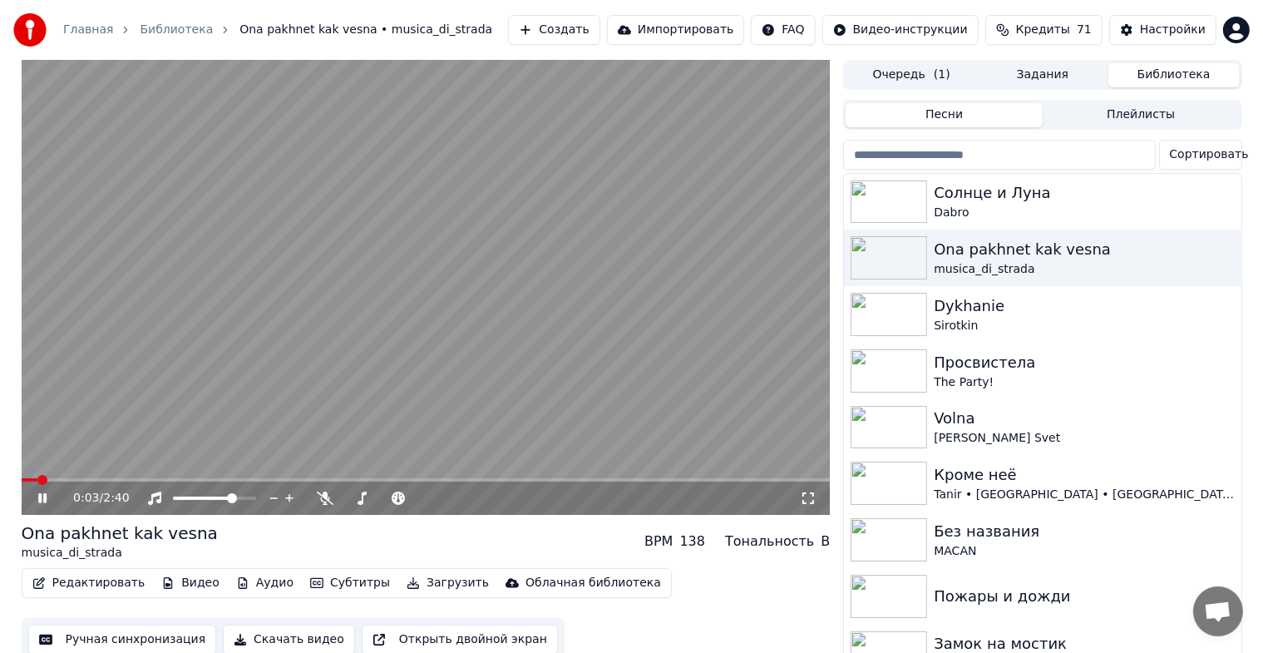
click at [811, 495] on icon at bounding box center [808, 497] width 17 height 13
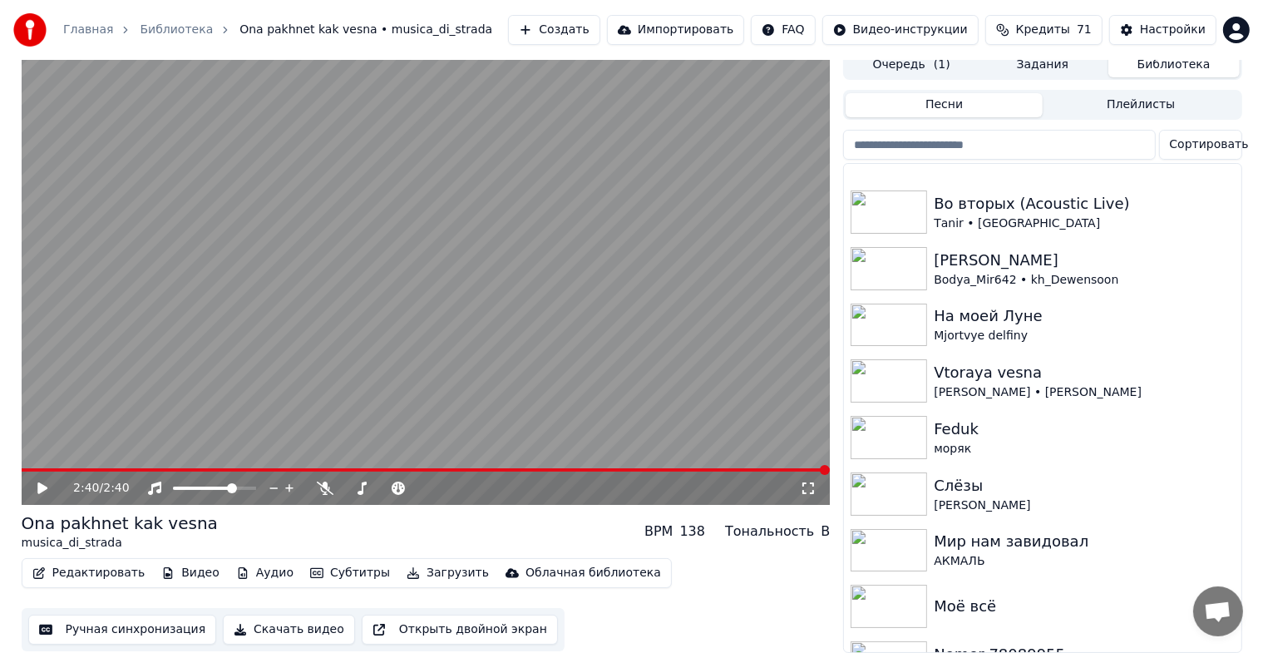
scroll to position [1997, 0]
